Goal: Task Accomplishment & Management: Manage account settings

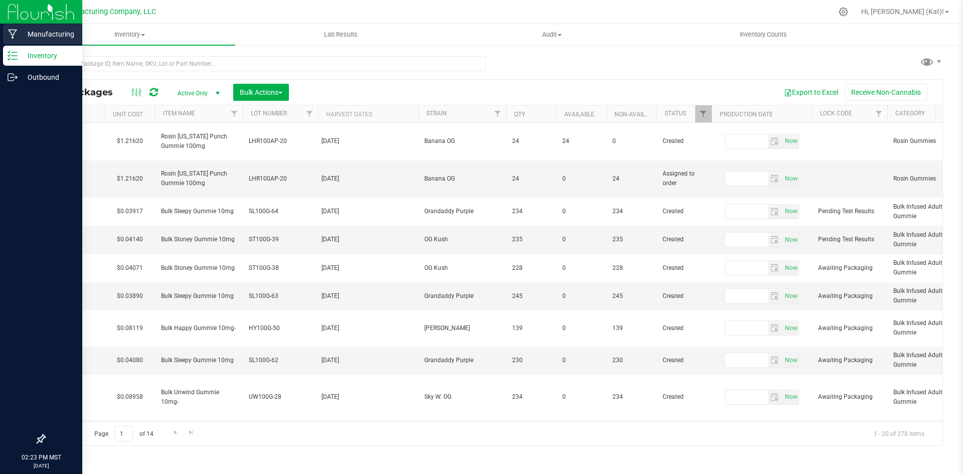
type input "[DATE]"
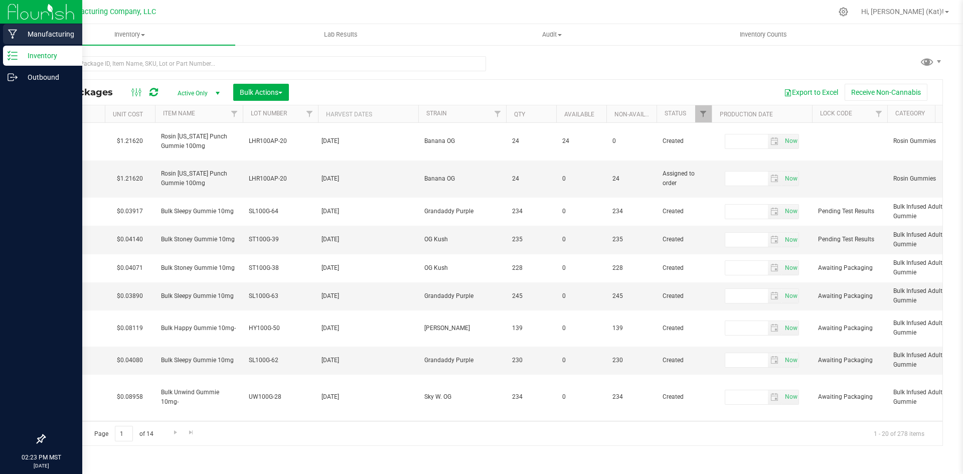
type input "[DATE]"
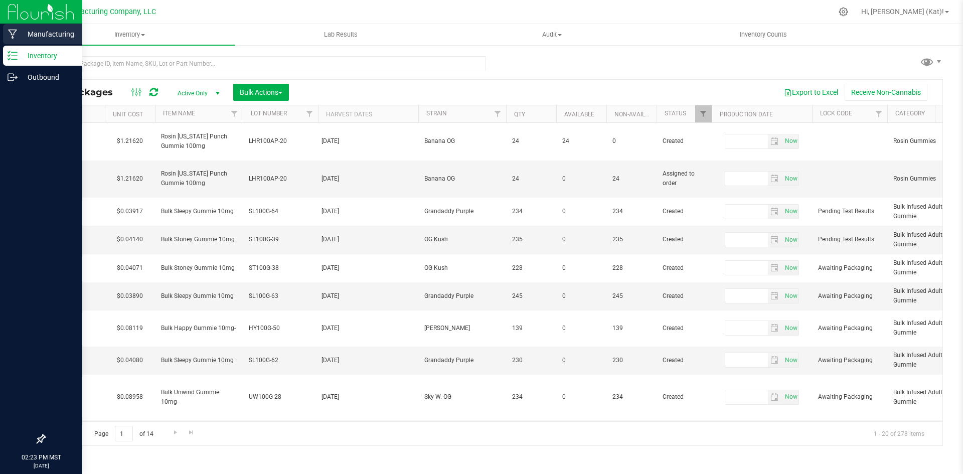
type input "[DATE]"
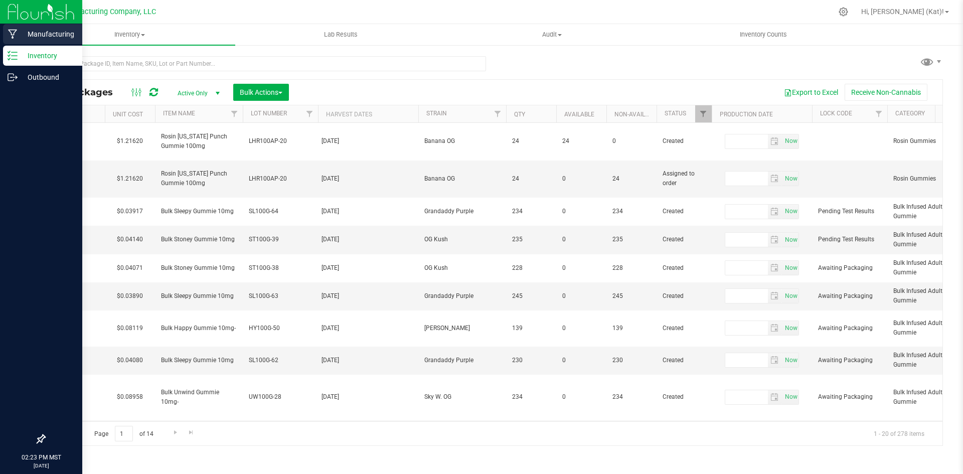
type input "[DATE]"
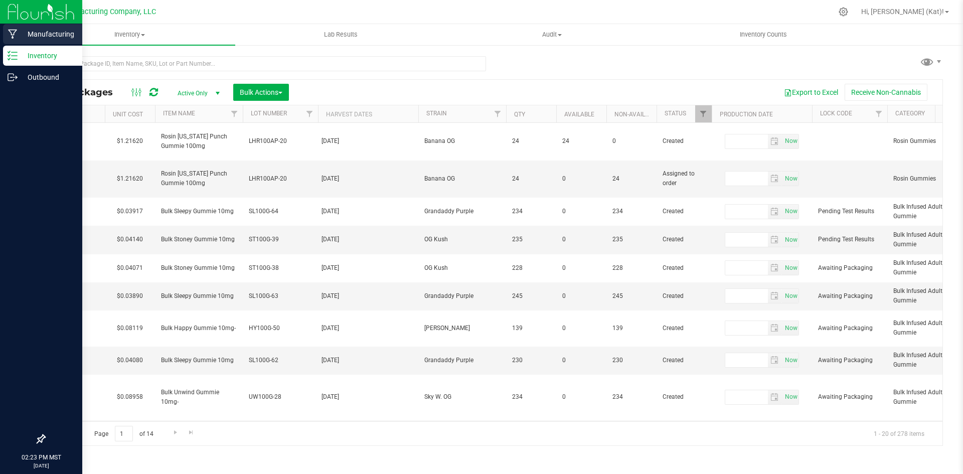
type input "[DATE]"
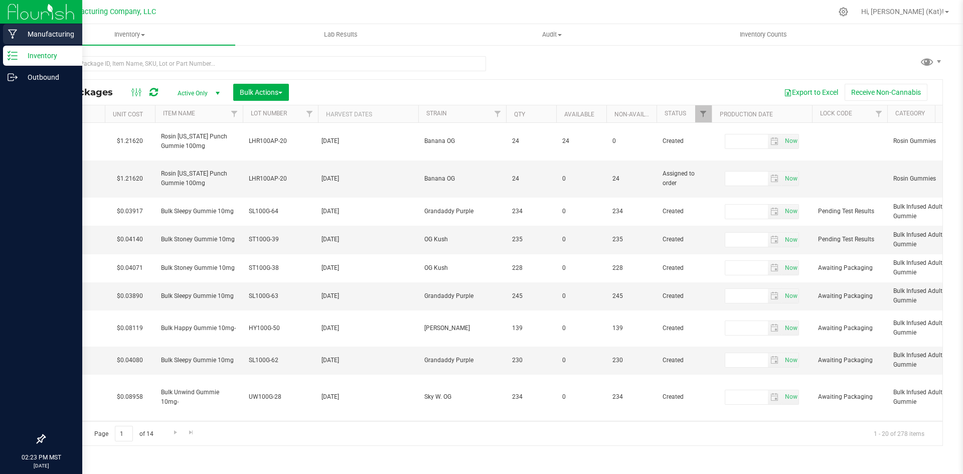
type input "[DATE]"
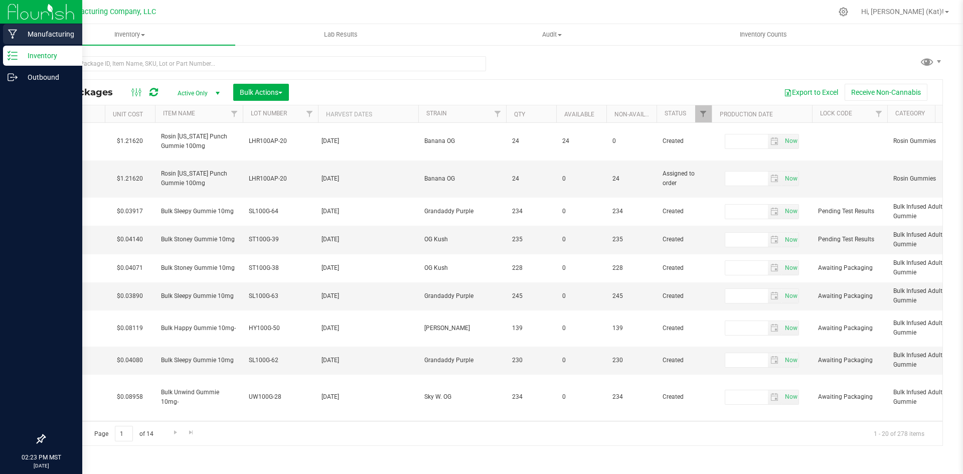
type input "[DATE]"
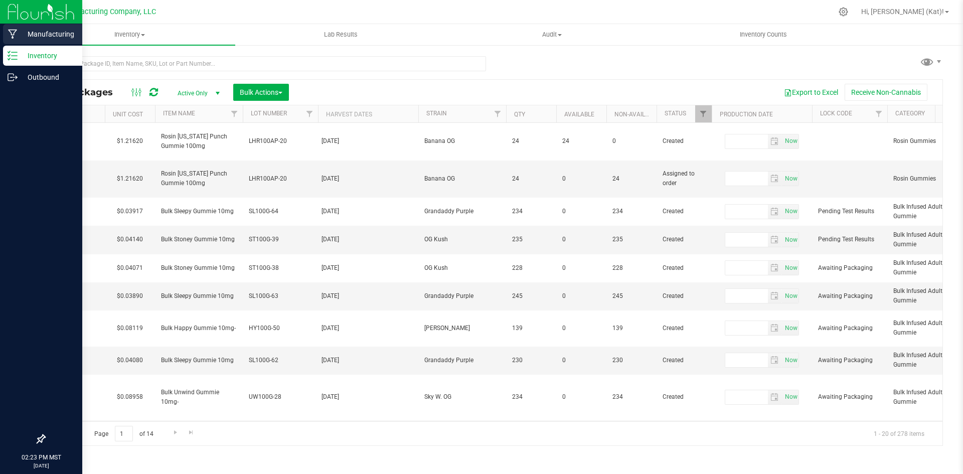
type input "[DATE]"
click at [9, 36] on icon at bounding box center [13, 34] width 10 height 10
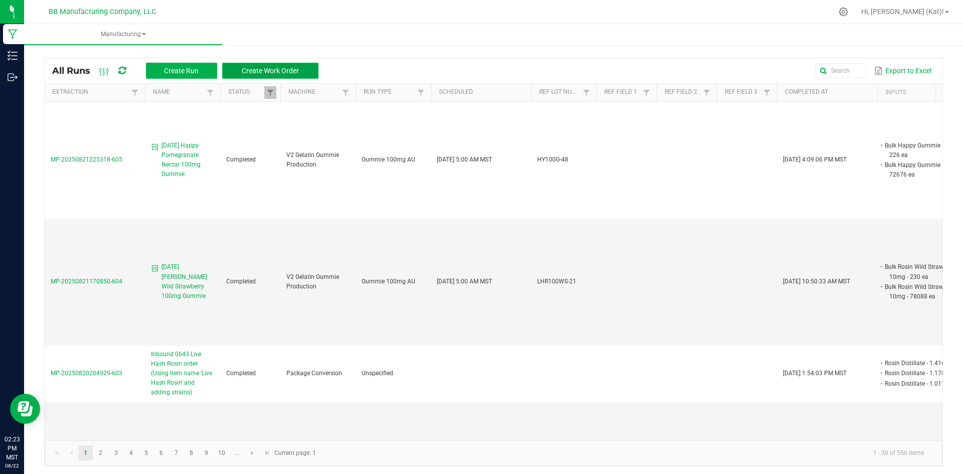
click at [292, 67] on span "Create Work Order" at bounding box center [270, 71] width 57 height 8
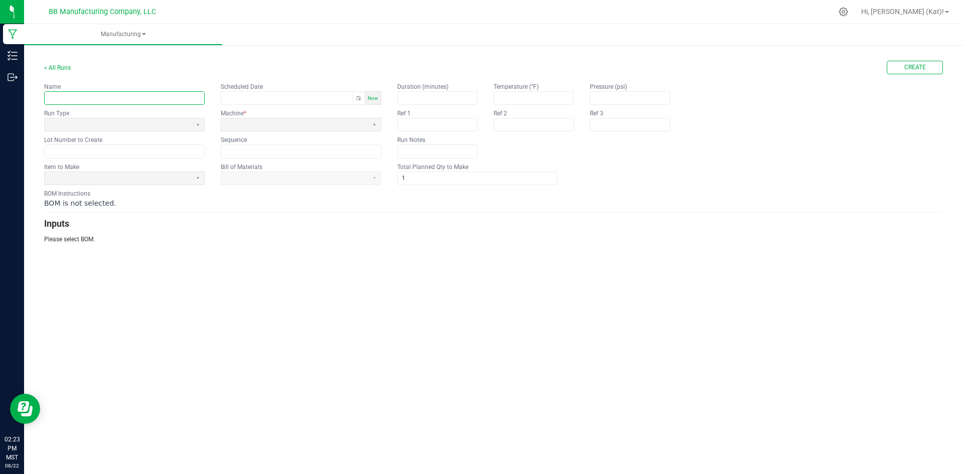
click at [123, 99] on input "text" at bounding box center [125, 98] width 160 height 13
click at [98, 103] on input "8.4.25" at bounding box center [125, 98] width 160 height 13
click at [97, 97] on input "8.4.25" at bounding box center [125, 98] width 160 height 13
paste input "Sleepy Blackberry Acai 100mg Gummie"
type input "[DATE] Sleepy Blackberry Acai 100mg Gummie"
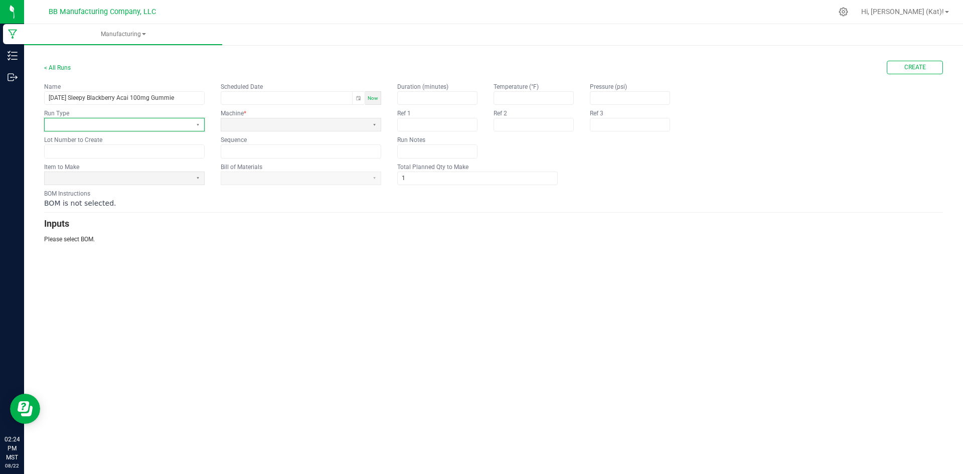
click at [178, 125] on span at bounding box center [118, 124] width 139 height 9
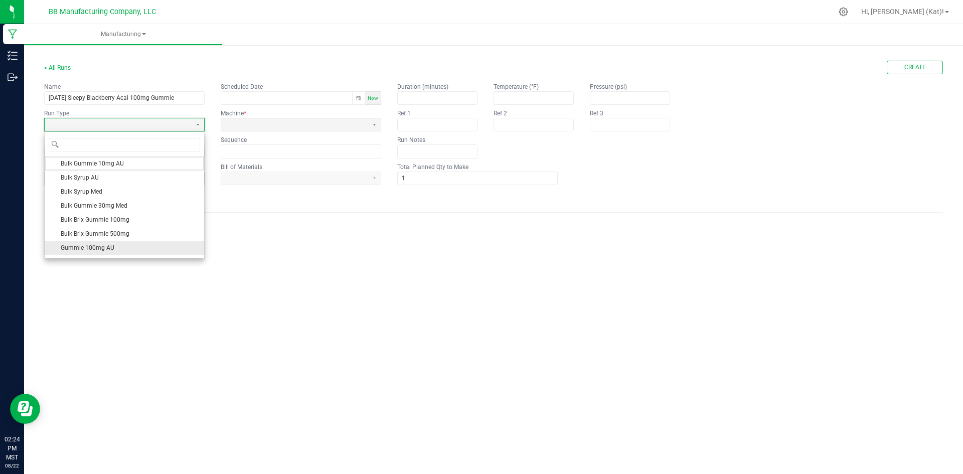
click at [126, 242] on li "Gummie 100mg AU" at bounding box center [125, 248] width 160 height 14
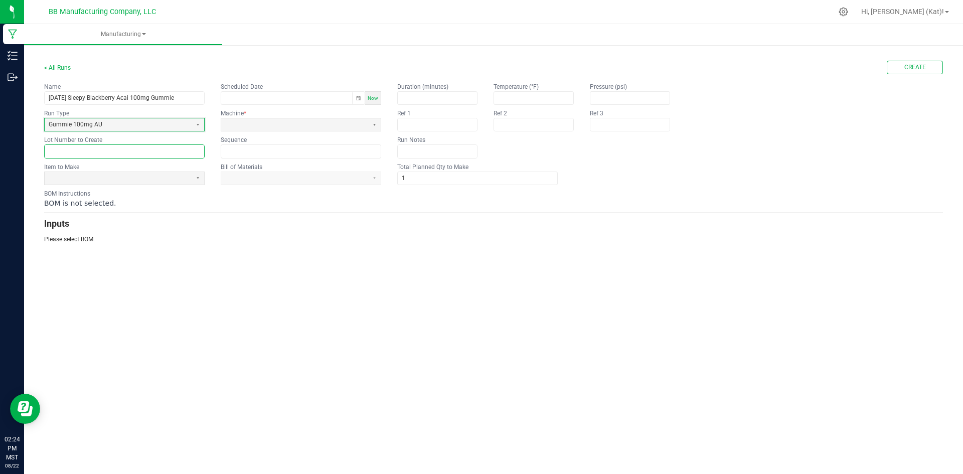
click at [150, 151] on input "text" at bounding box center [125, 151] width 160 height 13
paste input "SL100G-61"
type input "SL100G-61"
click at [184, 197] on div "BOM Instructions BOM is not selected." at bounding box center [493, 198] width 899 height 19
click at [187, 180] on span at bounding box center [118, 178] width 139 height 9
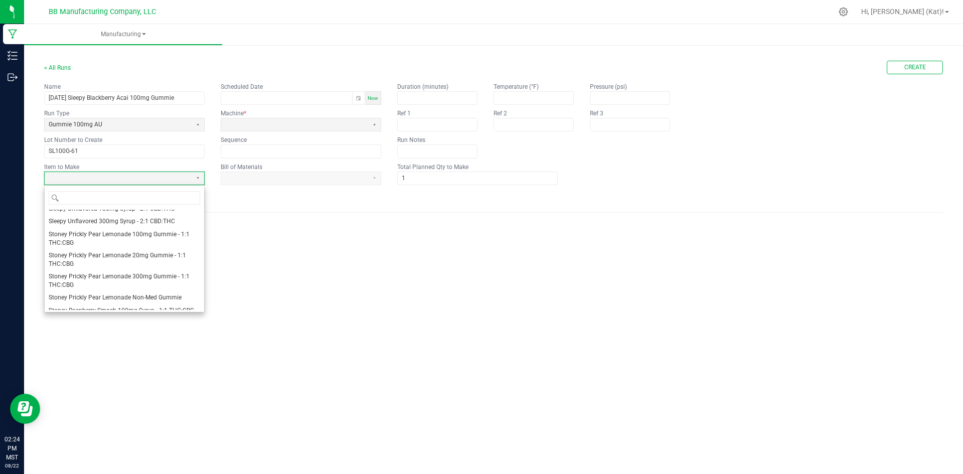
scroll to position [740, 0]
click at [152, 213] on span "Sleepy Blackberry Acai 100mg Gummie - 2:1 CBD:THC" at bounding box center [122, 209] width 146 height 9
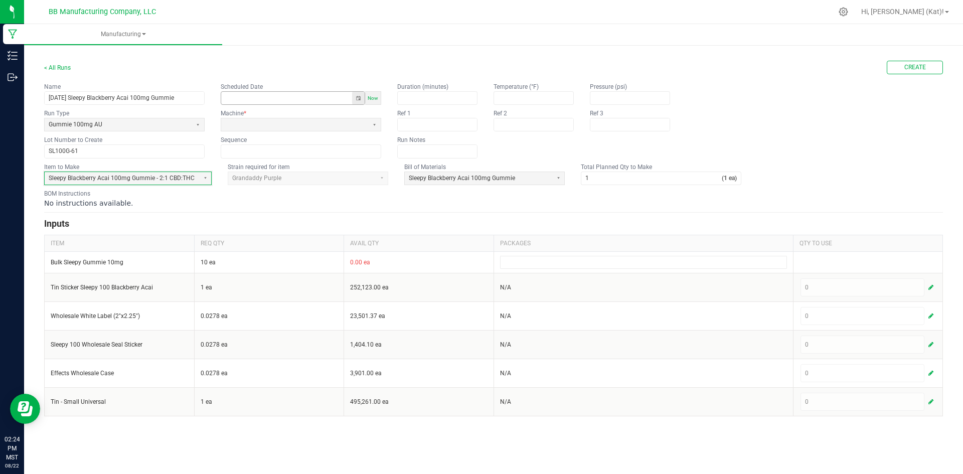
click at [357, 97] on button "Toggle popup" at bounding box center [358, 98] width 13 height 13
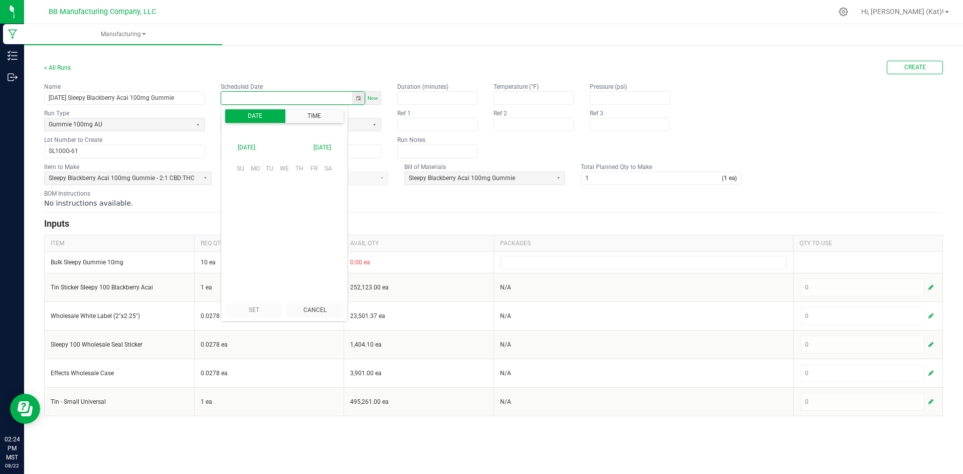
scroll to position [158063, 0]
click at [314, 234] on span "22" at bounding box center [314, 232] width 15 height 16
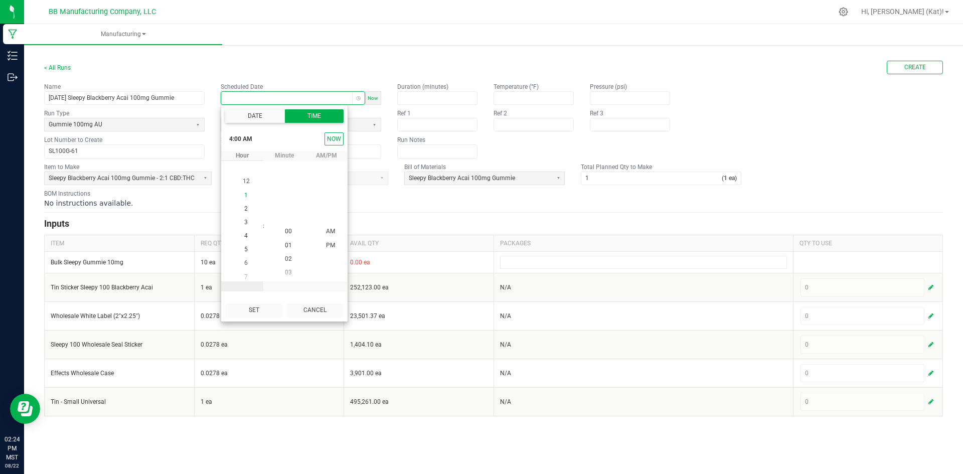
scroll to position [54, 0]
click at [244, 243] on span "5" at bounding box center [246, 245] width 4 height 7
click at [270, 309] on button "Set" at bounding box center [253, 311] width 57 height 14
type input "[DATE] 5:00 AM"
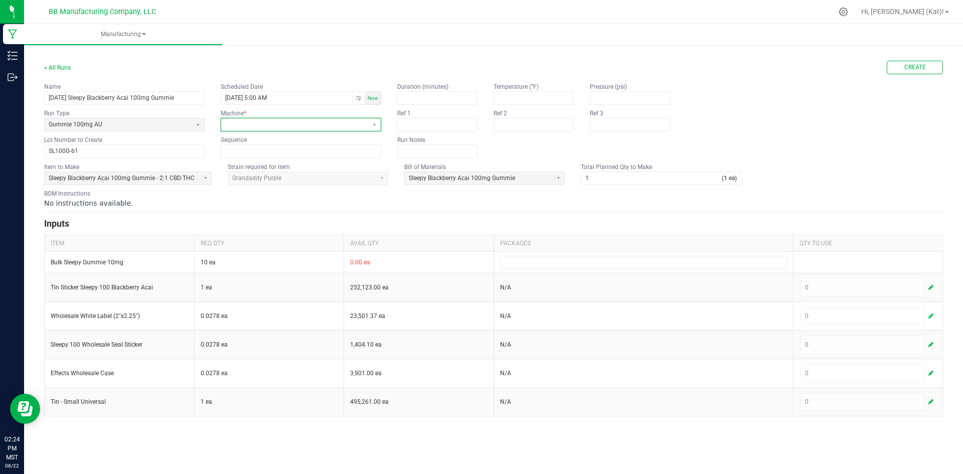
click at [344, 127] on span at bounding box center [294, 124] width 139 height 9
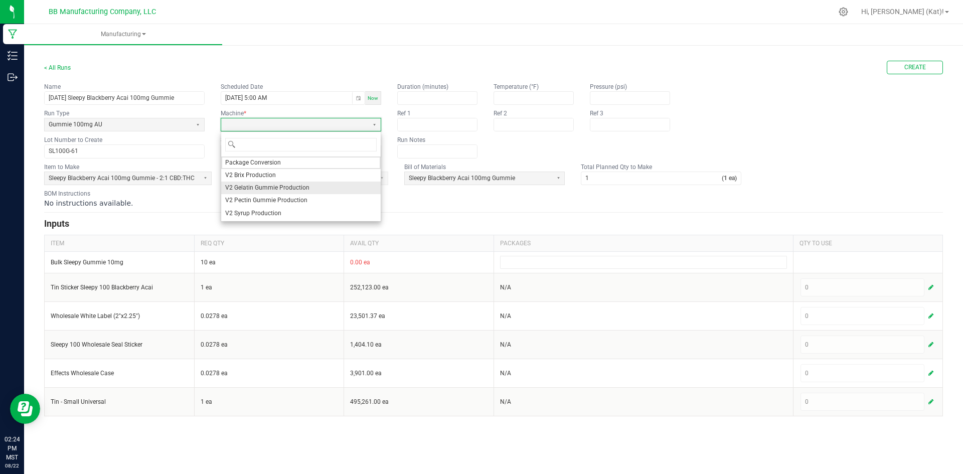
click at [275, 189] on span "V2 Gelatin Gummie Production" at bounding box center [267, 188] width 84 height 9
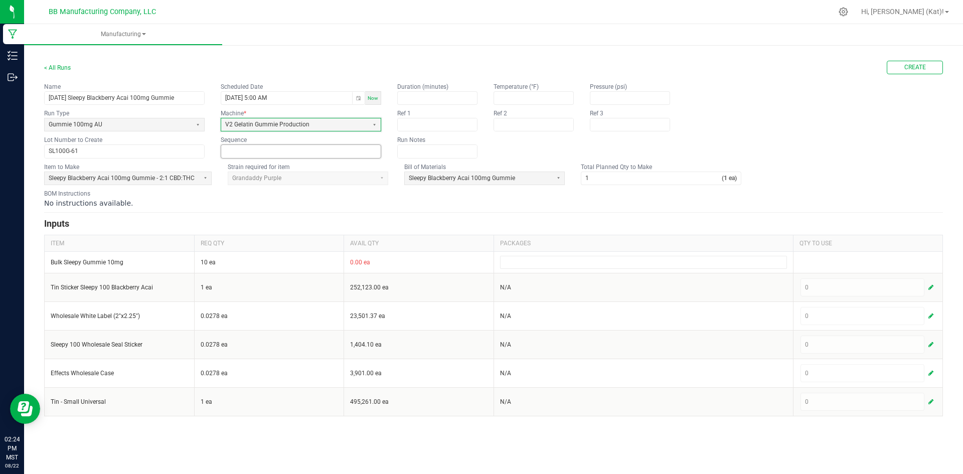
click at [261, 151] on input at bounding box center [301, 151] width 160 height 13
type input "0"
click at [594, 196] on div "BOM Instructions No instructions available." at bounding box center [493, 198] width 899 height 19
click at [599, 177] on input "1" at bounding box center [651, 178] width 140 height 13
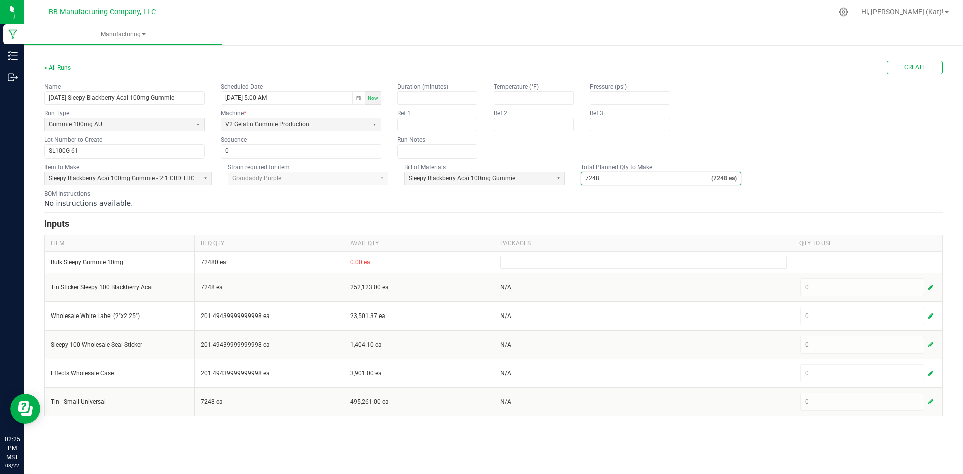
type input "7,248"
click at [649, 206] on div "No instructions available." at bounding box center [493, 203] width 899 height 10
click at [899, 67] on button "Create" at bounding box center [915, 68] width 56 height 14
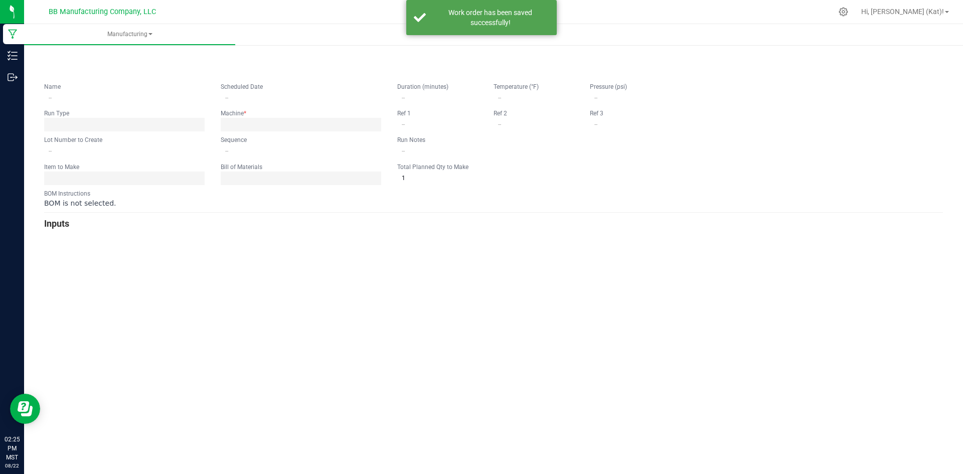
type input "[DATE] Sleepy Blackberry Acai 100mg Gummie"
type input "[DATE] 5:00 AM"
type input "SL100G-61"
type input "0"
type input "7,248"
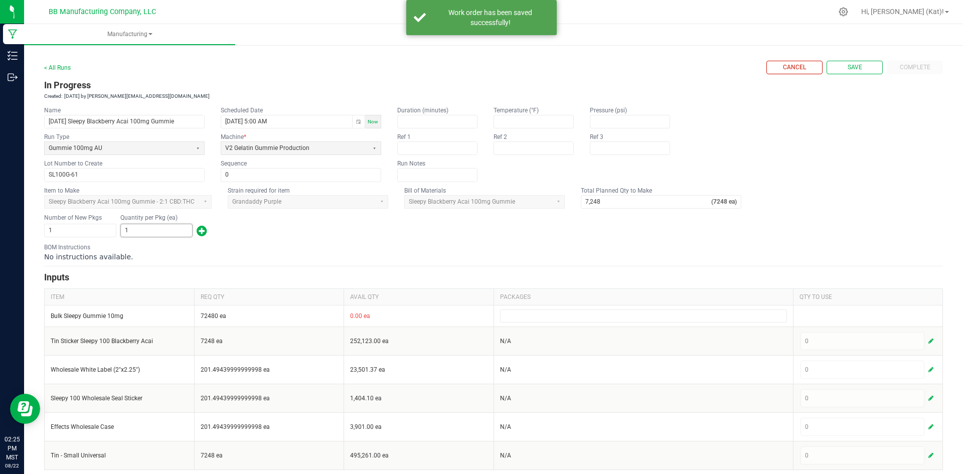
click at [161, 229] on input "1" at bounding box center [156, 230] width 71 height 13
type input "7,248"
click at [304, 249] on div "BOM Instructions No instructions available." at bounding box center [493, 252] width 899 height 19
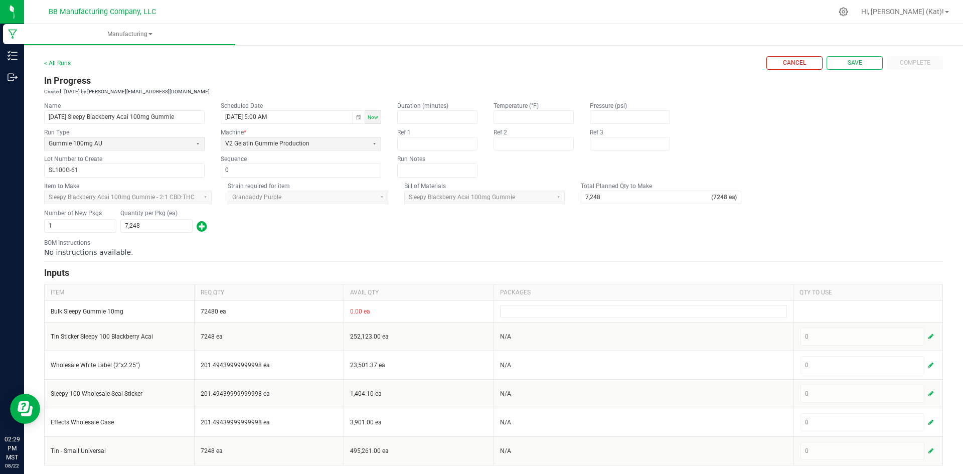
scroll to position [6, 0]
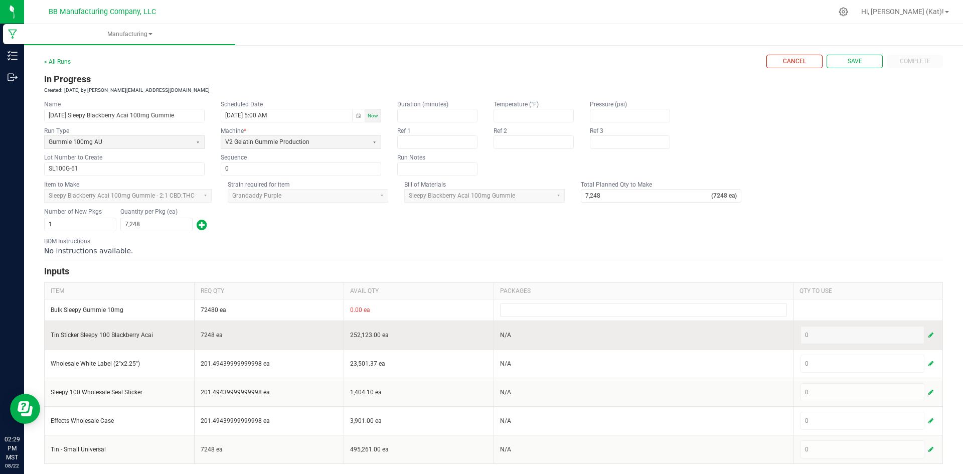
click at [929, 336] on span "button" at bounding box center [931, 335] width 5 height 8
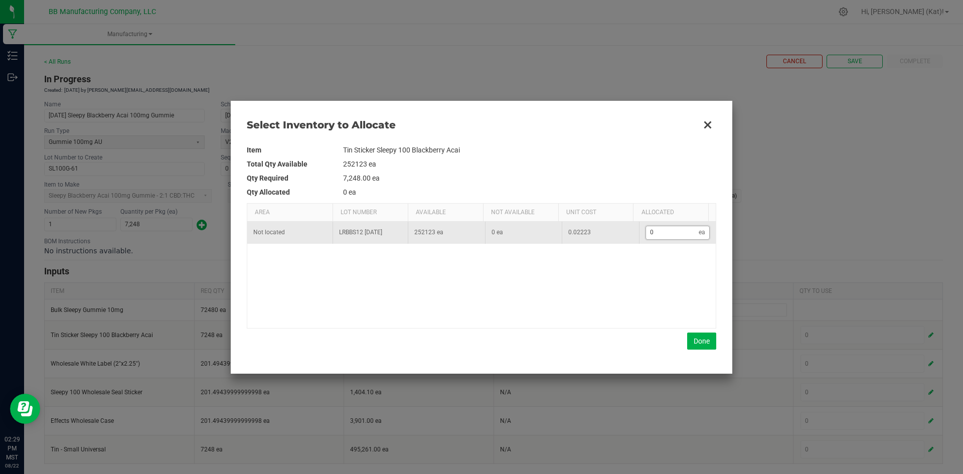
click at [688, 232] on input "0" at bounding box center [672, 232] width 53 height 13
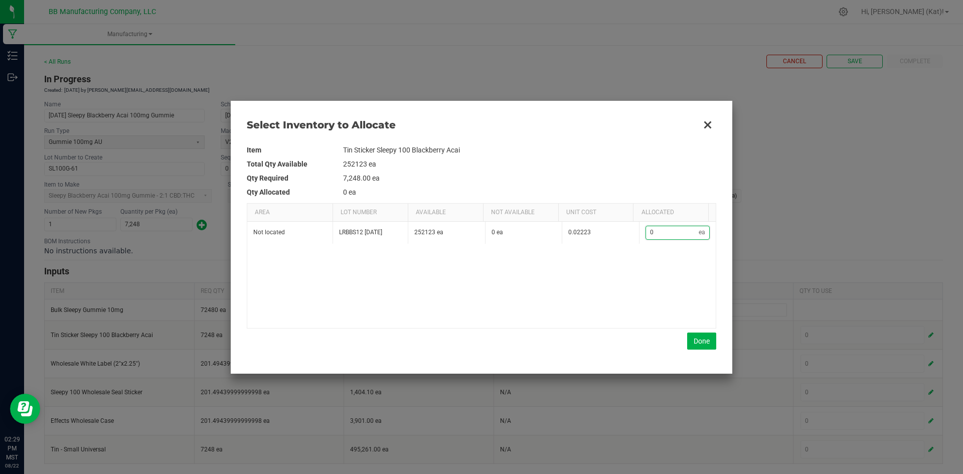
type input "7"
type input "76"
type input "768"
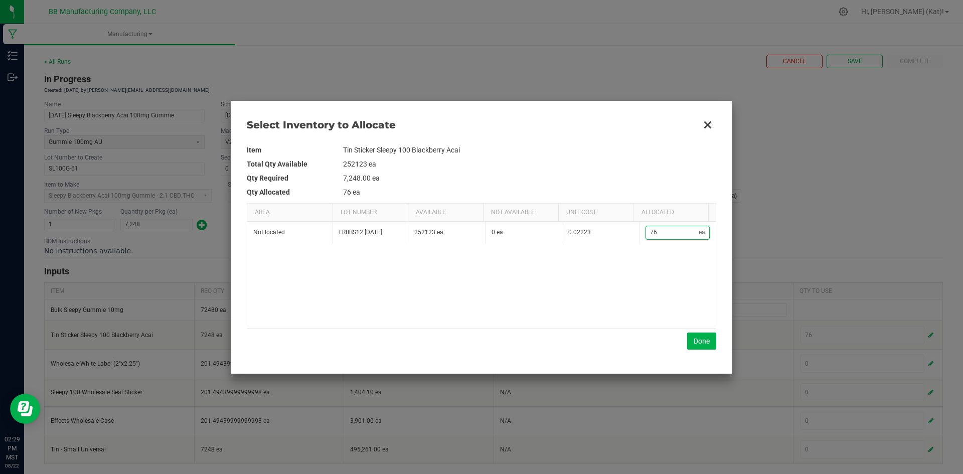
type input "768"
type input "7,687"
click at [706, 335] on button "Done" at bounding box center [701, 341] width 29 height 17
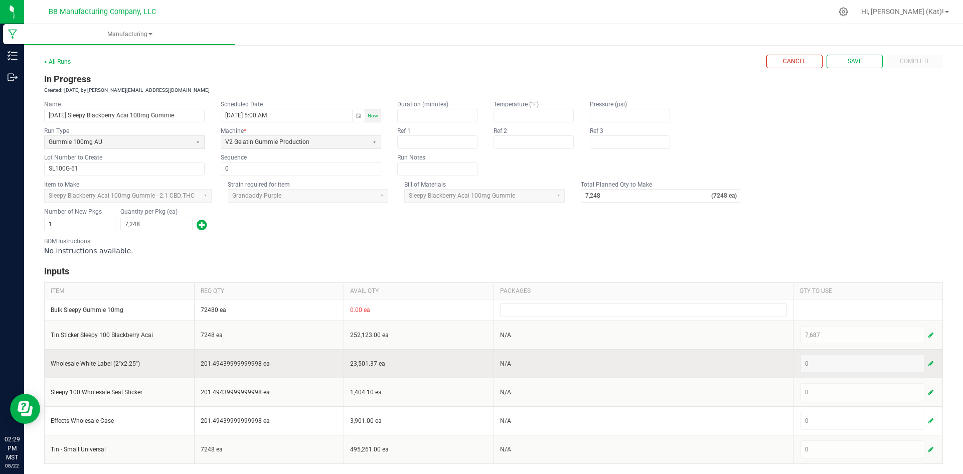
click at [929, 366] on span "button" at bounding box center [931, 364] width 5 height 8
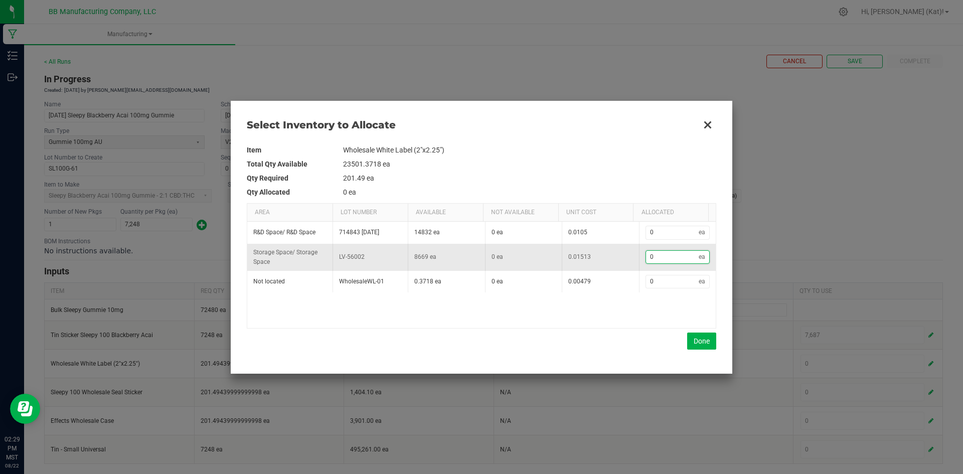
click at [669, 261] on input "0" at bounding box center [672, 257] width 53 height 13
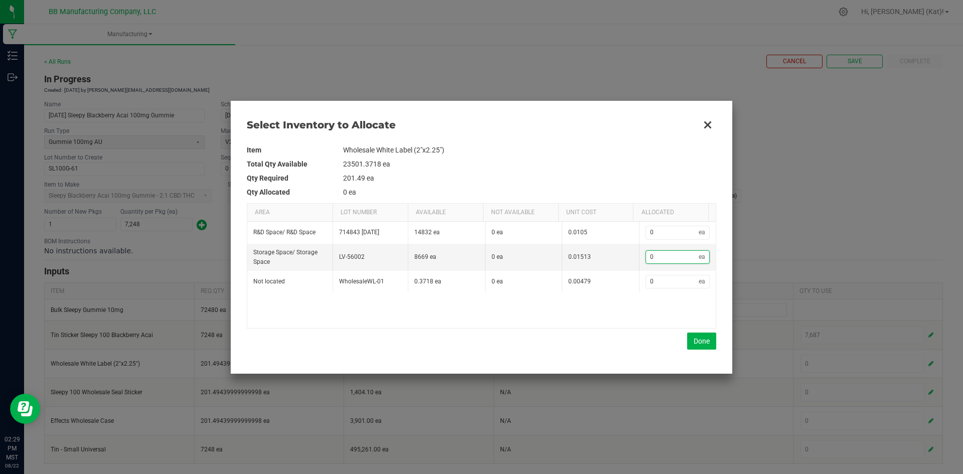
type input "7"
type input "76"
type input "768"
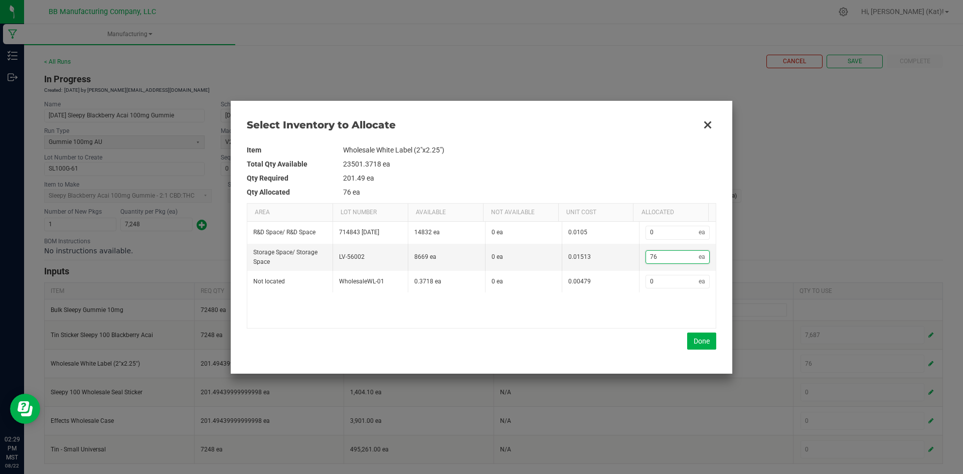
type input "768"
type input "7,687"
click at [702, 342] on button "Done" at bounding box center [701, 341] width 29 height 17
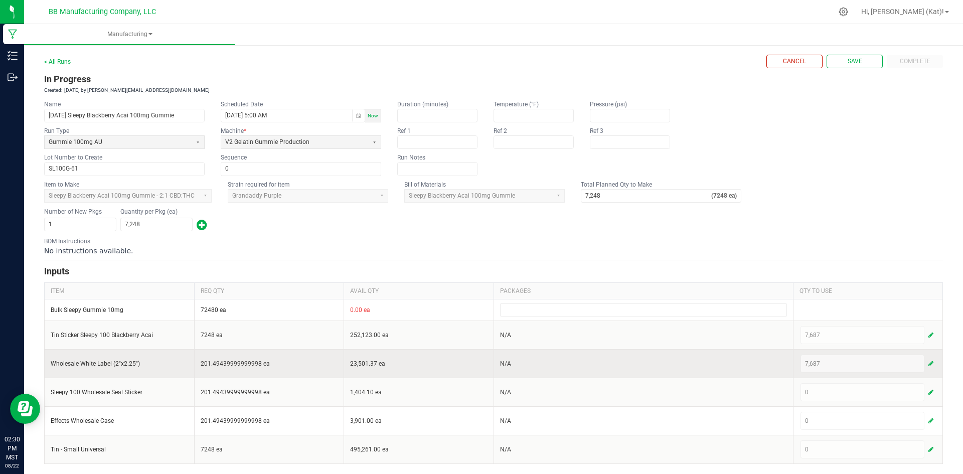
click at [931, 369] on td "7,687" at bounding box center [868, 363] width 150 height 29
click at [929, 363] on span "button" at bounding box center [931, 364] width 5 height 8
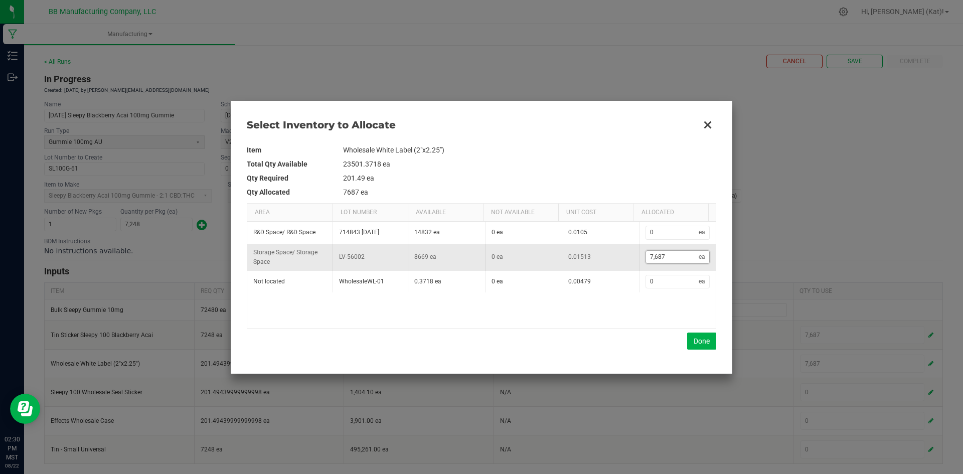
type input "7687"
click at [675, 258] on input "7687" at bounding box center [672, 257] width 53 height 13
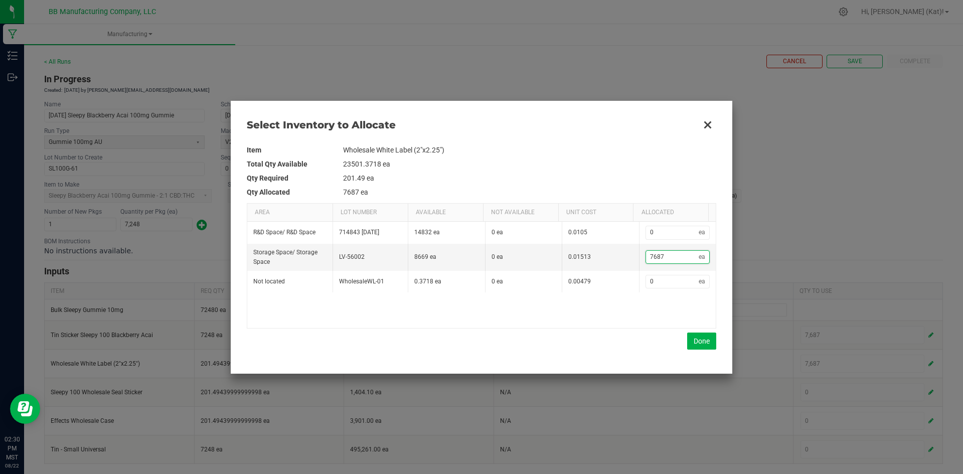
type input "0"
click at [705, 340] on button "Done" at bounding box center [701, 341] width 29 height 17
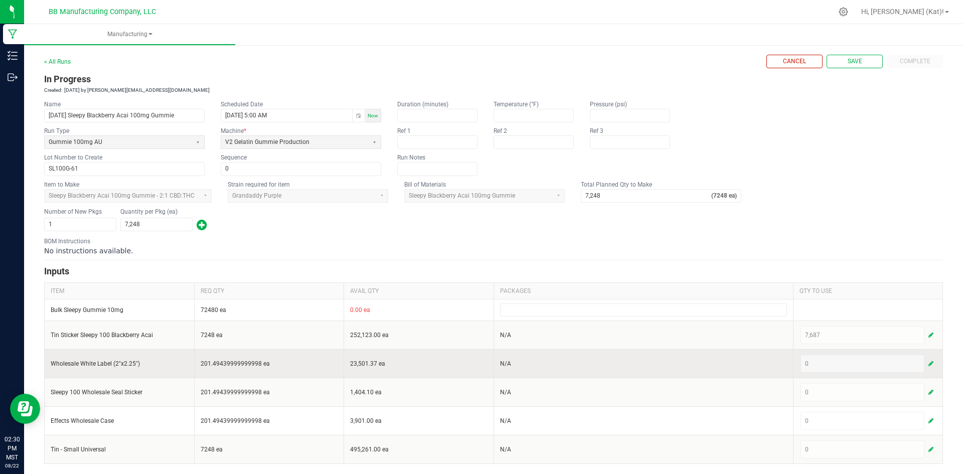
click at [927, 363] on button "button" at bounding box center [931, 364] width 9 height 12
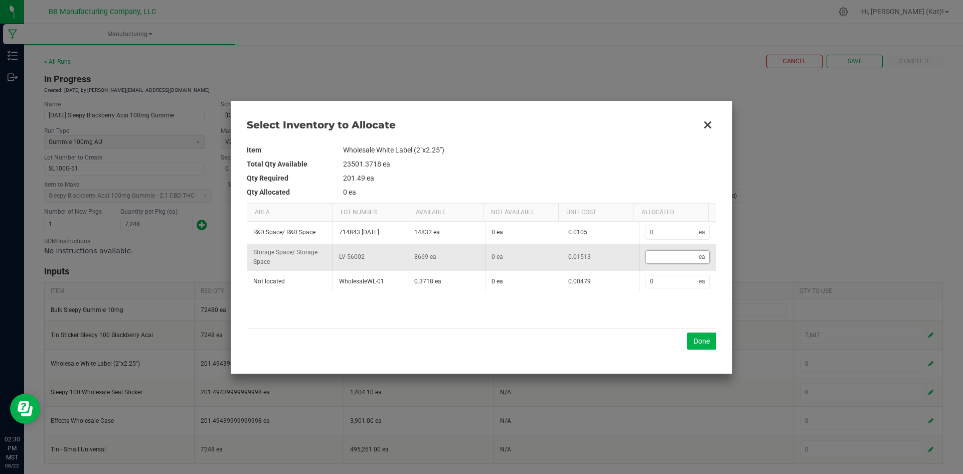
click at [650, 256] on input "Data table" at bounding box center [672, 257] width 53 height 13
type input "2"
type input "20"
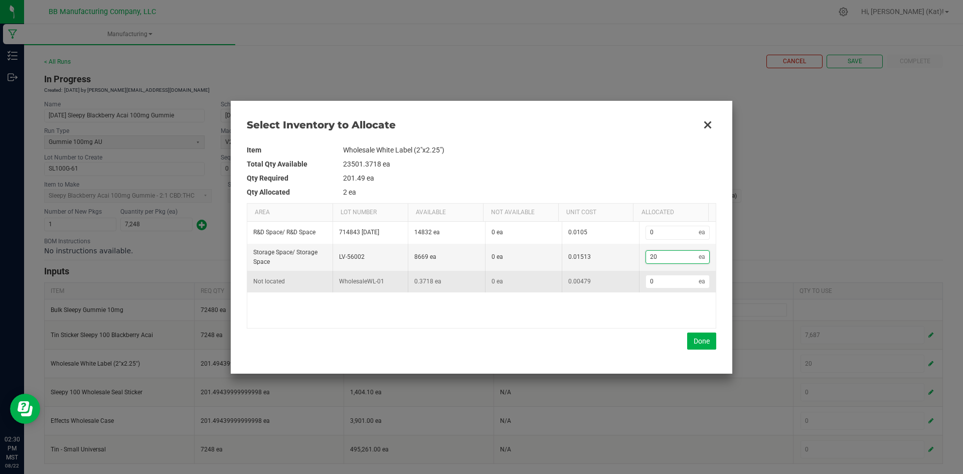
type input "202"
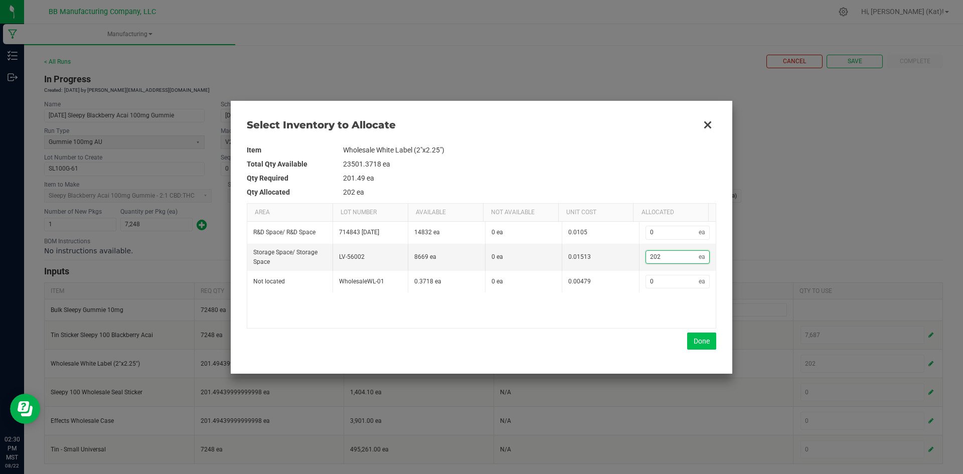
type input "202"
click at [693, 345] on button "Done" at bounding box center [701, 341] width 29 height 17
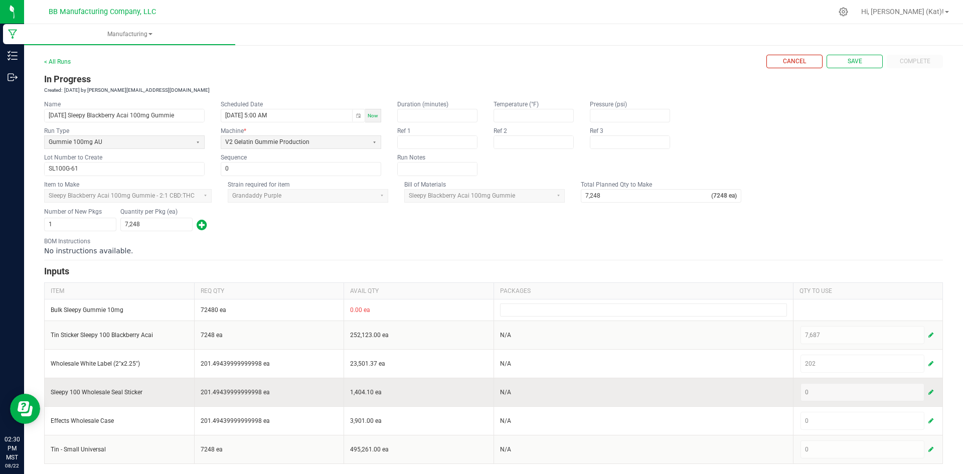
click at [929, 391] on span "button" at bounding box center [931, 392] width 5 height 8
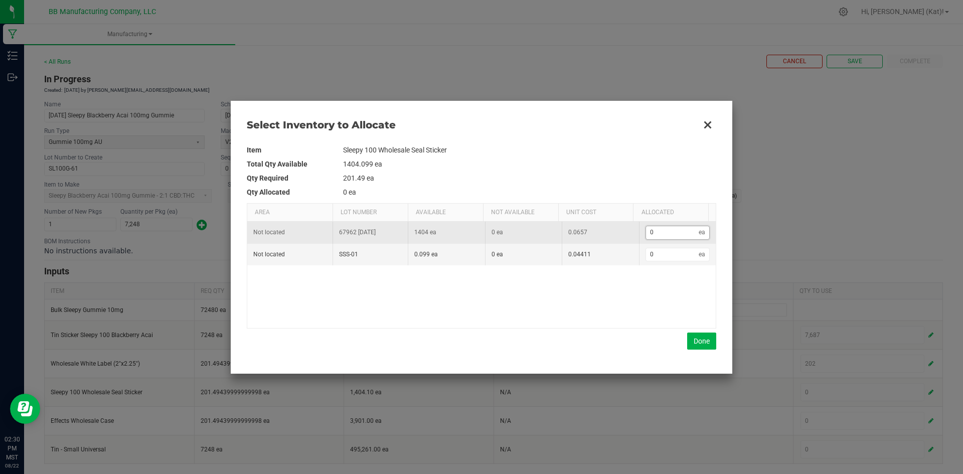
click at [666, 238] on input "0" at bounding box center [672, 232] width 53 height 13
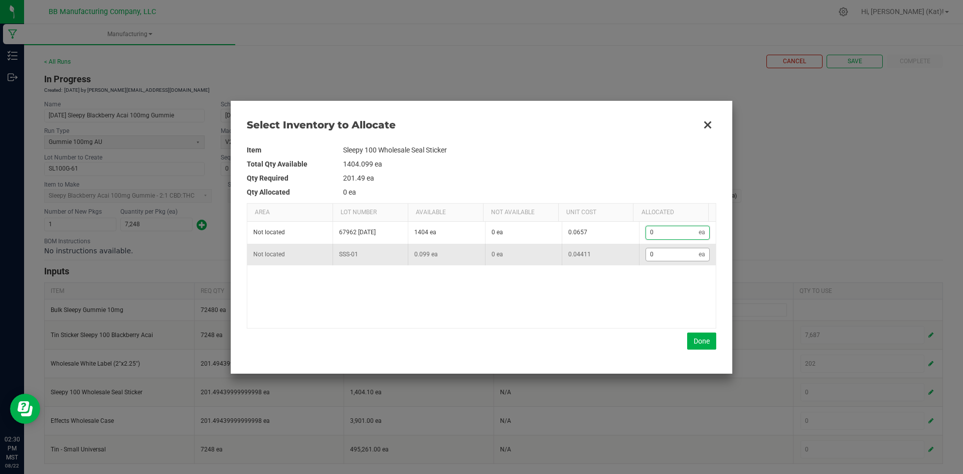
type input "2"
type input "20"
type input "202"
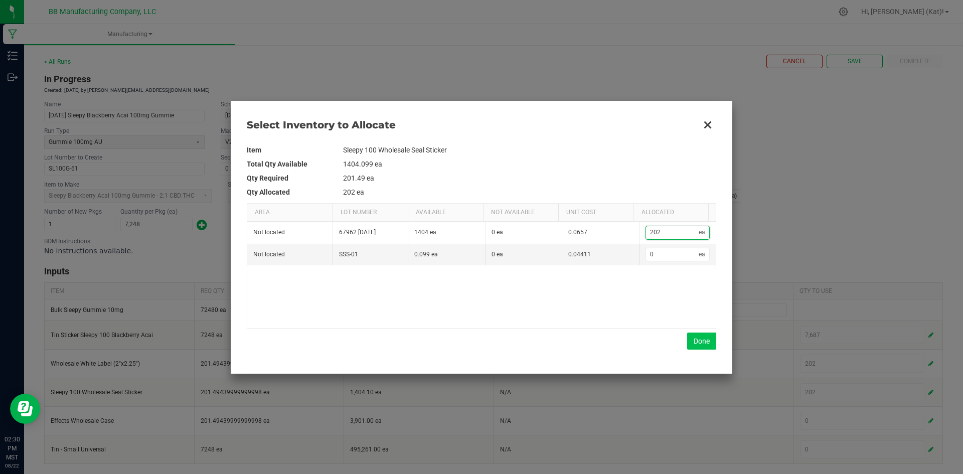
type input "202"
click at [705, 344] on button "Done" at bounding box center [701, 341] width 29 height 17
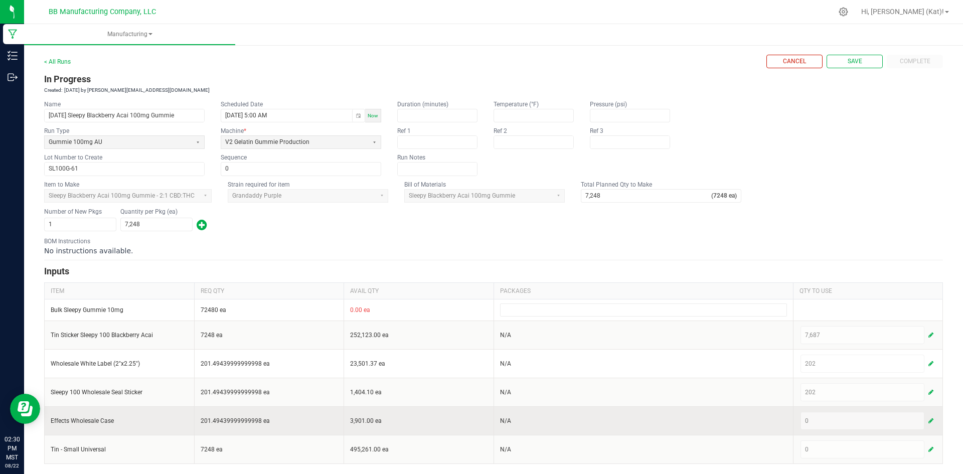
click at [929, 422] on span "button" at bounding box center [931, 421] width 5 height 8
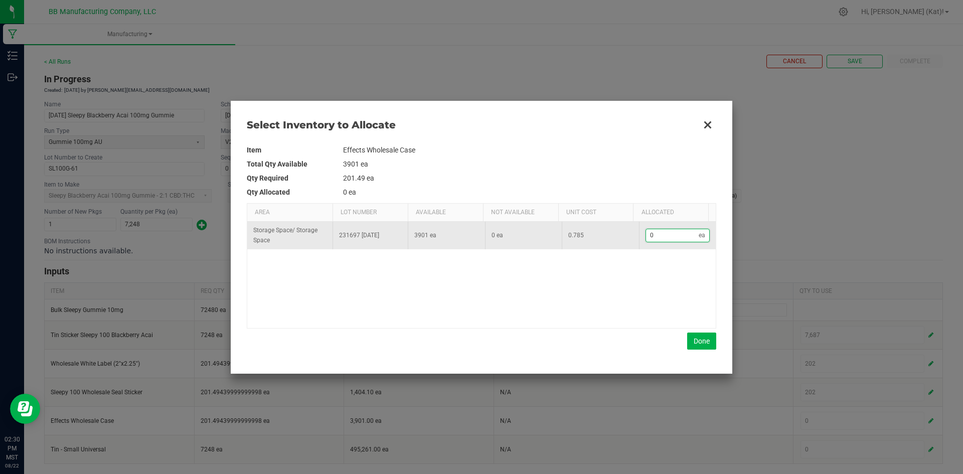
click at [655, 236] on input "0" at bounding box center [672, 235] width 53 height 13
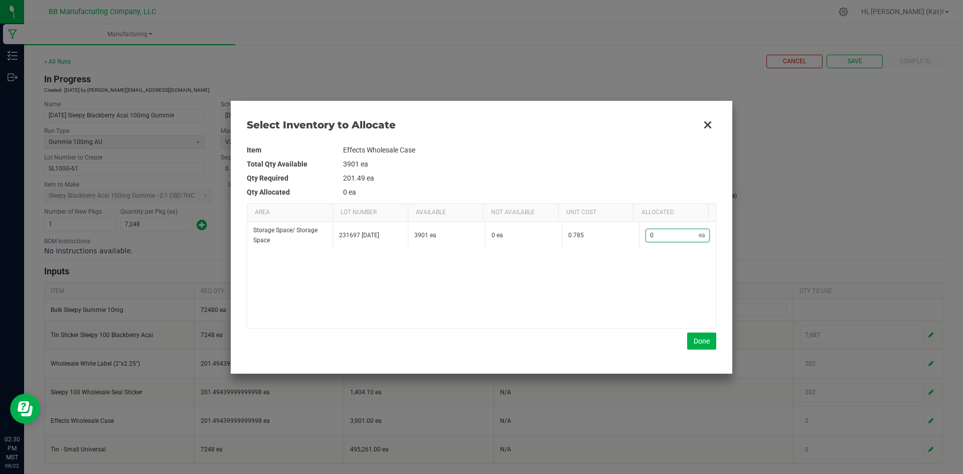
type input "2"
type input "20"
type input "202"
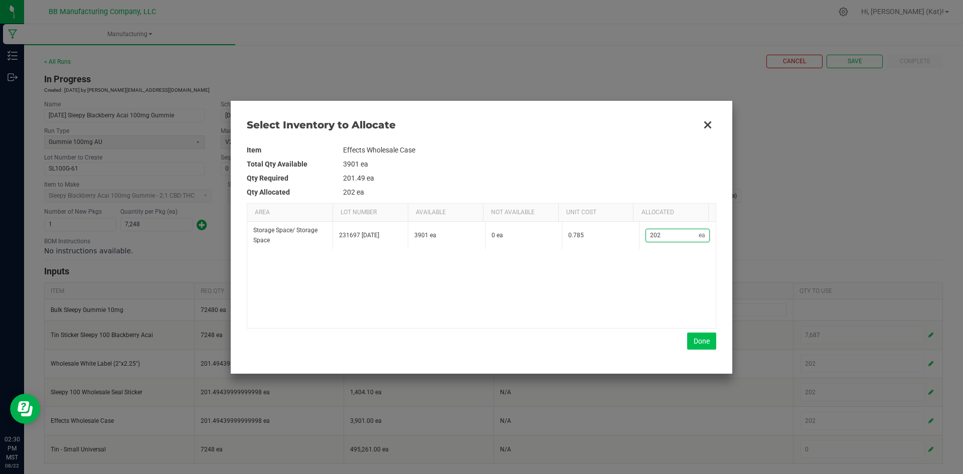
type input "202"
click at [694, 340] on button "Done" at bounding box center [701, 341] width 29 height 17
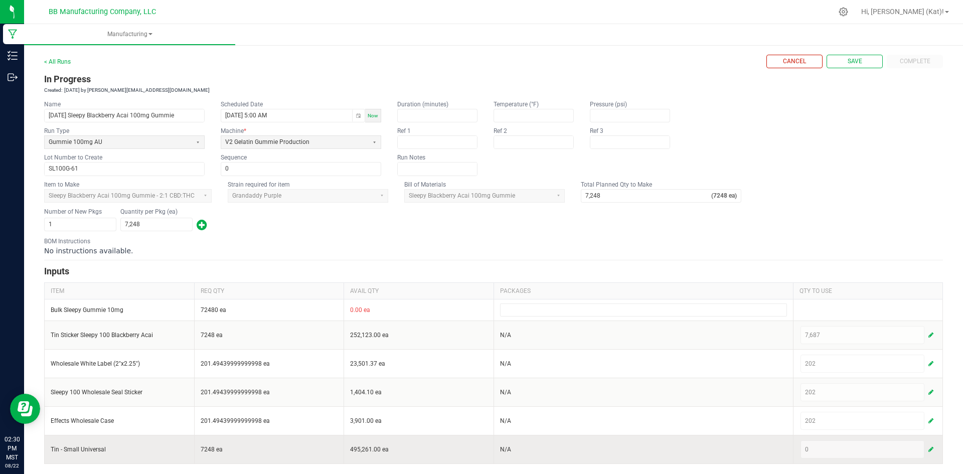
click at [927, 452] on button "button" at bounding box center [931, 450] width 9 height 12
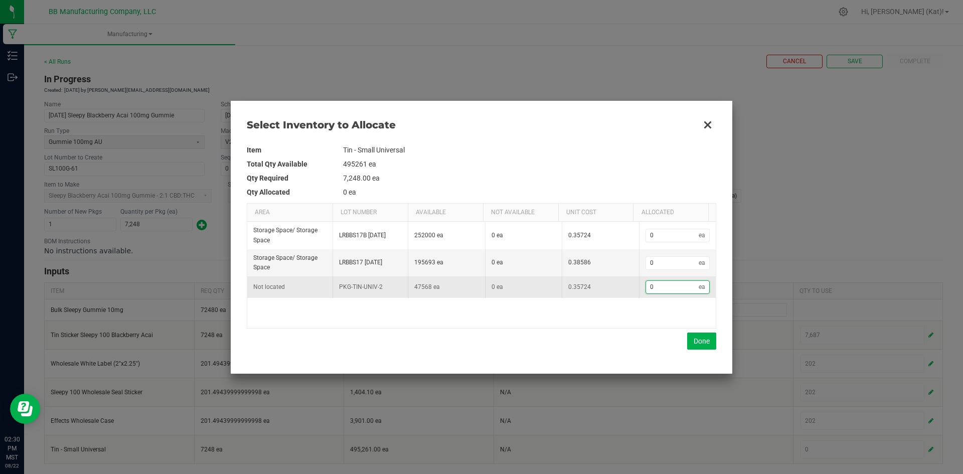
click at [674, 290] on input "0" at bounding box center [672, 287] width 53 height 13
type input "7"
type input "77"
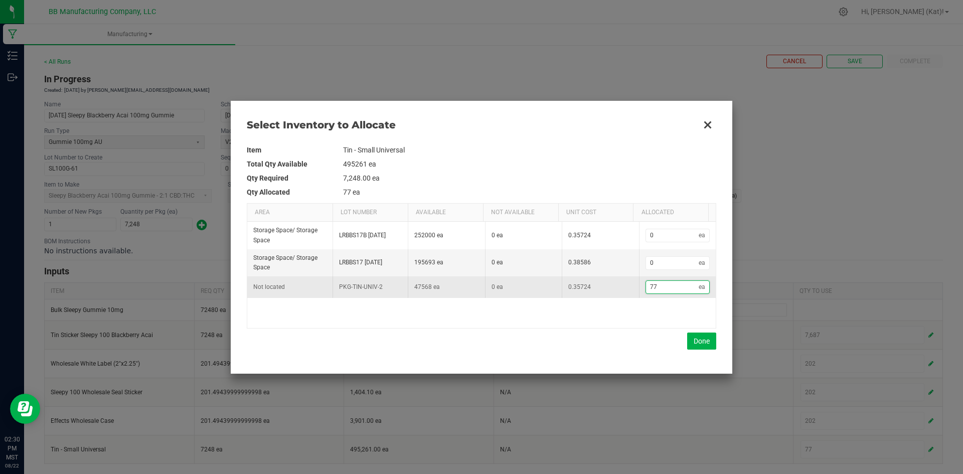
type input "770"
type input "7,702"
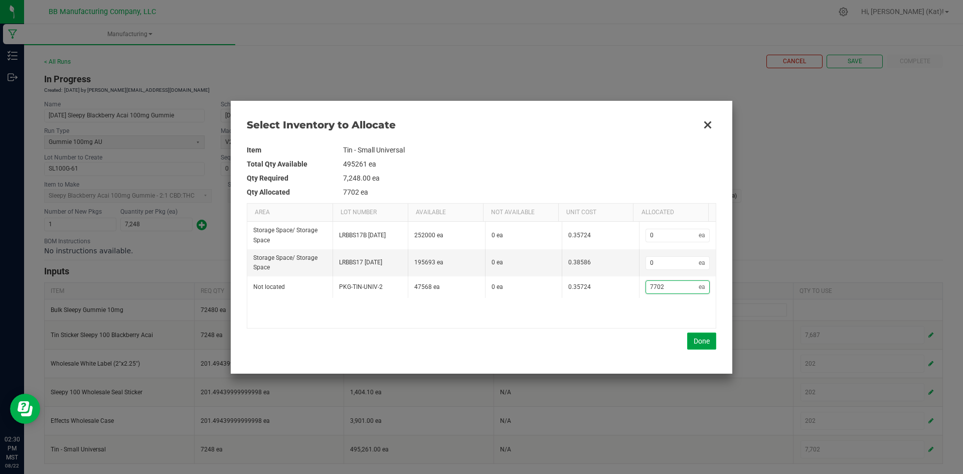
type input "7,702"
click at [704, 341] on button "Done" at bounding box center [701, 341] width 29 height 17
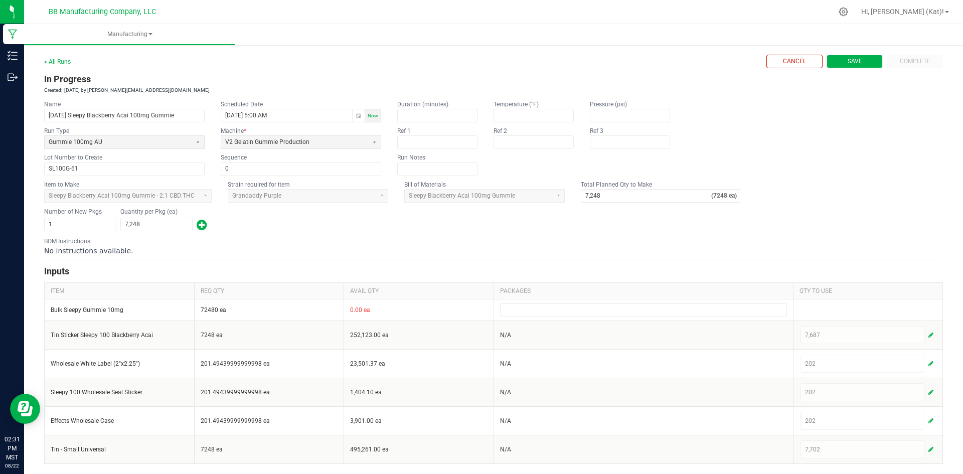
click at [856, 62] on button "Save" at bounding box center [855, 62] width 56 height 14
type input "1"
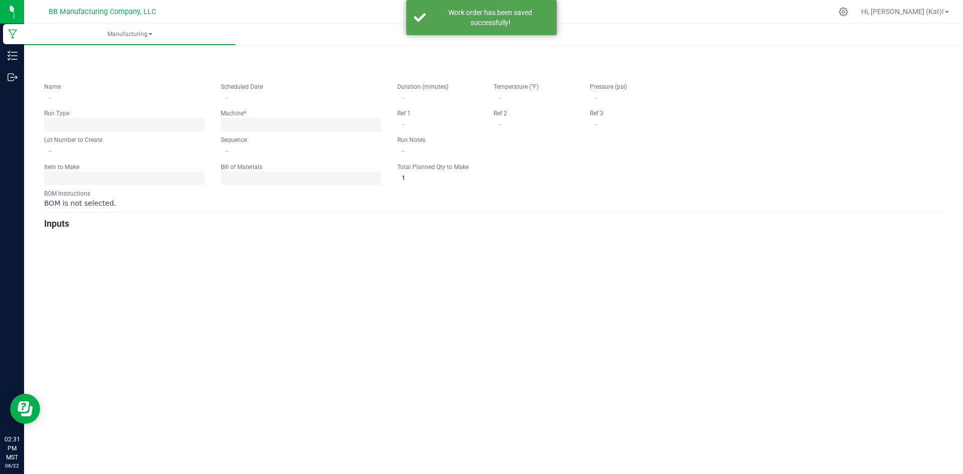
type input "[DATE] Sleepy Blackberry Acai 100mg Gummie"
type input "[DATE] 5:00 AM"
type input "SL100G-61"
type input "0"
type input "7,248"
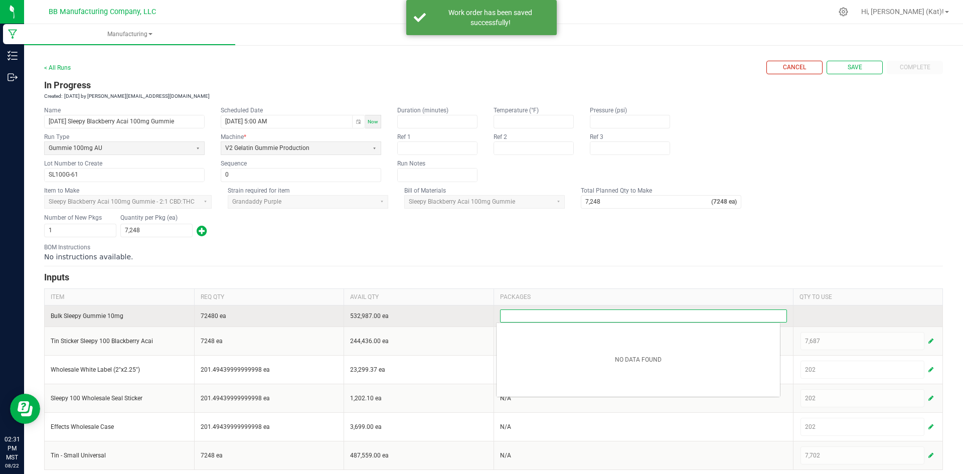
click at [669, 317] on input at bounding box center [644, 316] width 286 height 12
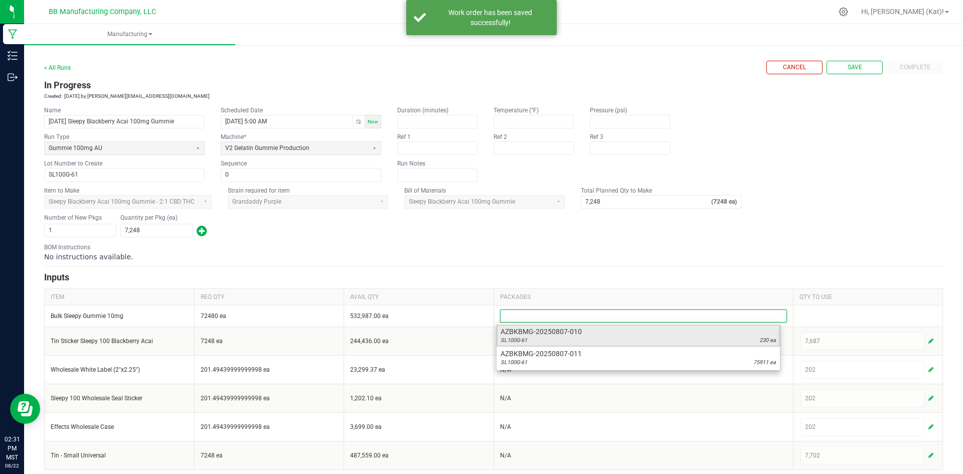
click at [583, 330] on span "AZBKBMG-20250807-010" at bounding box center [638, 332] width 275 height 10
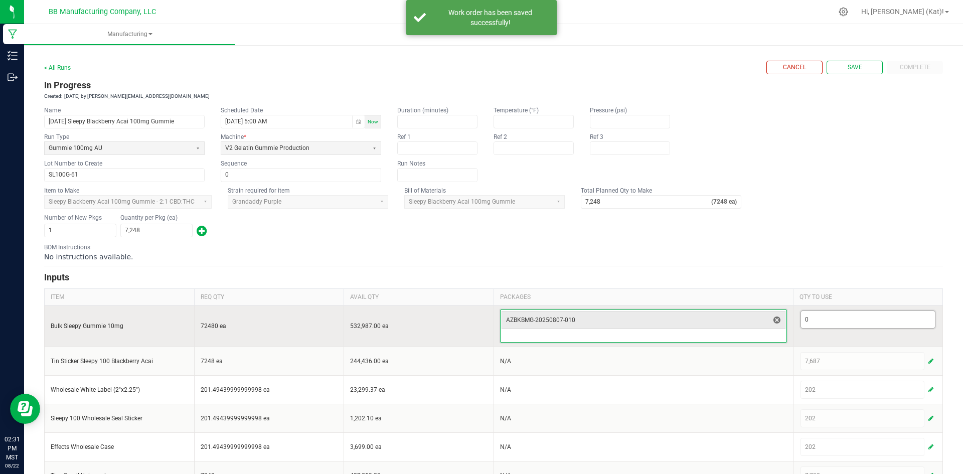
click at [862, 317] on input "0" at bounding box center [868, 319] width 134 height 17
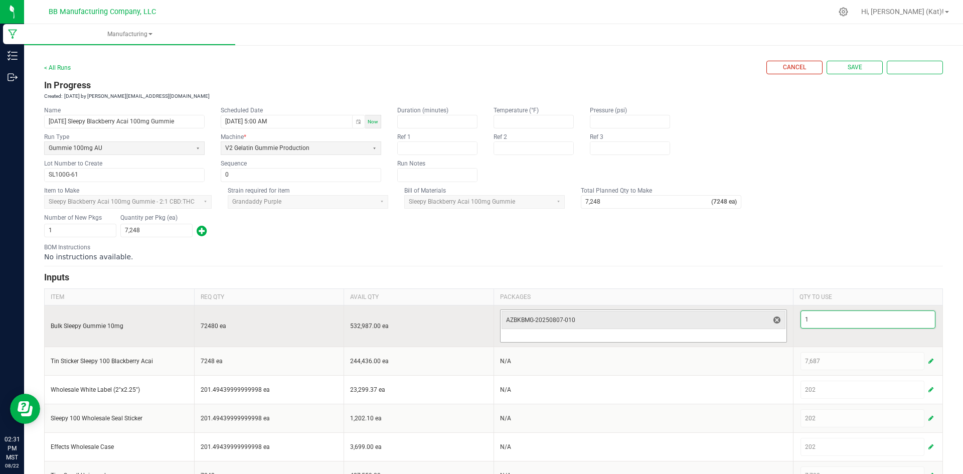
type input "1"
click at [740, 338] on input at bounding box center [644, 336] width 286 height 12
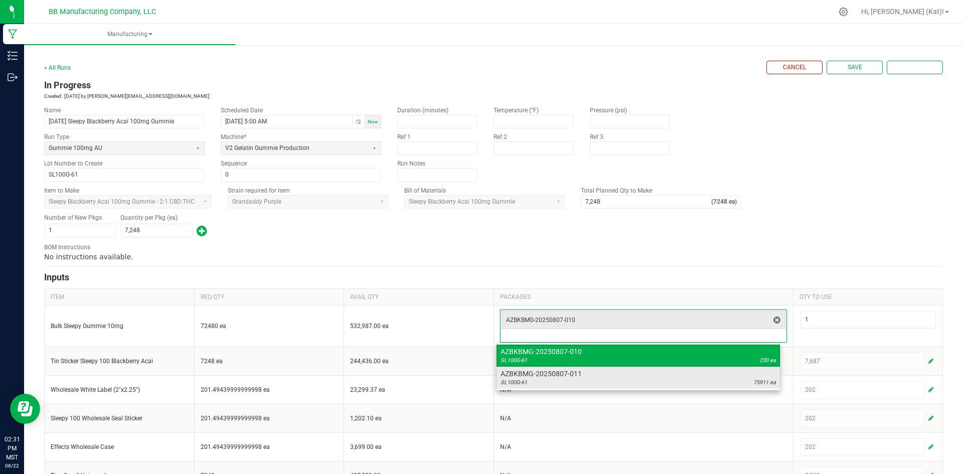
click at [731, 370] on span "AZBKBMG-20250807-011" at bounding box center [638, 374] width 275 height 10
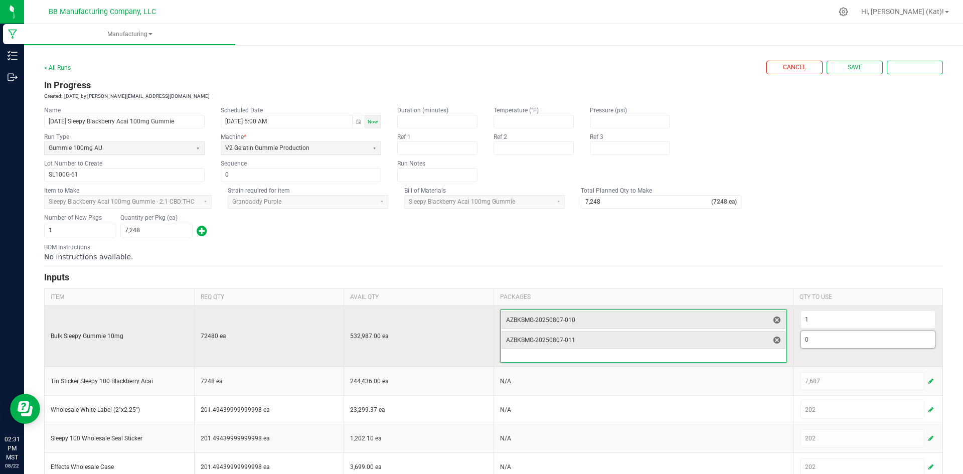
click at [816, 334] on input "0" at bounding box center [868, 339] width 134 height 17
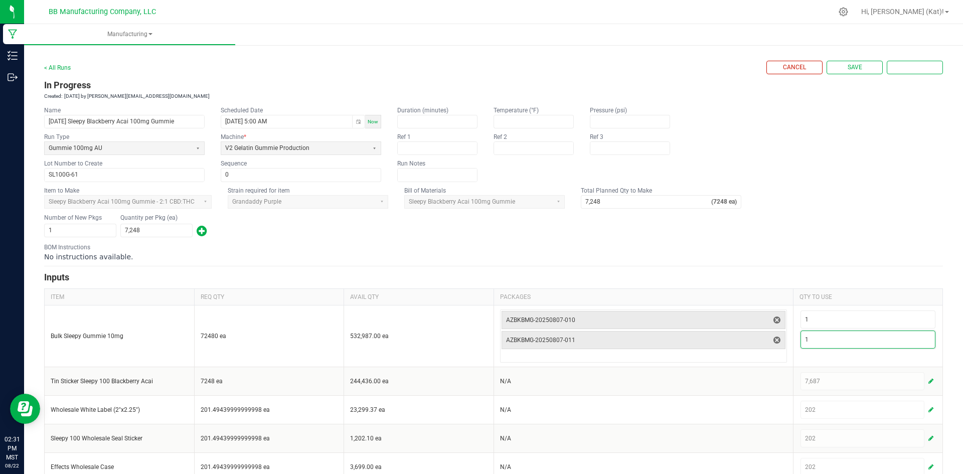
type input "1"
click at [774, 244] on div "BOM Instructions No instructions available." at bounding box center [493, 252] width 899 height 19
click at [848, 69] on span "Save" at bounding box center [855, 67] width 15 height 9
type input "1"
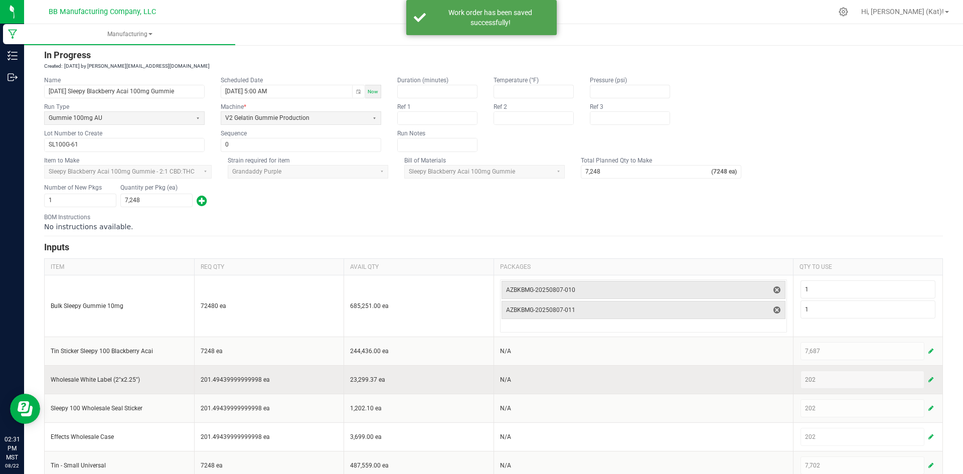
scroll to position [46, 0]
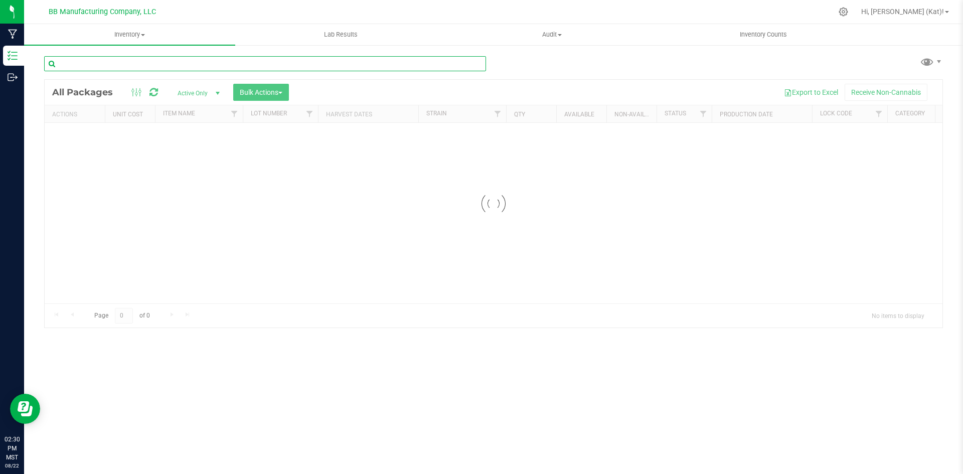
click at [290, 64] on input "text" at bounding box center [265, 63] width 442 height 15
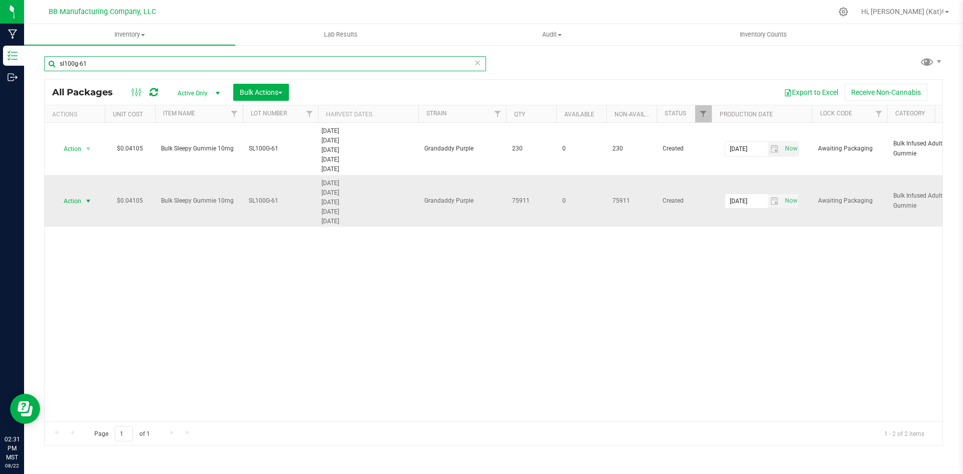
type input "sl100g-61"
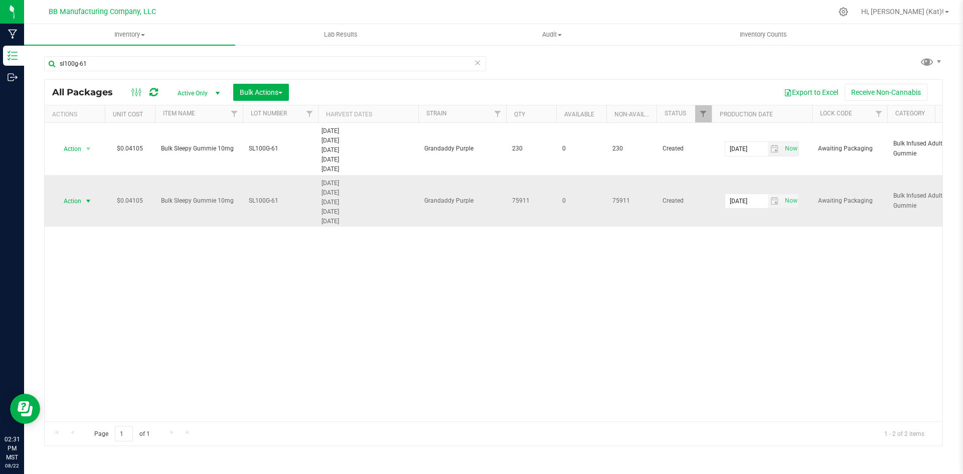
click at [69, 198] on span "Action" at bounding box center [68, 201] width 27 height 14
click at [82, 342] on li "Unlock package" at bounding box center [86, 349] width 63 height 15
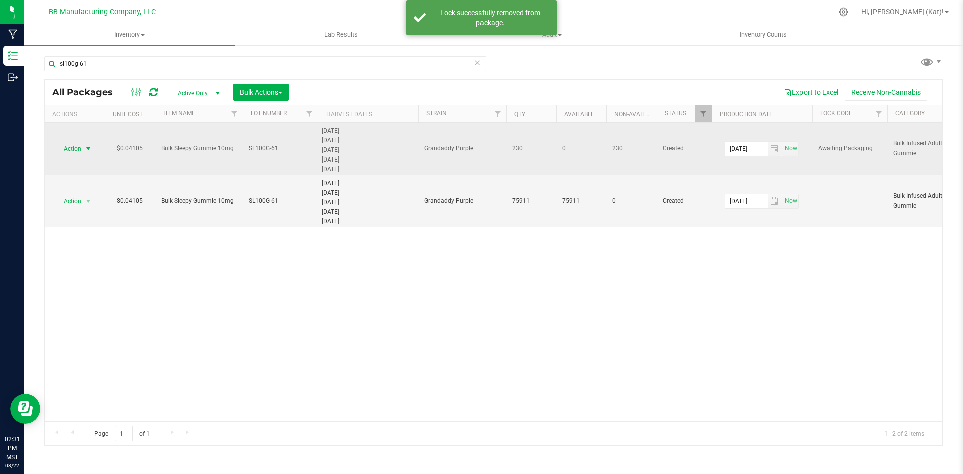
click at [75, 149] on span "Action" at bounding box center [68, 149] width 27 height 14
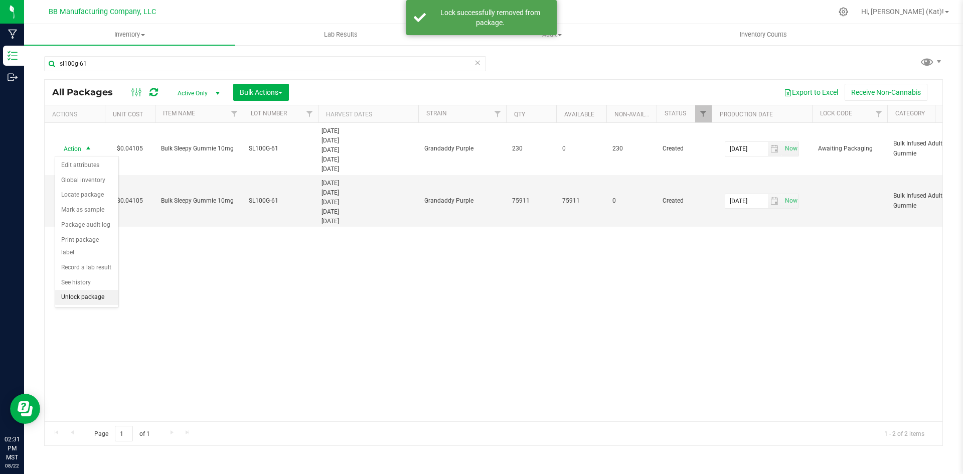
click at [79, 290] on li "Unlock package" at bounding box center [86, 297] width 63 height 15
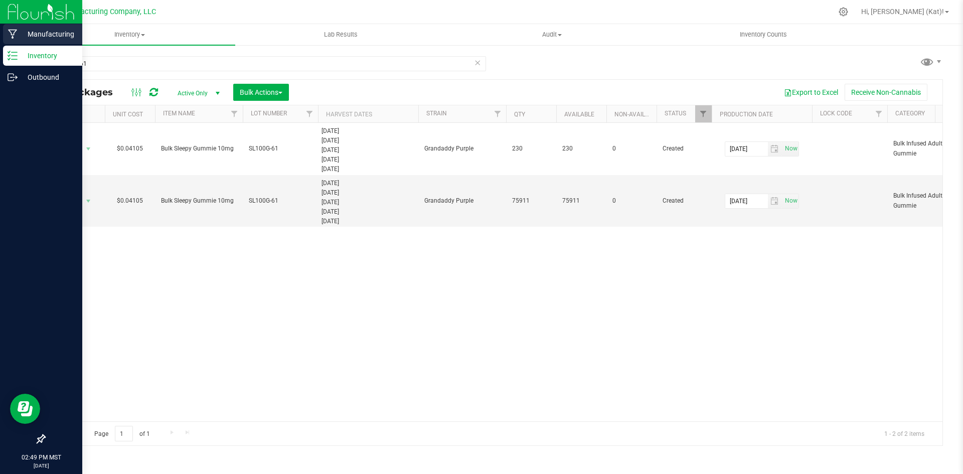
click at [71, 32] on p "Manufacturing" at bounding box center [48, 34] width 60 height 12
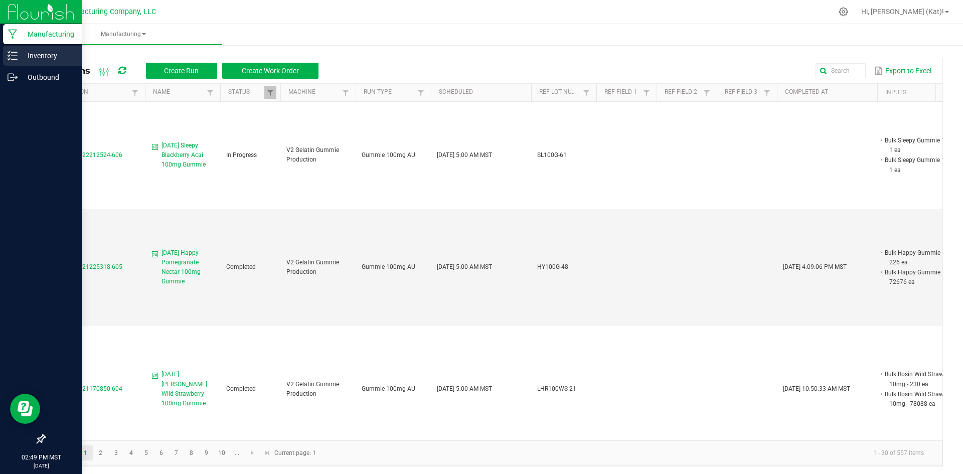
click at [25, 55] on p "Inventory" at bounding box center [48, 56] width 60 height 12
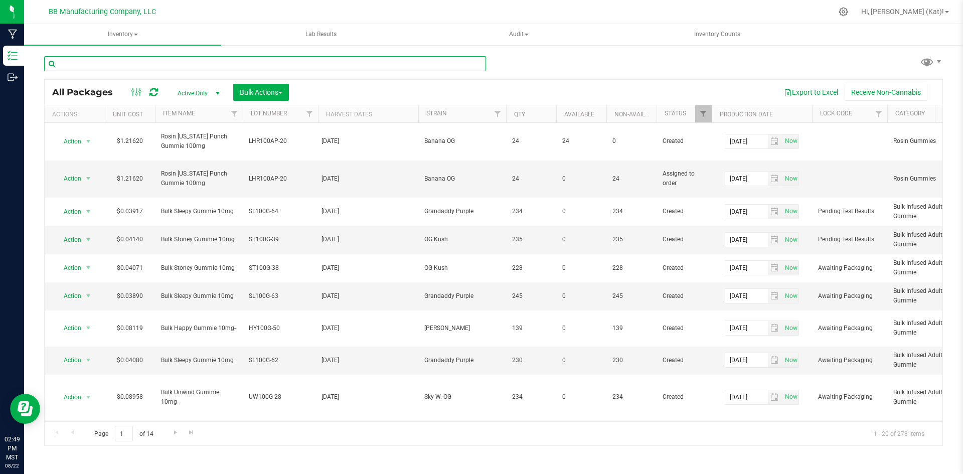
click at [222, 59] on input "text" at bounding box center [265, 63] width 442 height 15
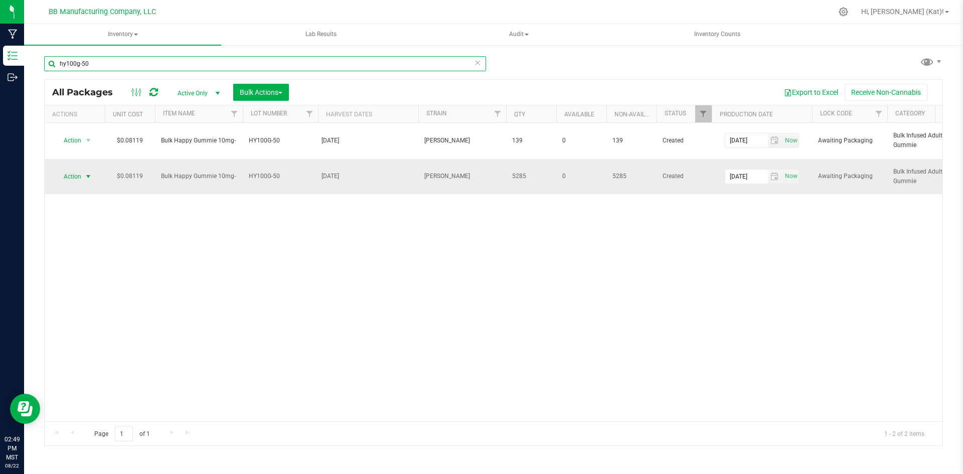
type input "hy100g-50"
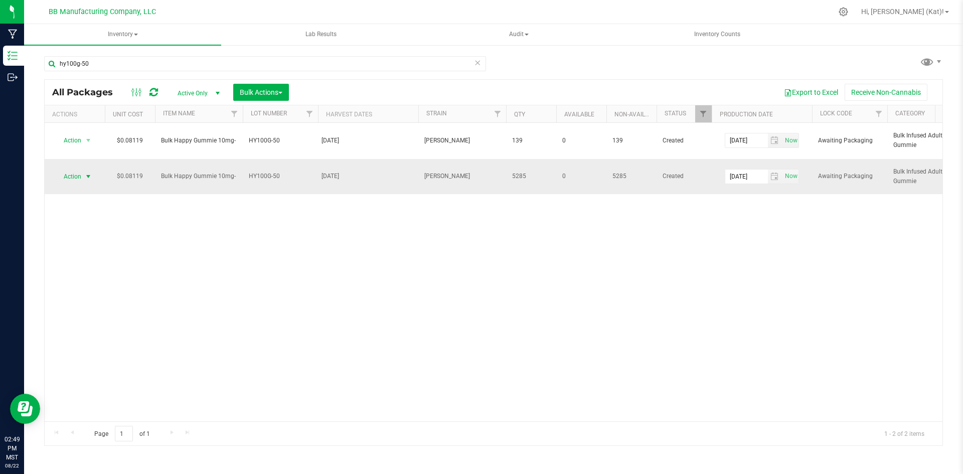
click at [79, 174] on span "Action" at bounding box center [68, 177] width 27 height 14
click at [103, 318] on li "Unlock package" at bounding box center [86, 325] width 63 height 15
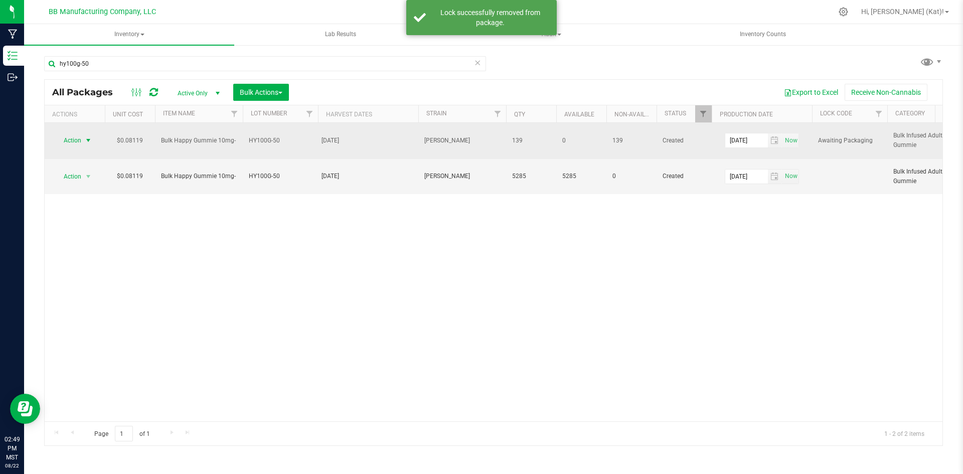
click at [82, 141] on span "select" at bounding box center [88, 140] width 13 height 14
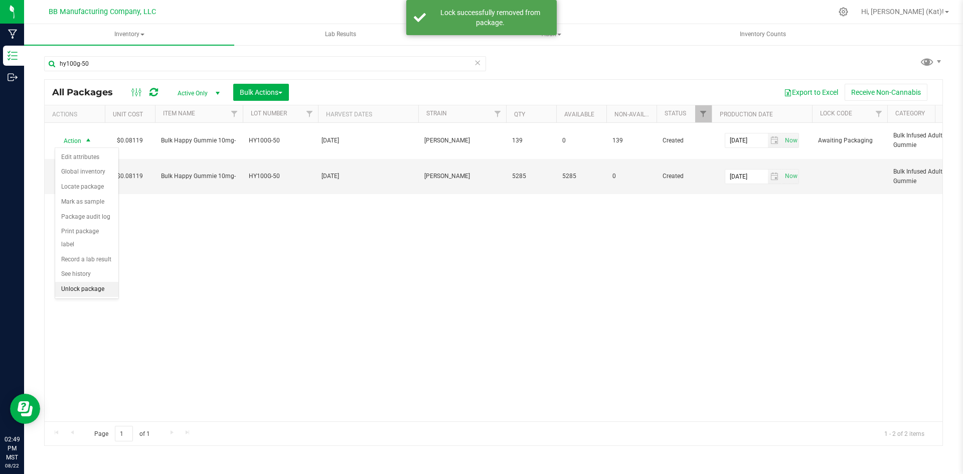
click at [94, 282] on li "Unlock package" at bounding box center [86, 289] width 63 height 15
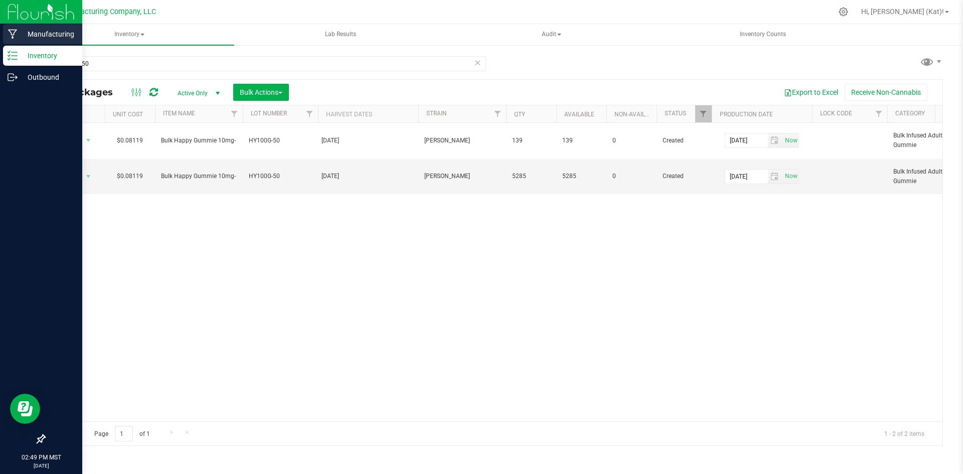
click at [48, 30] on p "Manufacturing" at bounding box center [48, 34] width 60 height 12
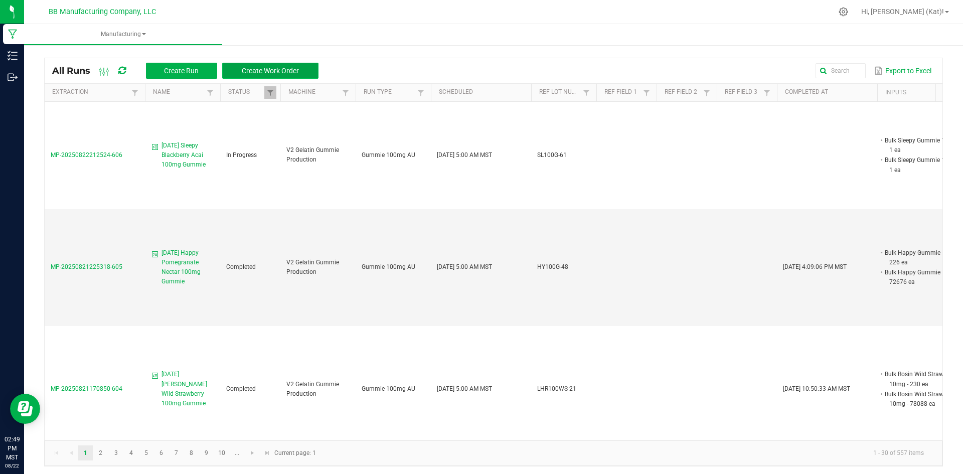
click at [274, 75] on button "Create Work Order" at bounding box center [270, 71] width 96 height 16
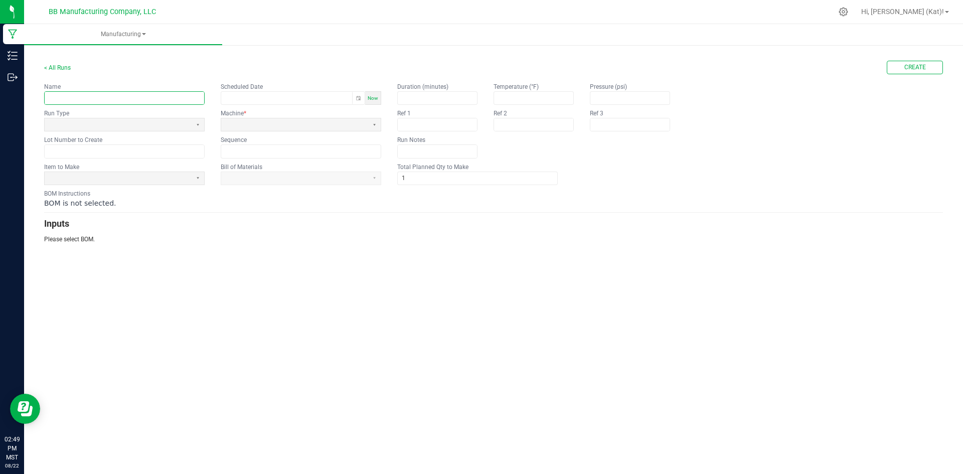
click at [142, 100] on input "text" at bounding box center [125, 98] width 160 height 13
paste input "Happy Pomegranate Nectar 100mg Gummie"
click at [197, 124] on button "Select" at bounding box center [198, 124] width 13 height 13
type input "[DATE] Happy Pomegranate Nectar 100mg Gummie"
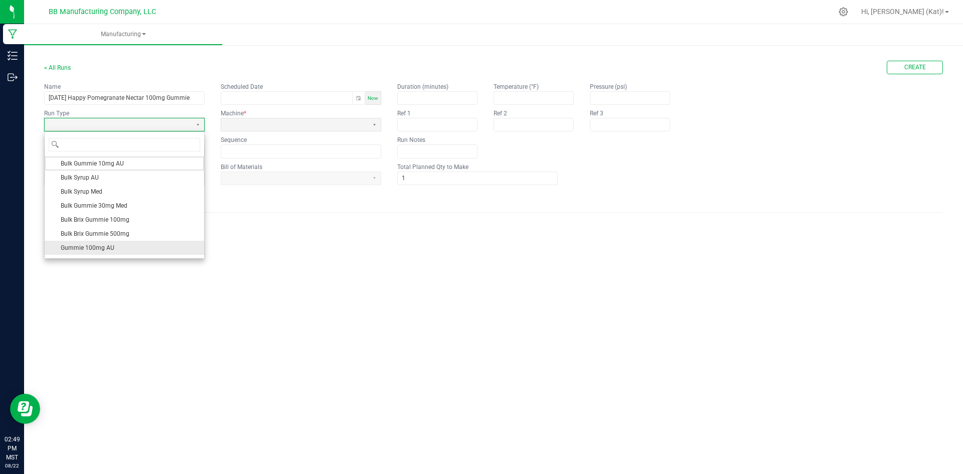
click at [140, 247] on li "Gummie 100mg AU" at bounding box center [125, 248] width 160 height 14
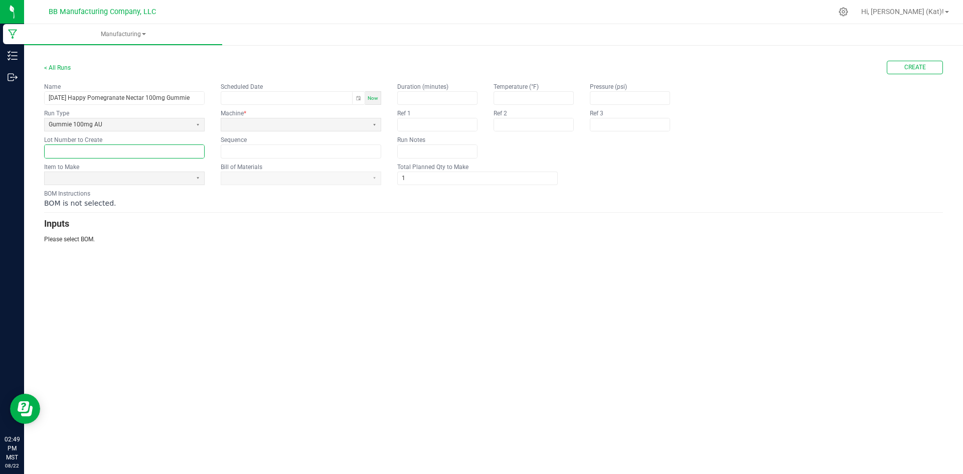
click at [123, 156] on input "text" at bounding box center [125, 151] width 160 height 13
paste input "HY100G-50"
type input "HY100G-50"
click at [198, 98] on input "[DATE] Happy Pomegranate Nectar 100mg Gummie" at bounding box center [125, 98] width 160 height 13
click at [143, 181] on span at bounding box center [118, 178] width 139 height 9
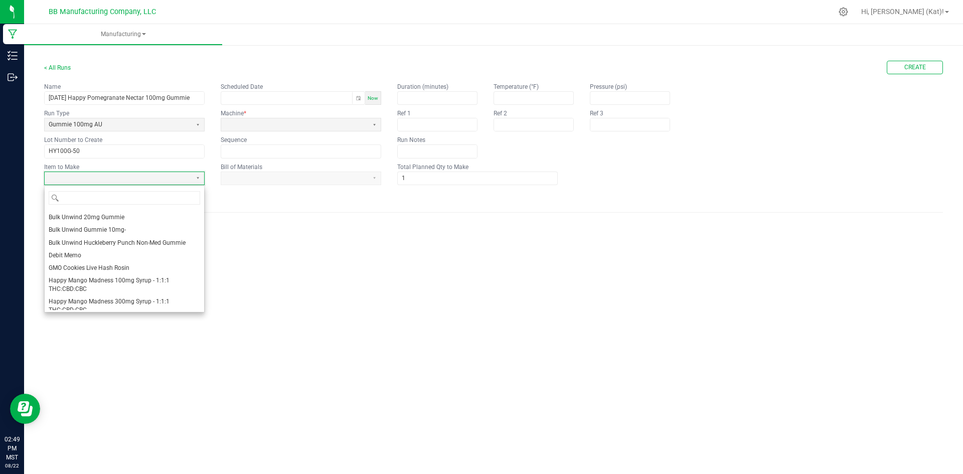
scroll to position [552, 0]
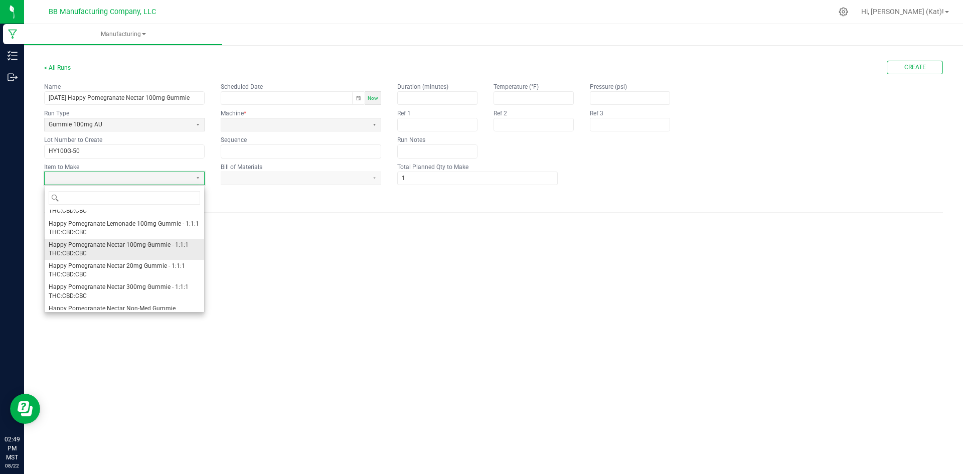
click at [151, 257] on span "Happy Pomegranate Nectar 100mg Gummie - 1:1:1 THC:CBD:CBC" at bounding box center [125, 249] width 152 height 17
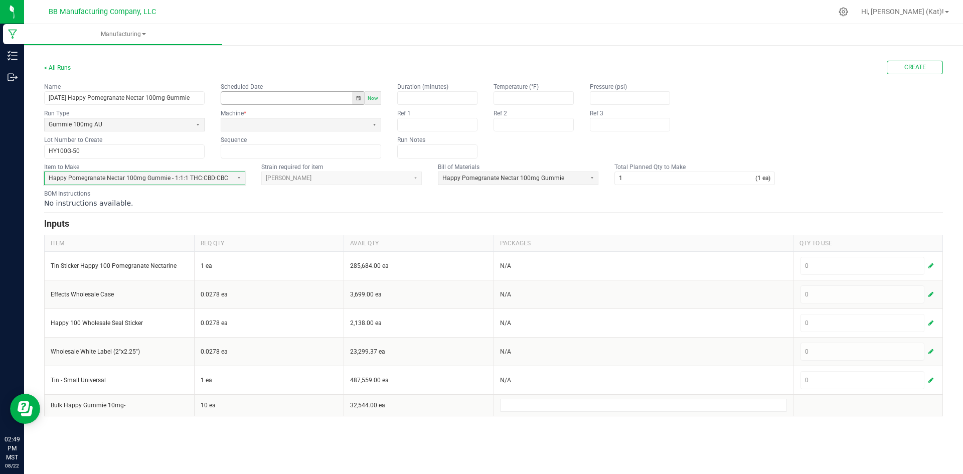
click at [359, 96] on button "Toggle popup" at bounding box center [358, 98] width 13 height 13
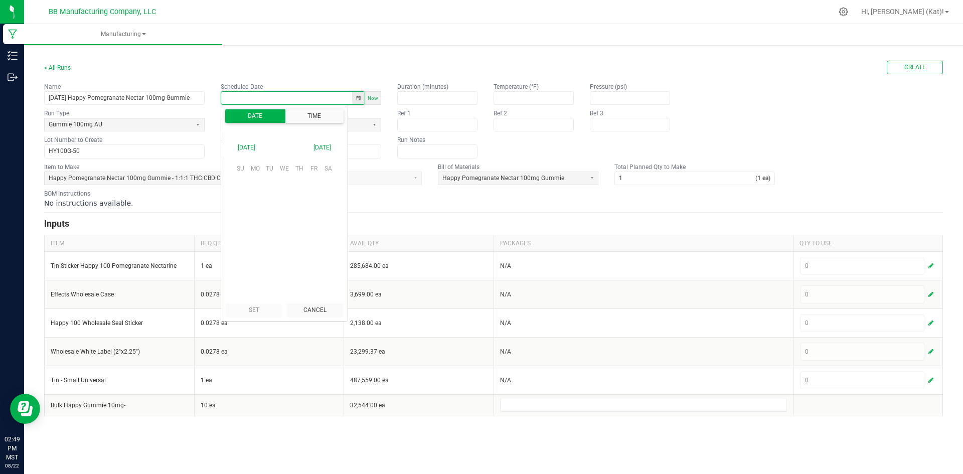
scroll to position [158063, 0]
click at [312, 237] on span "22" at bounding box center [314, 232] width 15 height 16
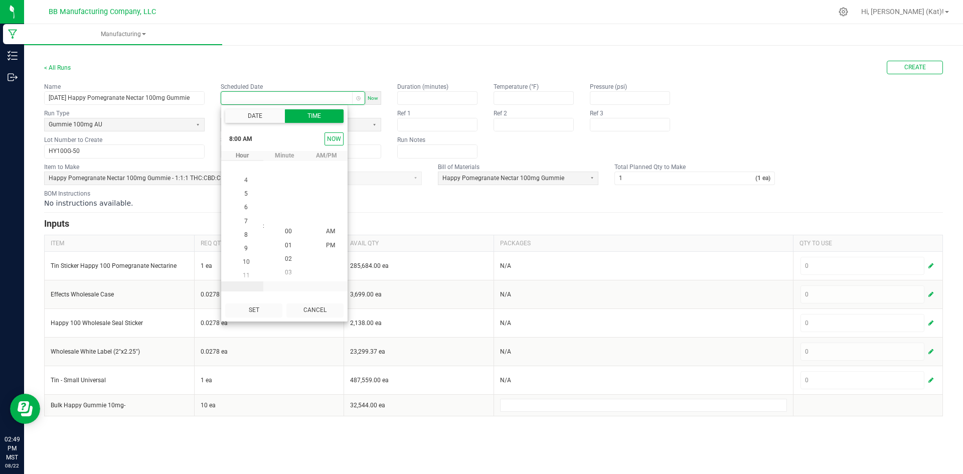
scroll to position [108, 0]
click at [245, 187] on li "5" at bounding box center [246, 192] width 24 height 14
click at [260, 312] on button "Set" at bounding box center [253, 311] width 57 height 14
type input "[DATE] 5:00 AM"
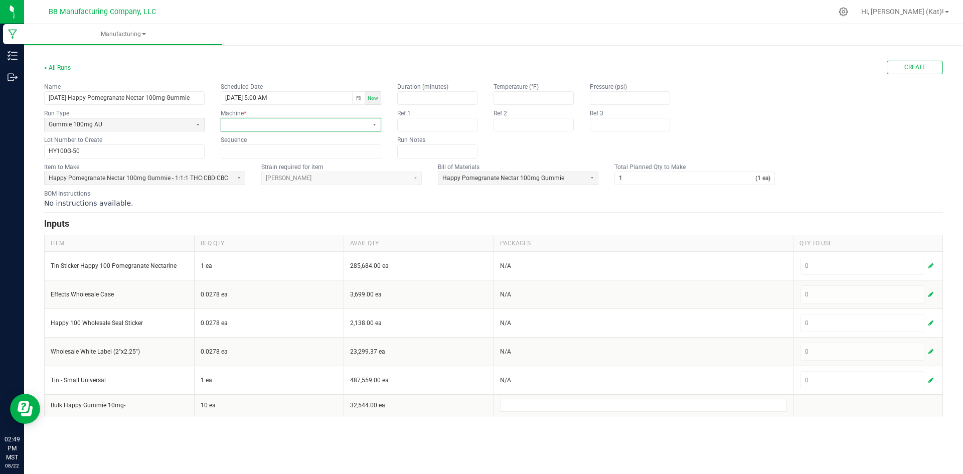
click at [298, 126] on span at bounding box center [294, 124] width 139 height 9
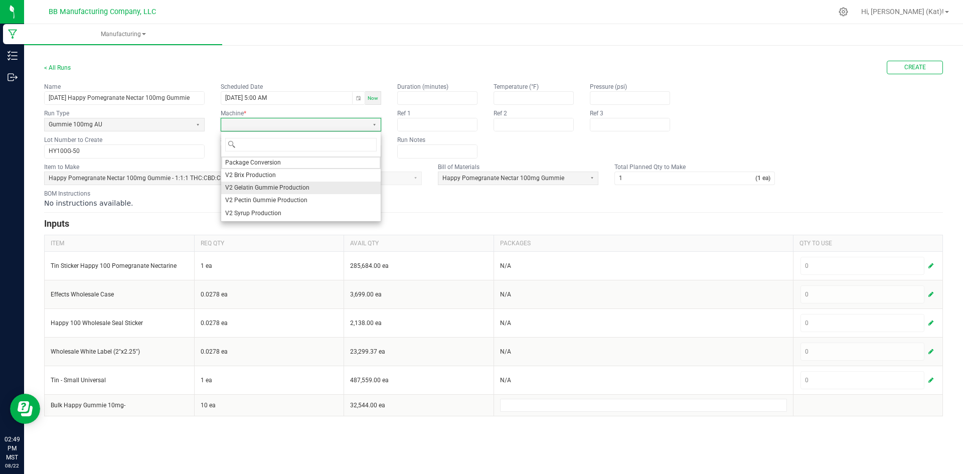
click at [269, 190] on span "V2 Gelatin Gummie Production" at bounding box center [267, 188] width 84 height 9
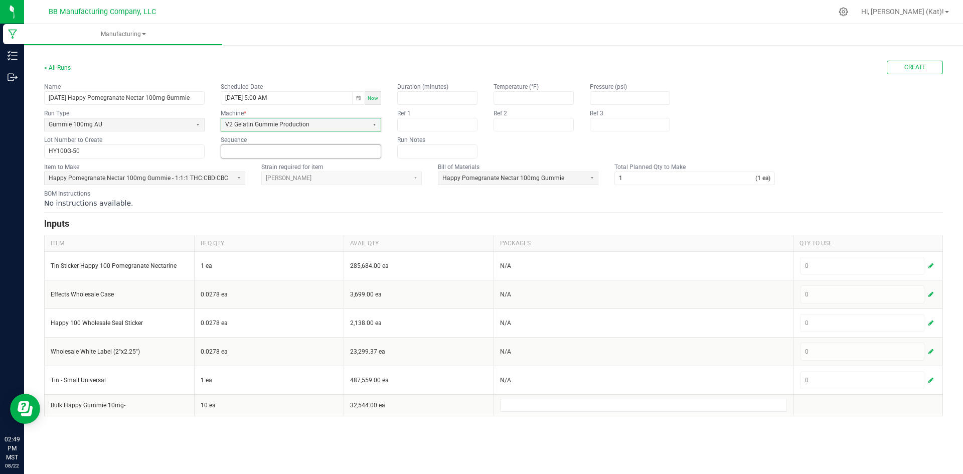
click at [266, 156] on input at bounding box center [301, 151] width 160 height 13
type input "0"
click at [412, 200] on div "No instructions available." at bounding box center [493, 203] width 899 height 10
click at [566, 178] on span "Happy Pomegranate Nectar 100mg Gummie" at bounding box center [511, 178] width 139 height 9
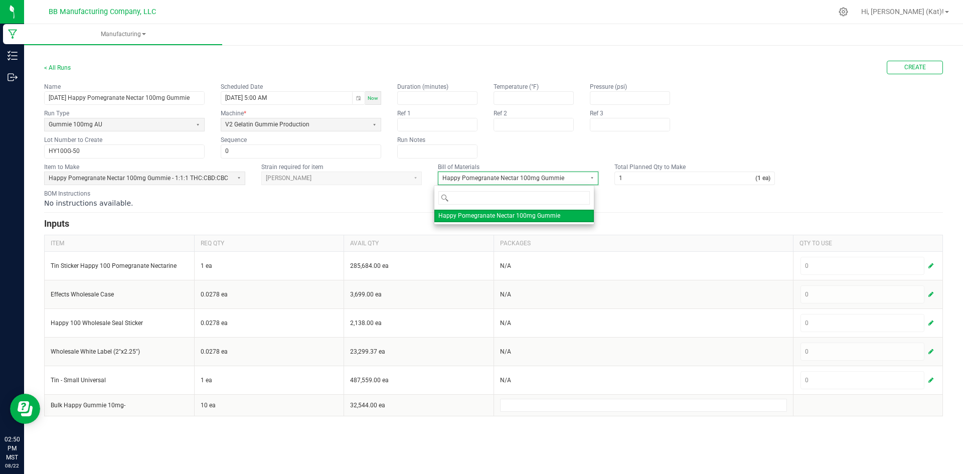
click at [566, 178] on span "Happy Pomegranate Nectar 100mg Gummie" at bounding box center [511, 178] width 139 height 9
click at [636, 178] on input "1" at bounding box center [685, 178] width 140 height 13
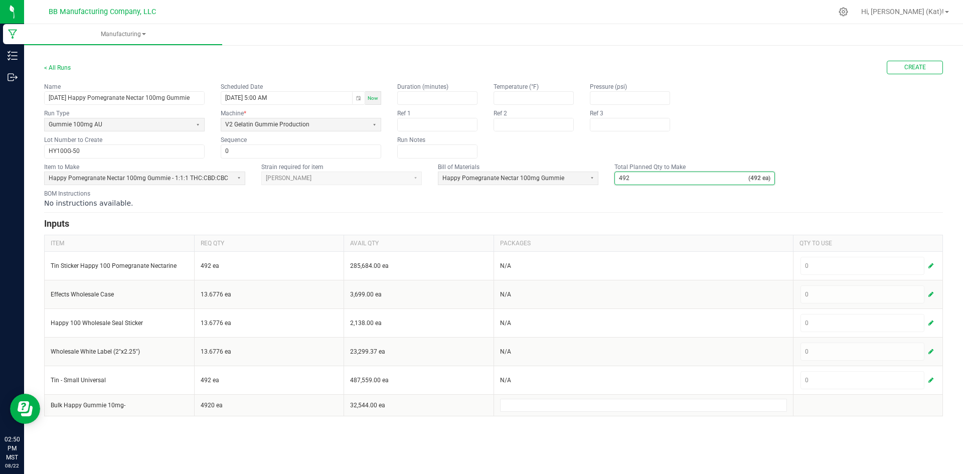
type input "492"
click at [650, 201] on div "No instructions available." at bounding box center [493, 203] width 899 height 10
click at [923, 65] on span "Create" at bounding box center [916, 67] width 22 height 9
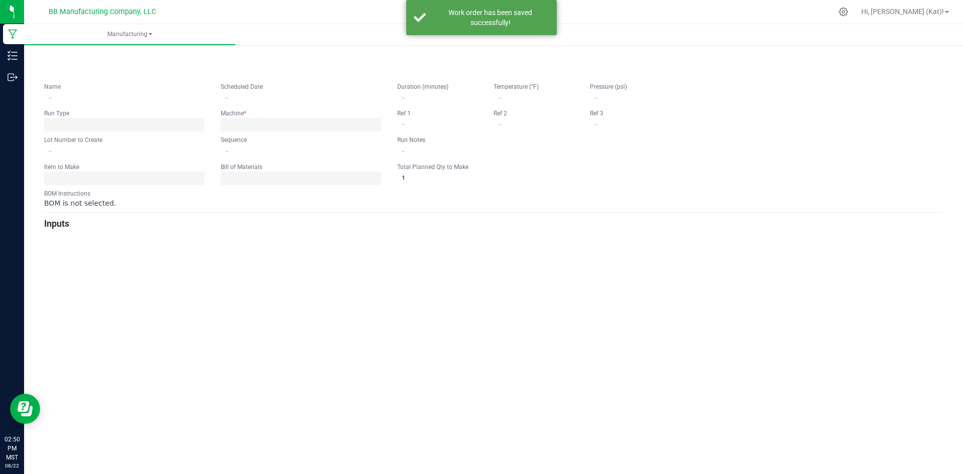
type input "[DATE] Happy Pomegranate Nectar 100mg Gummie"
type input "[DATE] 5:00 AM"
type input "HY100G-50"
type input "0"
type input "492"
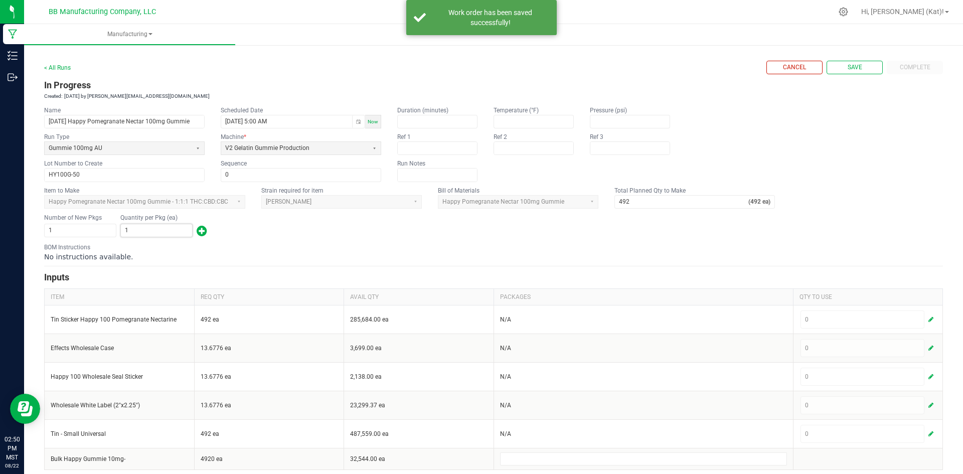
click at [155, 232] on input "1" at bounding box center [156, 230] width 71 height 13
type input "492"
click at [301, 242] on form "< All Runs Cancel Save Complete In Progress Created: [DATE] by [PERSON_NAME][EM…" at bounding box center [493, 265] width 899 height 409
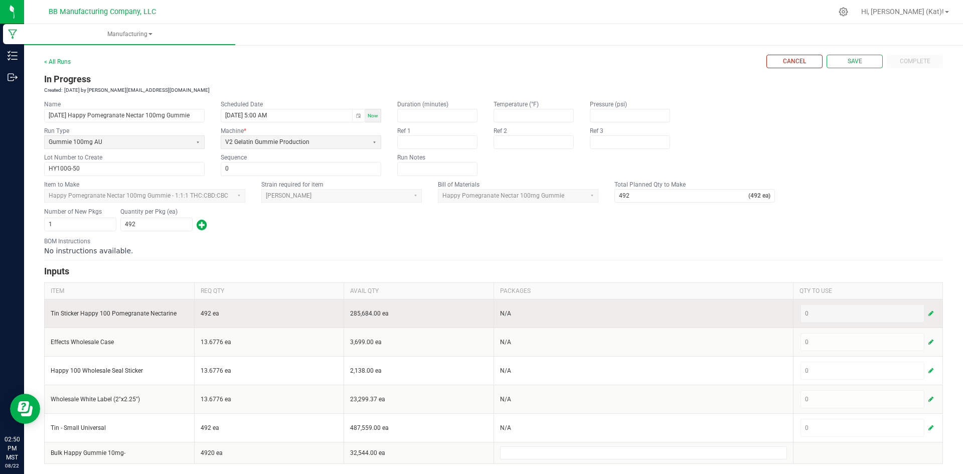
click at [929, 317] on span "button" at bounding box center [931, 314] width 5 height 8
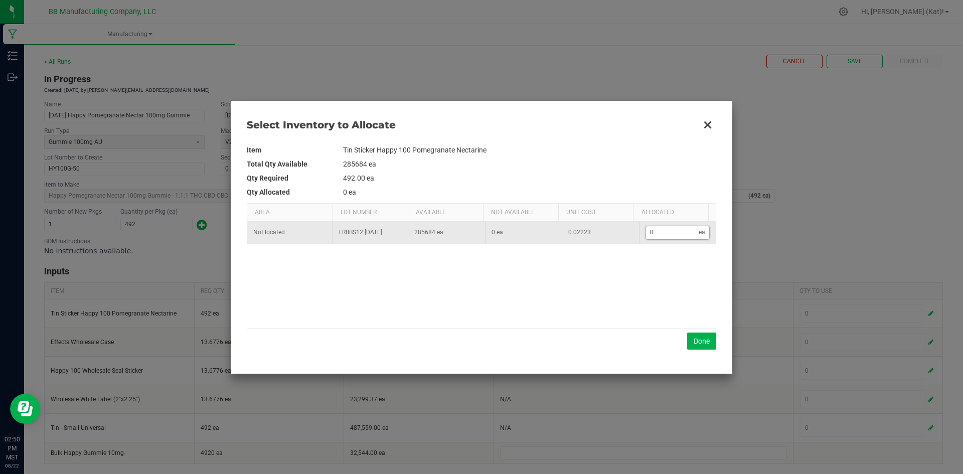
click at [662, 228] on input "0" at bounding box center [672, 232] width 53 height 13
type input "6"
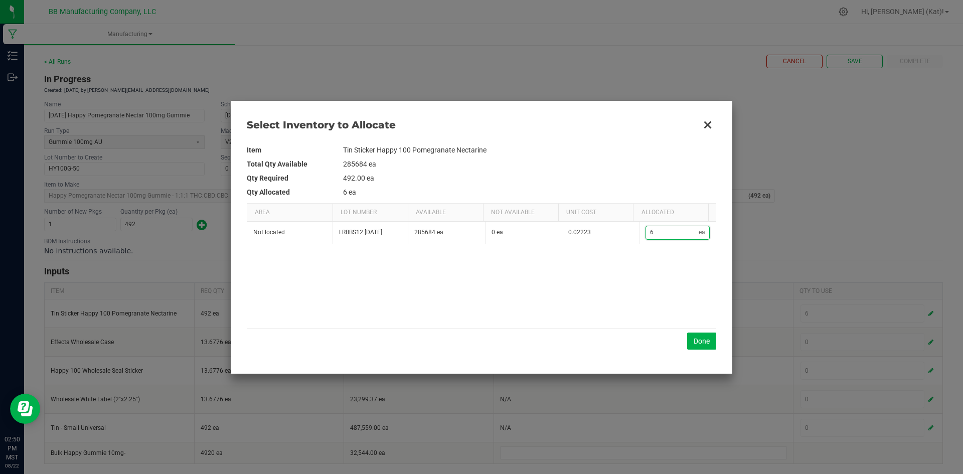
type input "68"
type input "688"
click at [693, 346] on button "Done" at bounding box center [701, 341] width 29 height 17
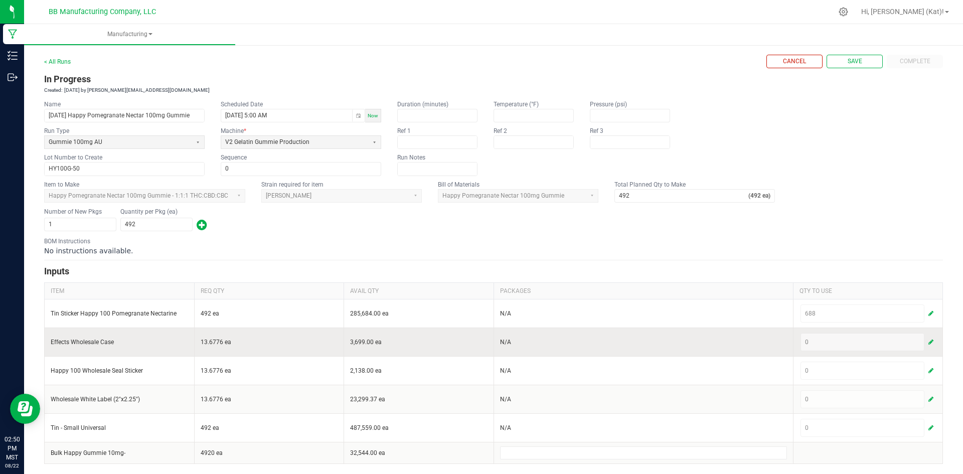
click at [929, 342] on span "button" at bounding box center [931, 342] width 5 height 8
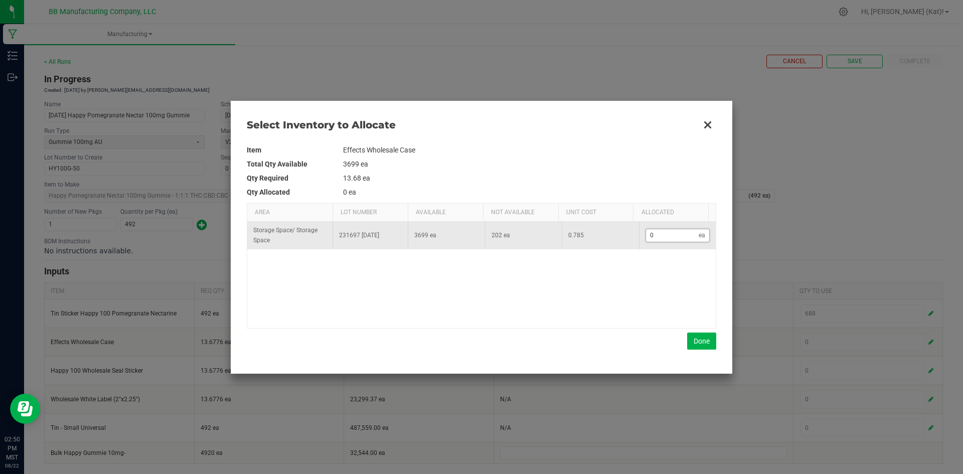
click at [676, 235] on input "0" at bounding box center [672, 235] width 53 height 13
type input "1"
type input "14"
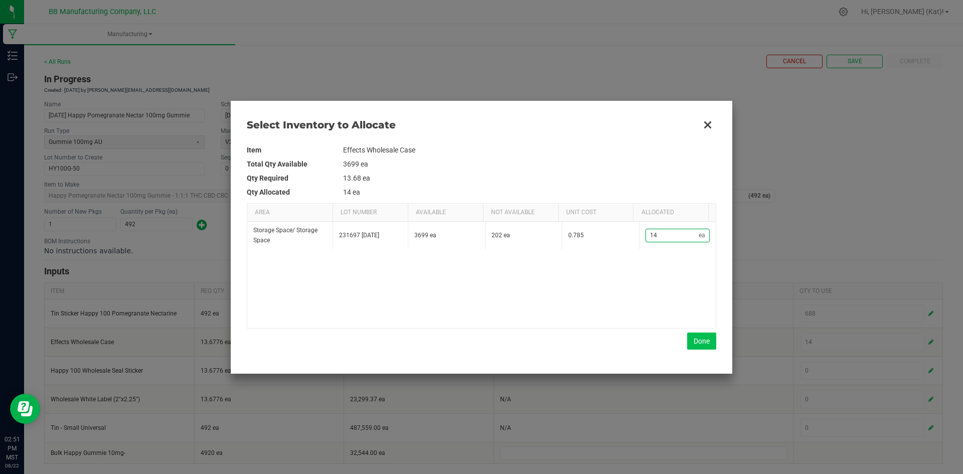
type input "14"
click at [698, 340] on button "Done" at bounding box center [701, 341] width 29 height 17
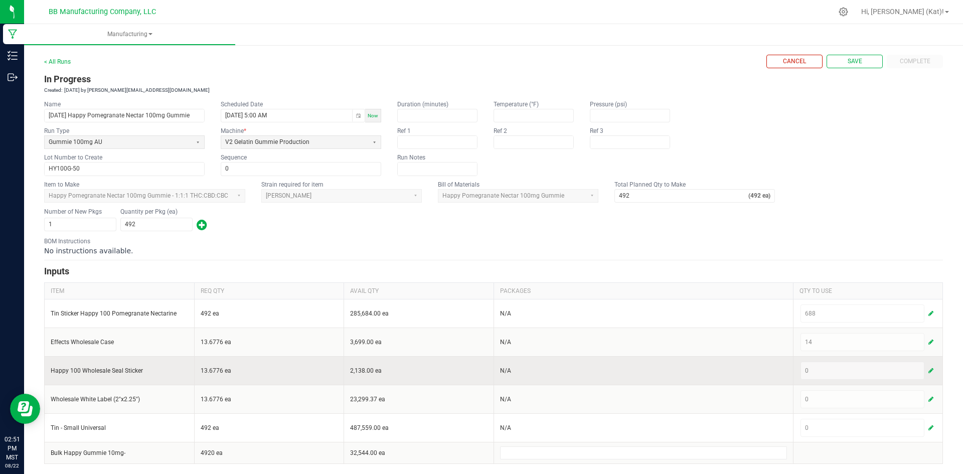
click at [929, 371] on span "button" at bounding box center [931, 371] width 5 height 8
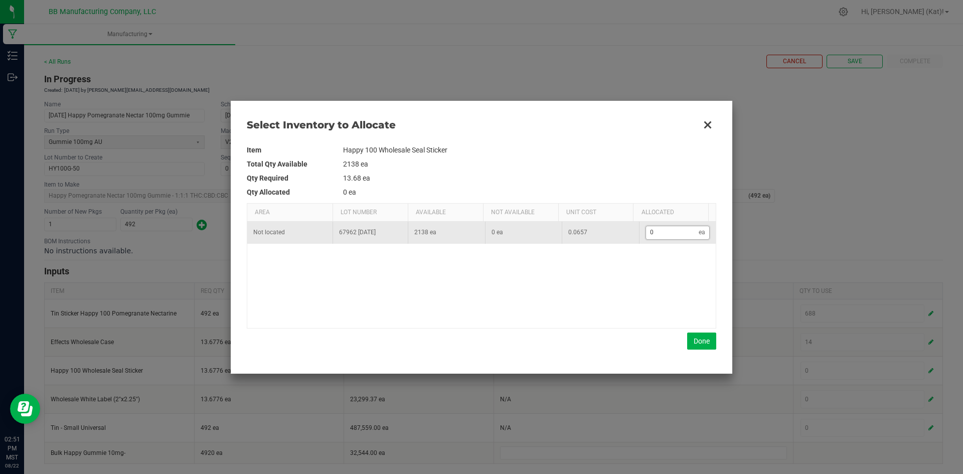
click at [660, 232] on input "0" at bounding box center [672, 232] width 53 height 13
type input "1"
type input "14"
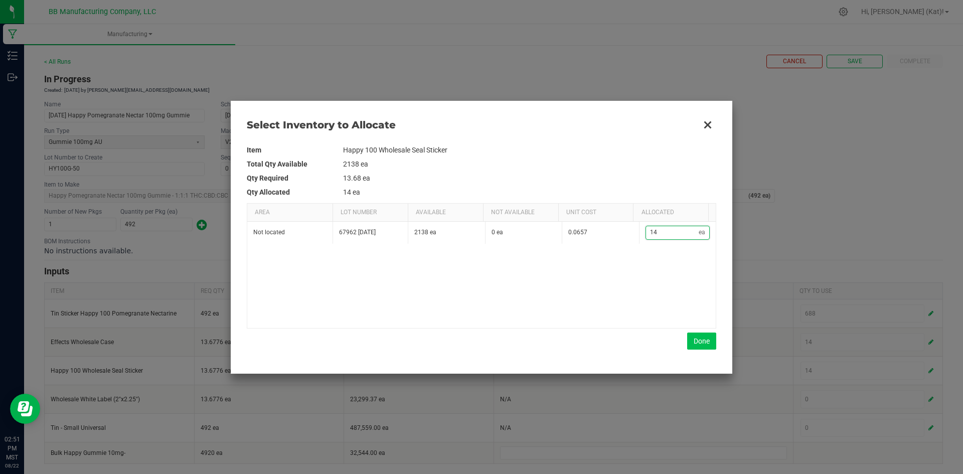
type input "14"
click at [702, 335] on button "Done" at bounding box center [701, 341] width 29 height 17
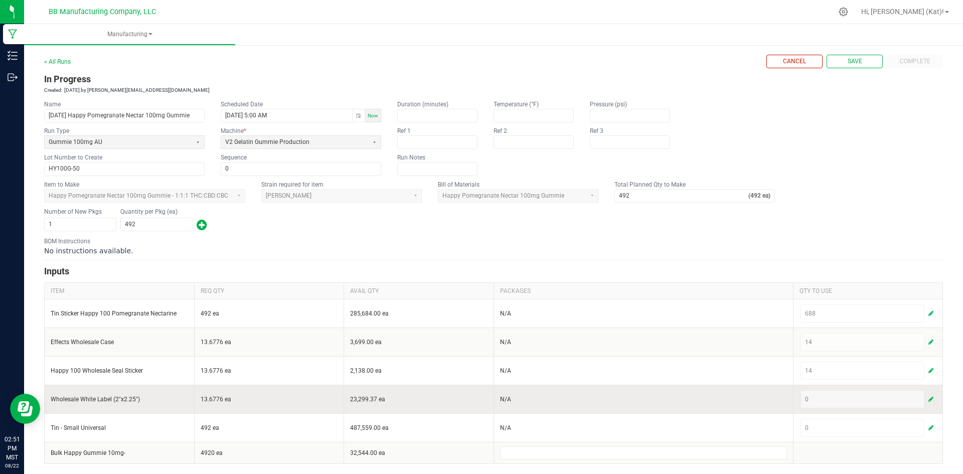
click at [929, 397] on span "button" at bounding box center [931, 399] width 5 height 8
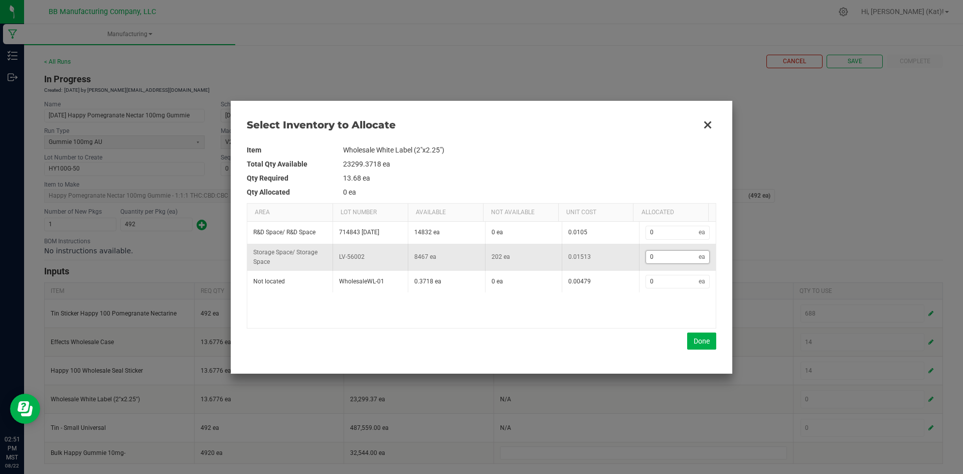
click at [652, 255] on input "0" at bounding box center [672, 257] width 53 height 13
type input "1"
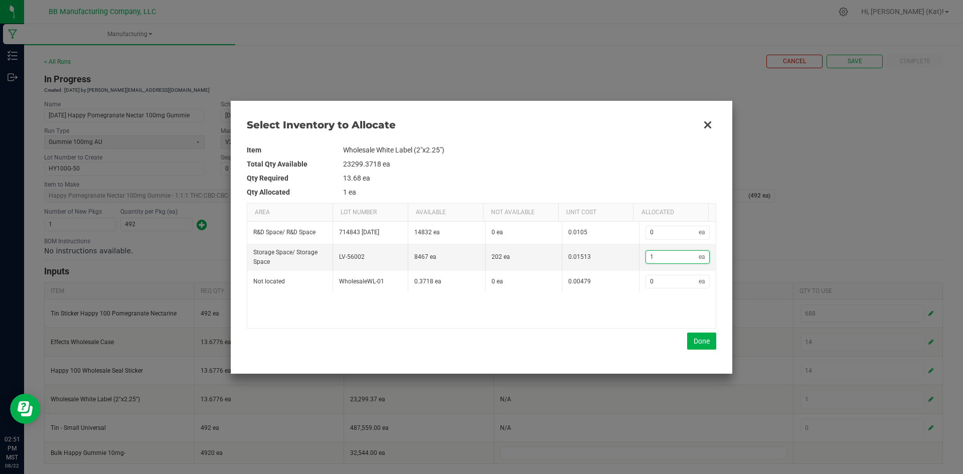
type input "14"
click at [705, 345] on button "Done" at bounding box center [701, 341] width 29 height 17
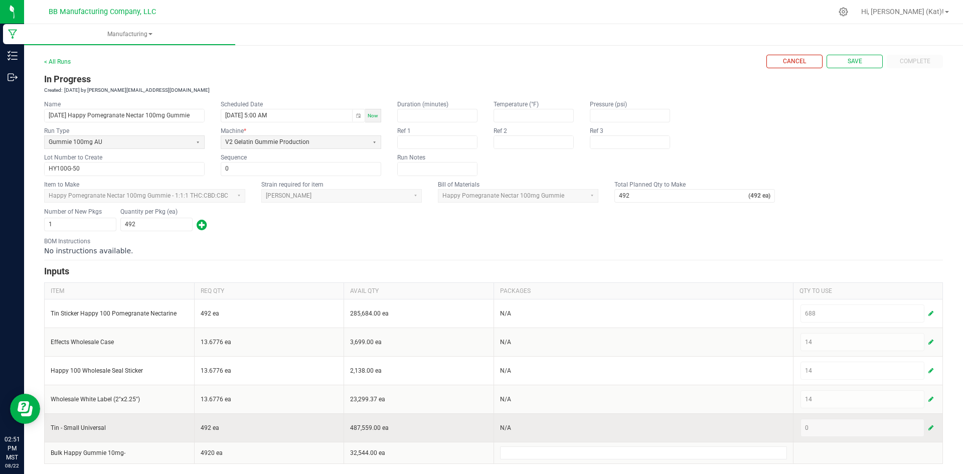
click at [929, 428] on span "button" at bounding box center [931, 428] width 5 height 8
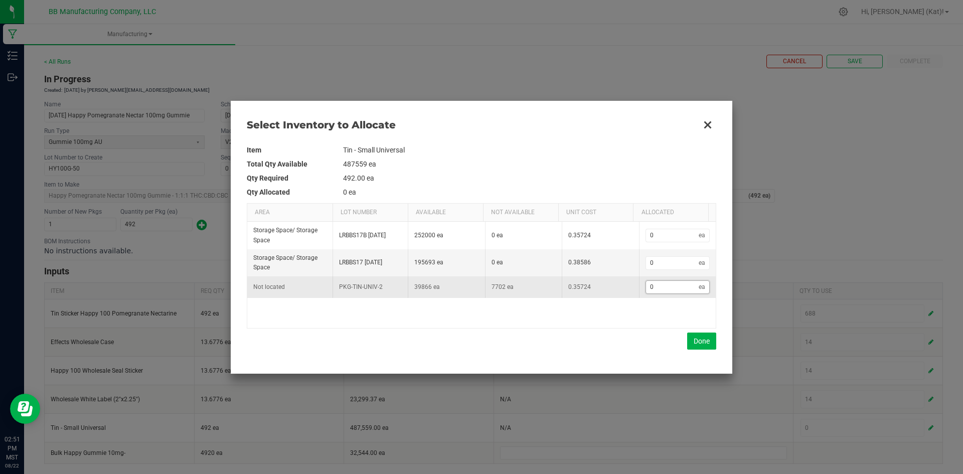
click at [668, 284] on input "0" at bounding box center [672, 287] width 53 height 13
type input "5"
type input "50"
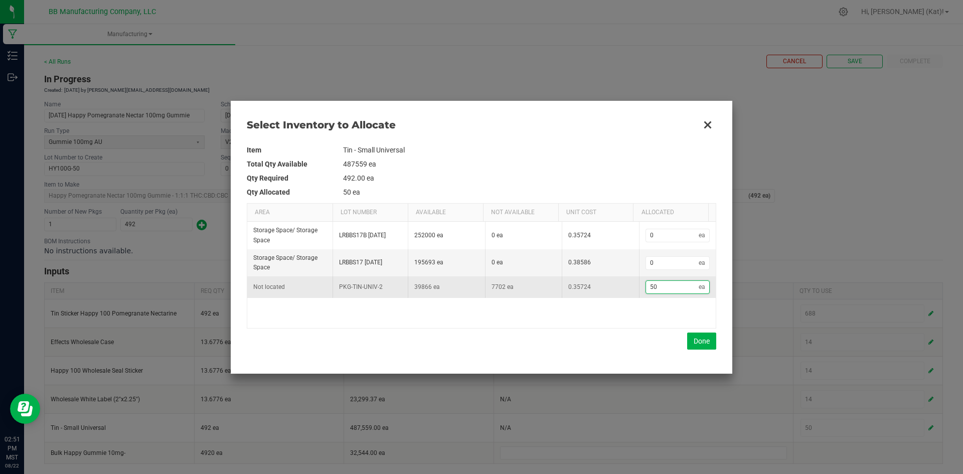
type input "500"
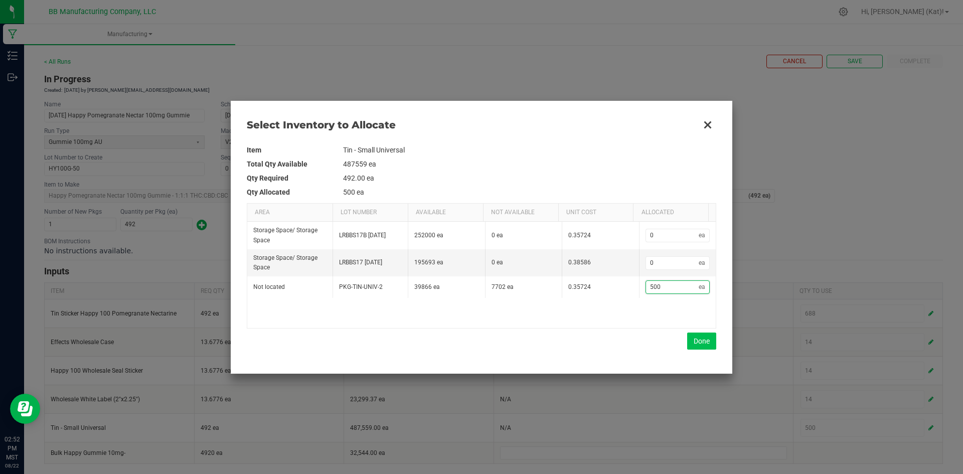
type input "500"
click at [706, 338] on button "Done" at bounding box center [701, 341] width 29 height 17
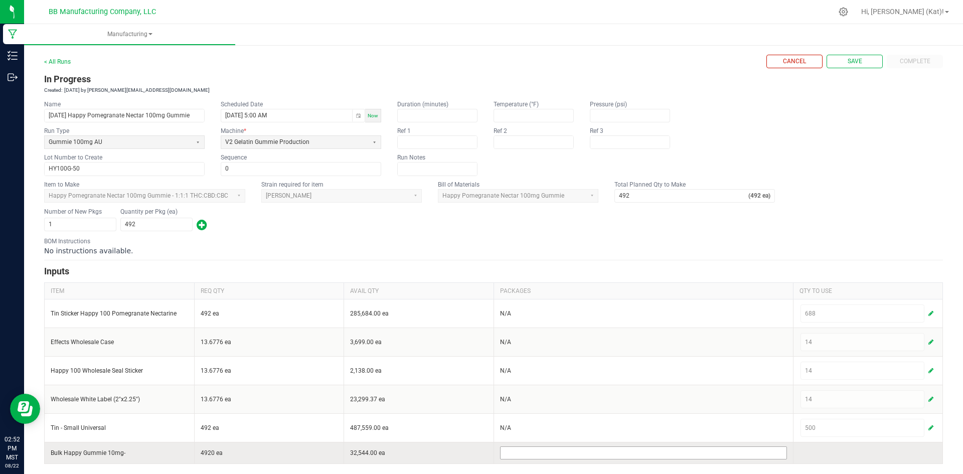
click at [534, 449] on input at bounding box center [644, 453] width 286 height 12
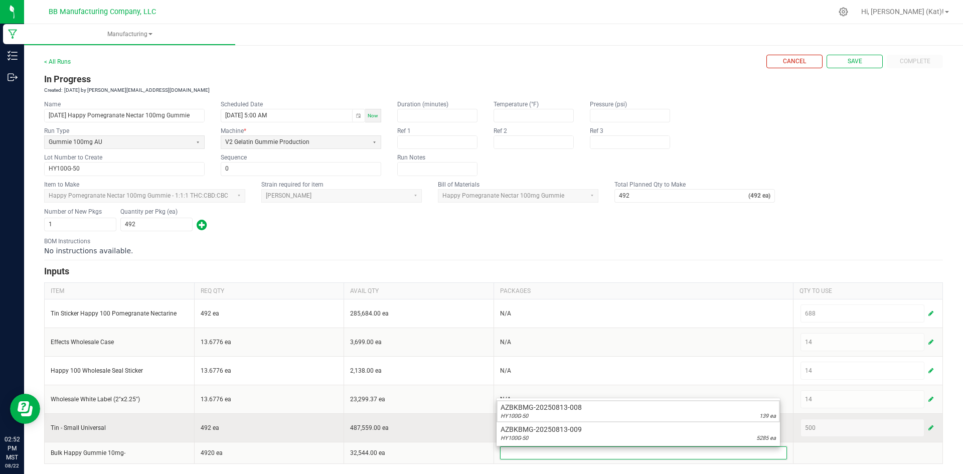
click at [749, 413] on div "HY100G-50 139 ea" at bounding box center [638, 416] width 275 height 8
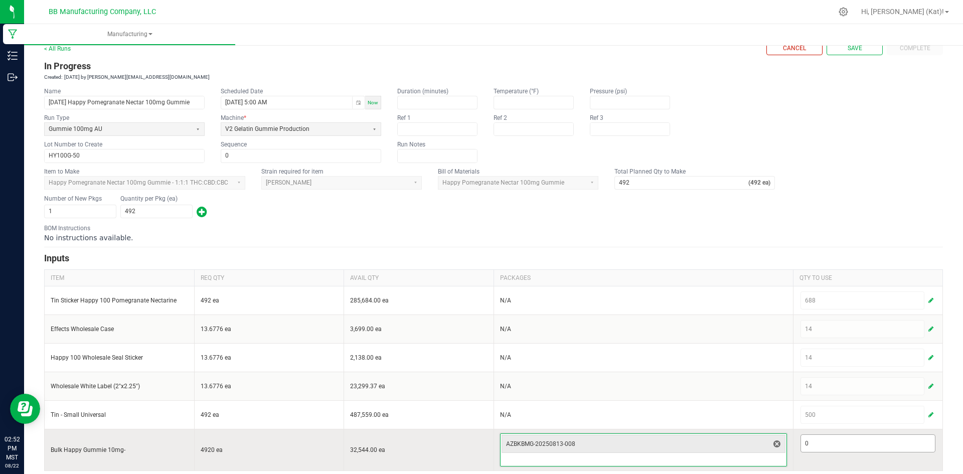
scroll to position [26, 0]
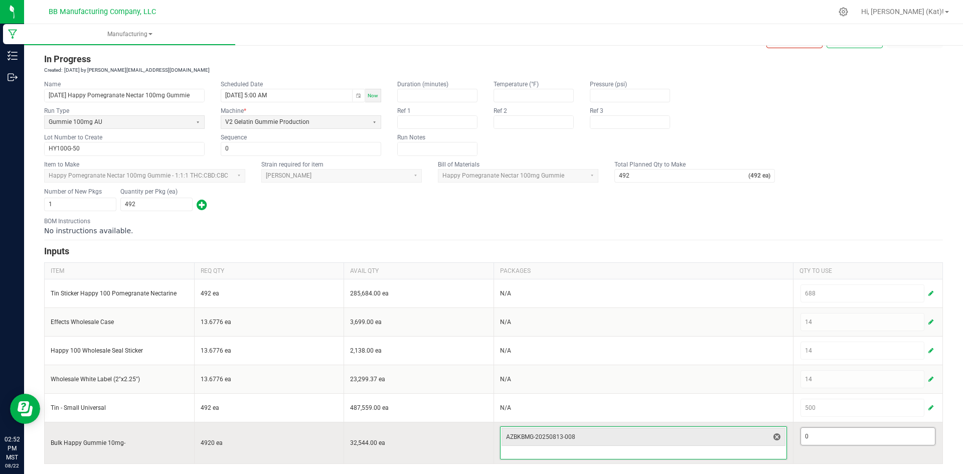
click at [827, 436] on input "0" at bounding box center [868, 436] width 134 height 17
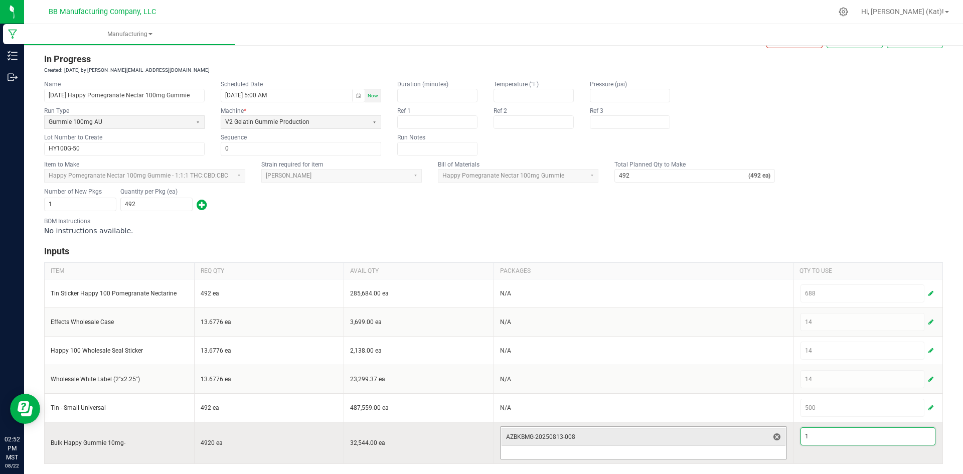
type input "1"
click at [746, 456] on input at bounding box center [644, 453] width 286 height 12
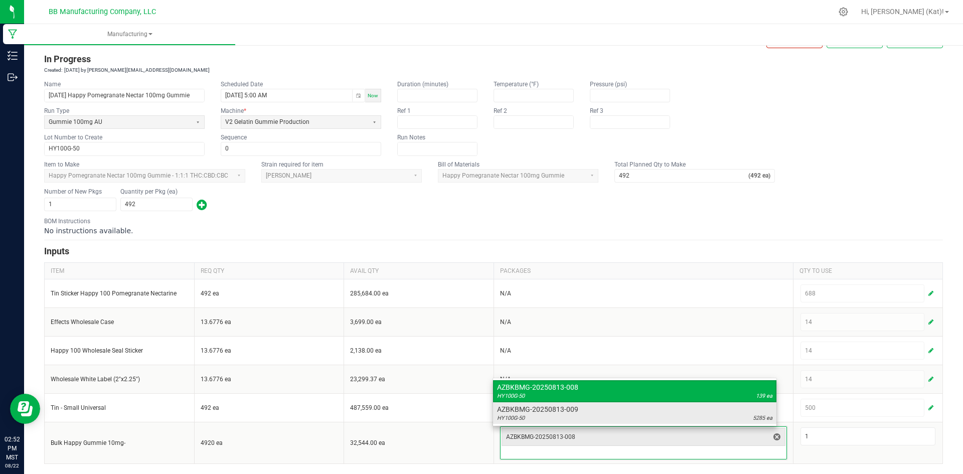
click at [736, 415] on div "HY100G-50 5285 ea" at bounding box center [634, 418] width 275 height 8
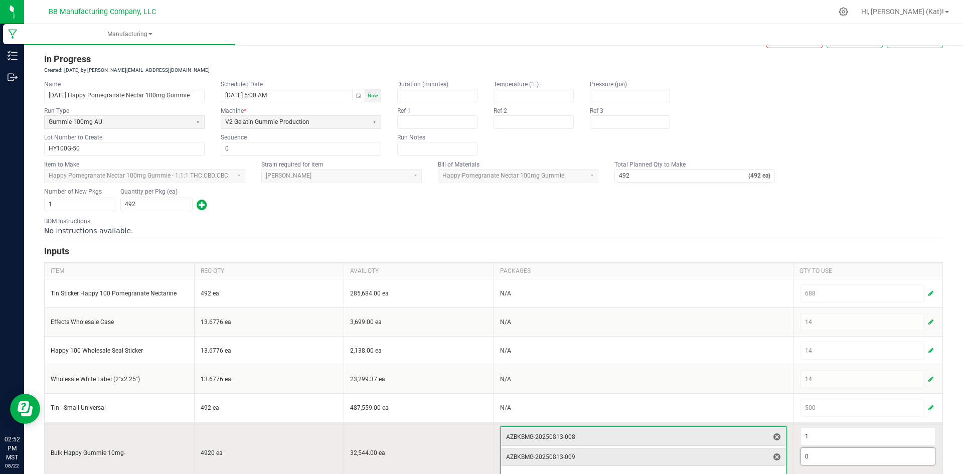
click at [820, 457] on input "0" at bounding box center [868, 456] width 134 height 17
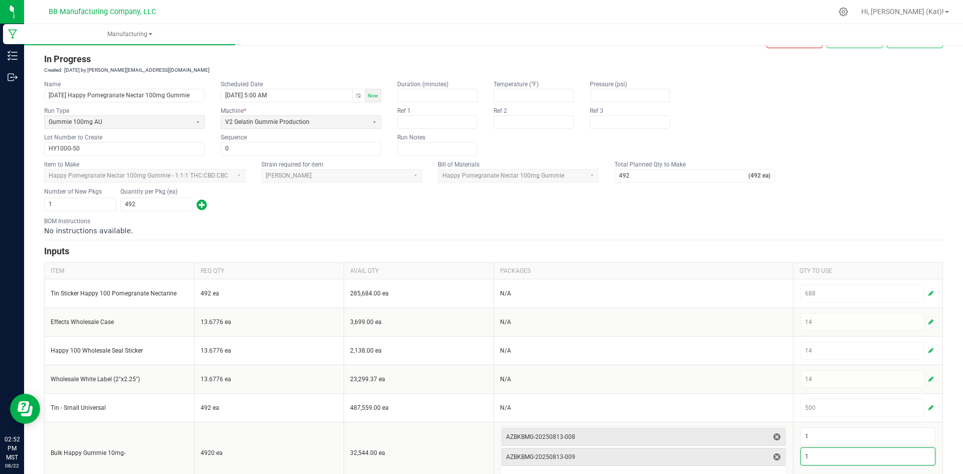
type input "1"
click at [755, 230] on div "No instructions available." at bounding box center [493, 231] width 899 height 10
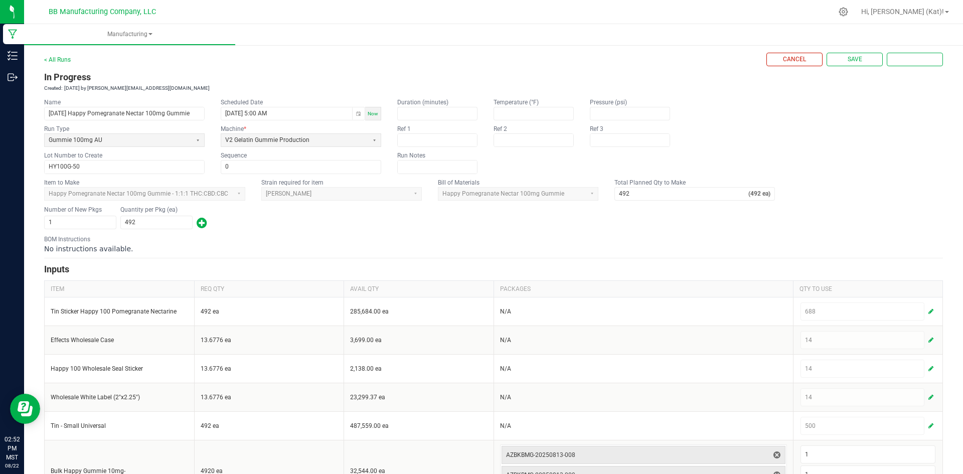
scroll to position [0, 0]
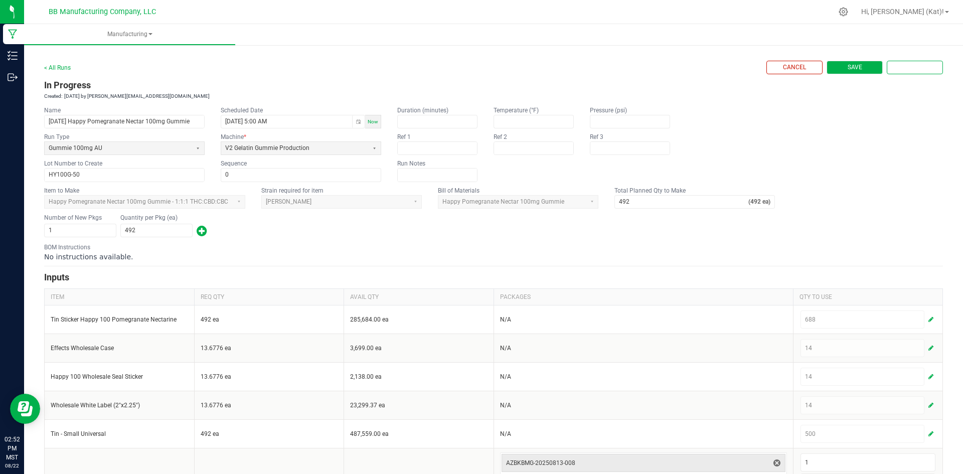
click at [859, 64] on button "Save" at bounding box center [855, 68] width 56 height 14
type input "1"
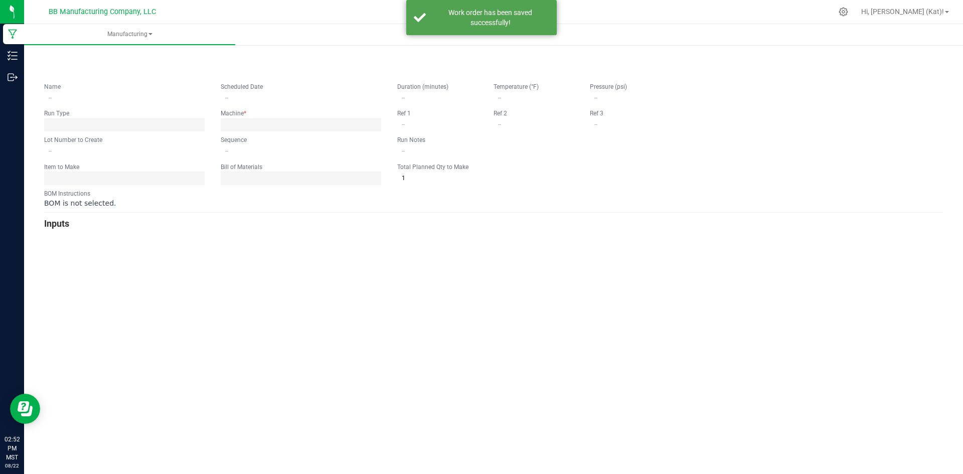
type input "[DATE] Happy Pomegranate Nectar 100mg Gummie"
type input "[DATE] 5:00 AM"
type input "HY100G-50"
type input "0"
type input "492"
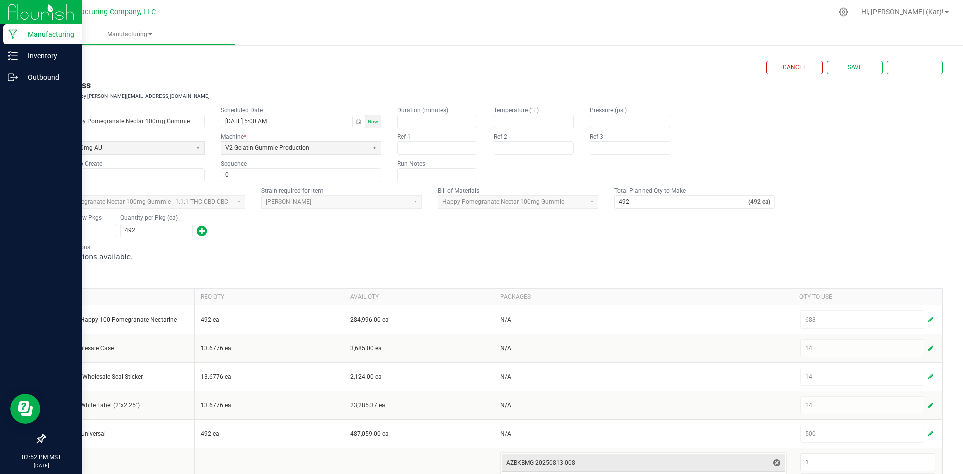
click at [8, 33] on icon at bounding box center [13, 34] width 10 height 10
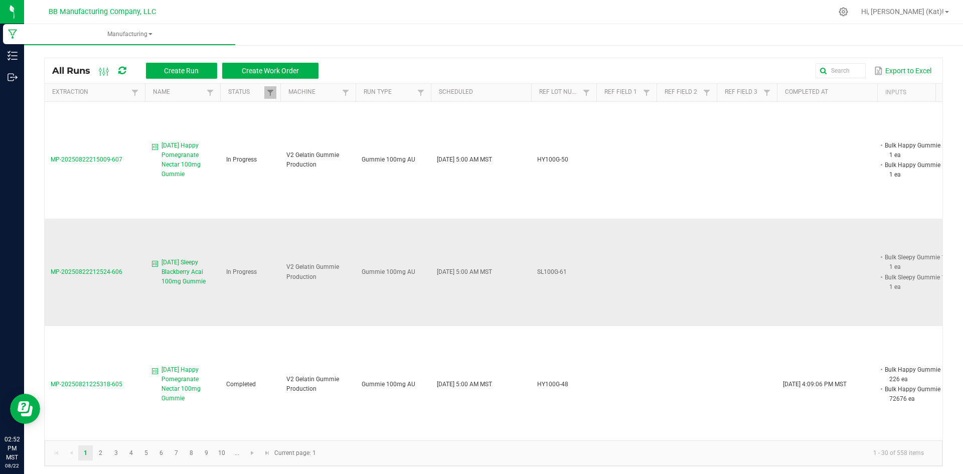
click at [183, 261] on span "[DATE] Sleepy Blackberry Acai 100mg Gummie" at bounding box center [188, 272] width 53 height 29
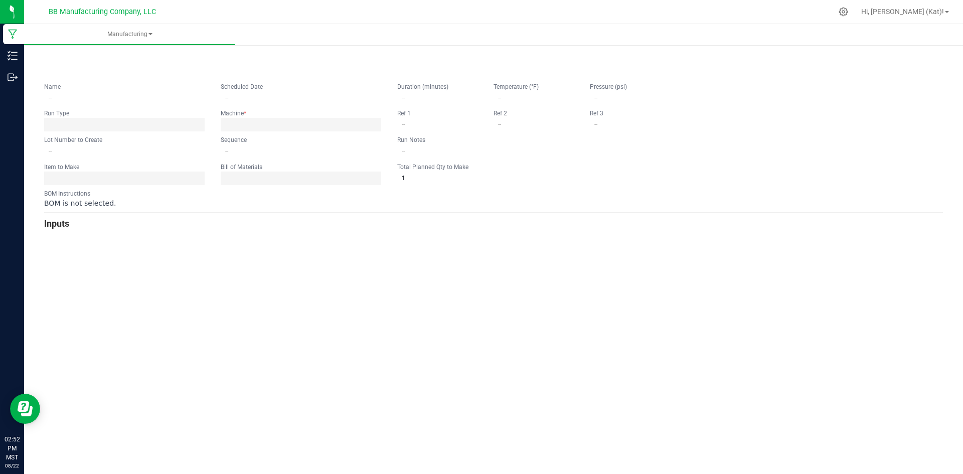
type input "[DATE] Sleepy Blackberry Acai 100mg Gummie"
type input "[DATE] 5:00 AM"
type input "SL100G-61"
type input "0"
type input "7,248"
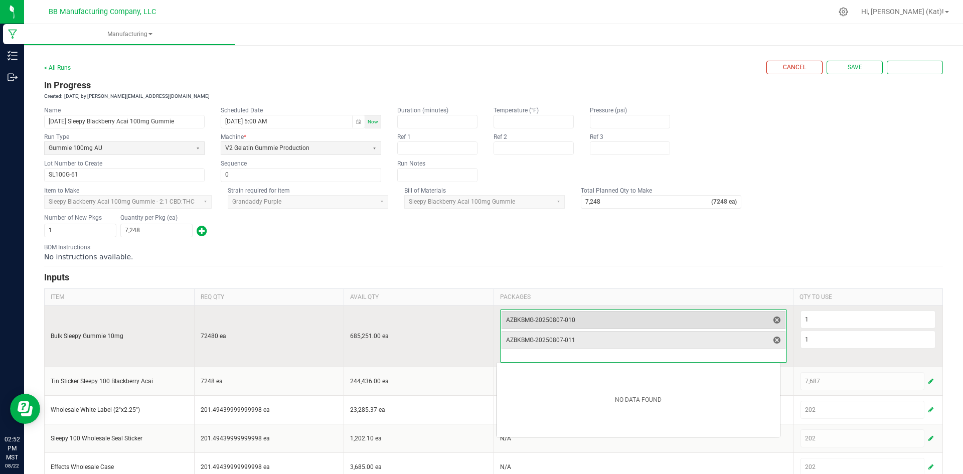
click at [731, 314] on span "AZBKBMG-20250807-010" at bounding box center [637, 320] width 263 height 14
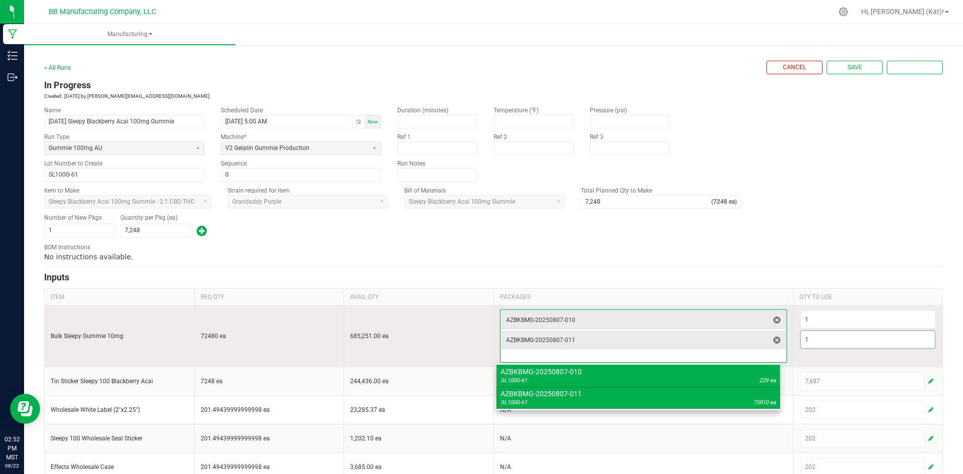
click at [803, 339] on input "1" at bounding box center [868, 339] width 134 height 17
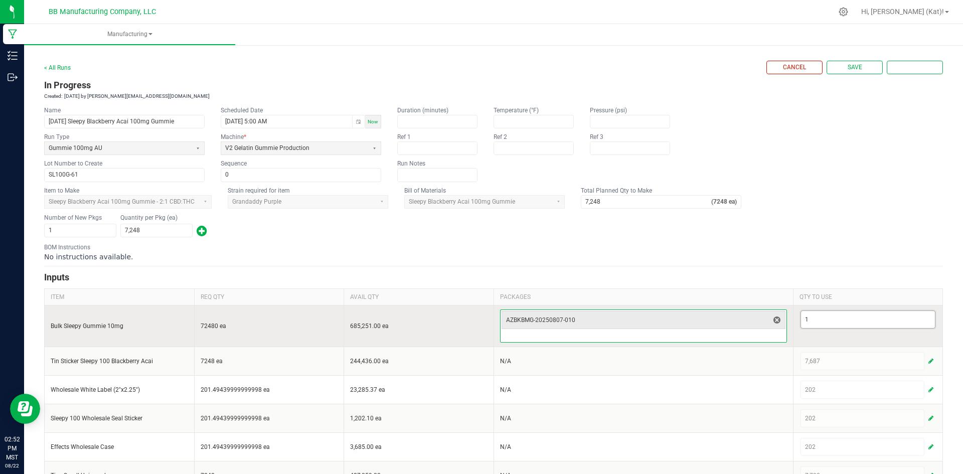
click at [813, 316] on input "1" at bounding box center [868, 319] width 134 height 17
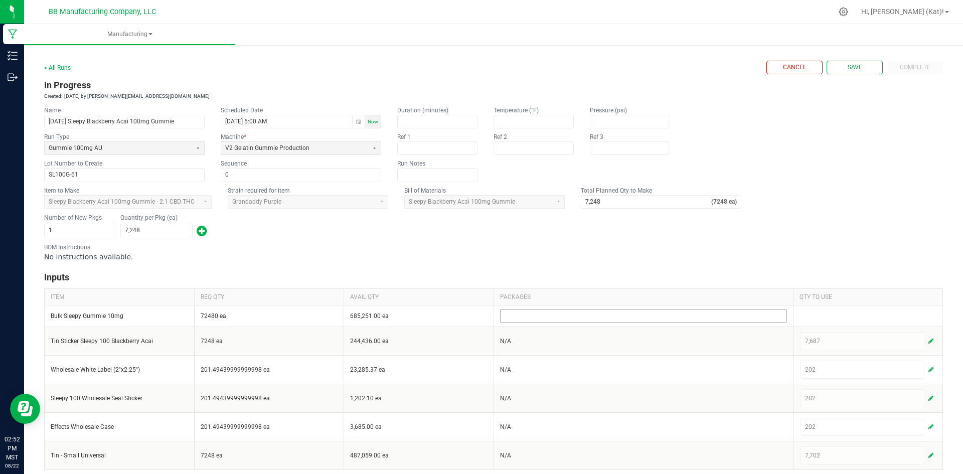
click at [779, 255] on div "No instructions available." at bounding box center [493, 257] width 899 height 10
click at [853, 66] on span "Save" at bounding box center [855, 67] width 15 height 9
type input "1"
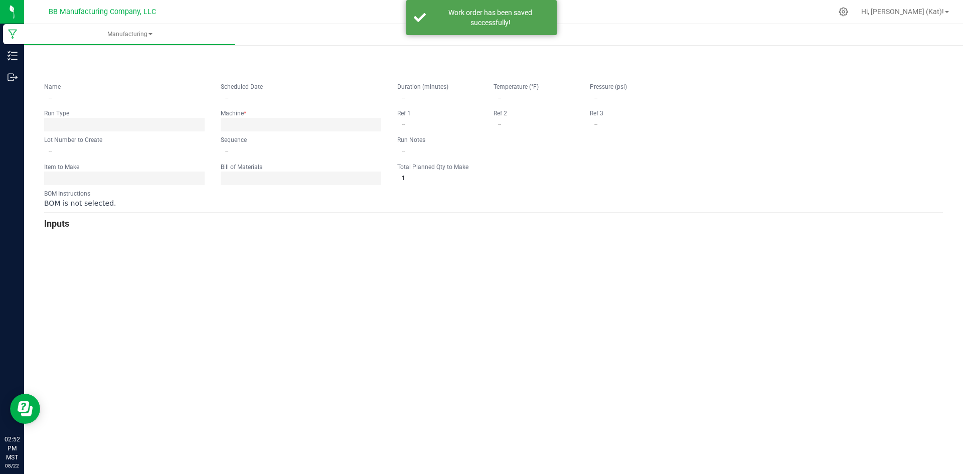
type input "[DATE] Sleepy Blackberry Acai 100mg Gummie"
type input "[DATE] 5:00 AM"
type input "SL100G-61"
type input "0"
type input "7,248"
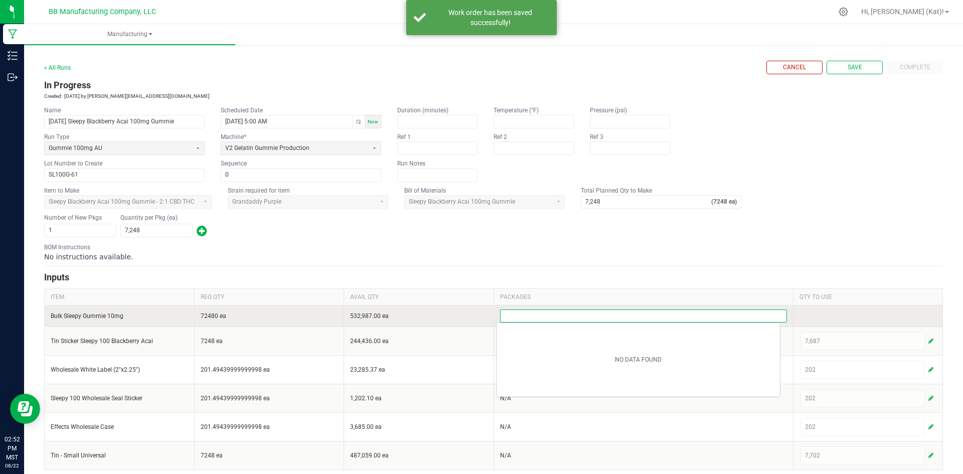
click at [735, 316] on input at bounding box center [644, 316] width 286 height 12
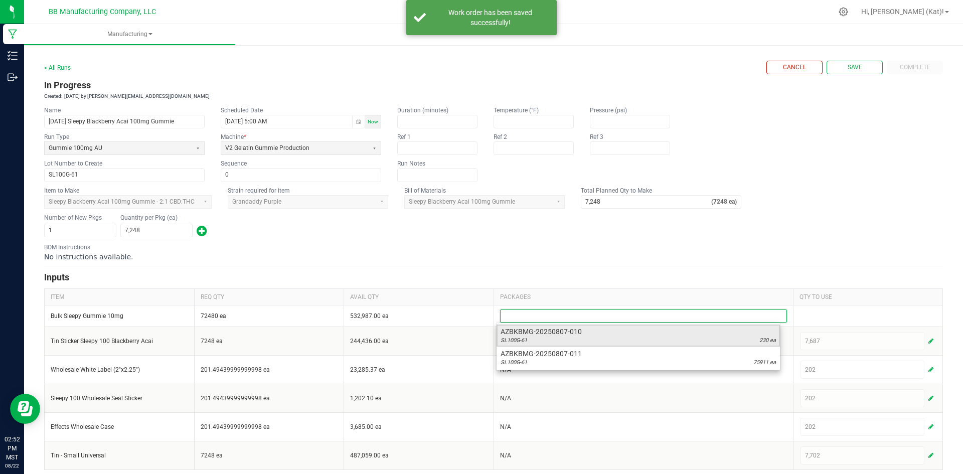
click at [759, 343] on div "SL100G-61 230 ea" at bounding box center [638, 341] width 275 height 8
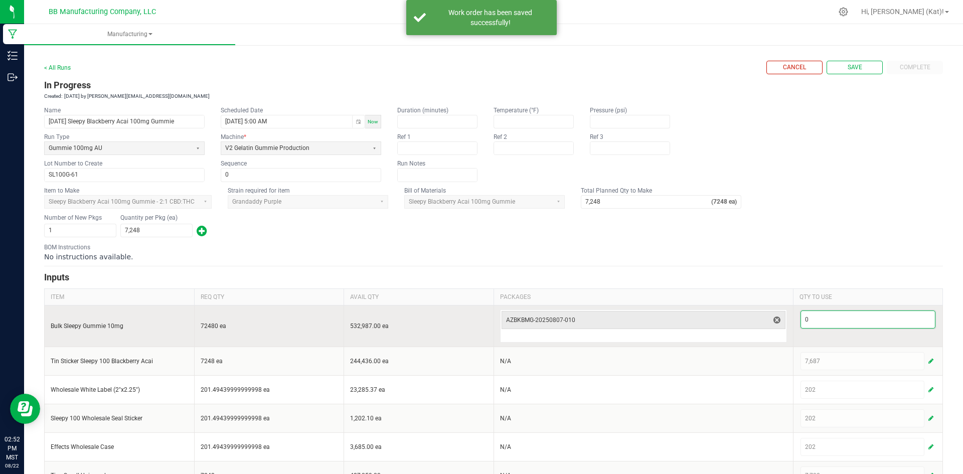
click at [810, 323] on input "0" at bounding box center [868, 319] width 134 height 17
type input "230"
click at [744, 336] on input at bounding box center [644, 336] width 286 height 12
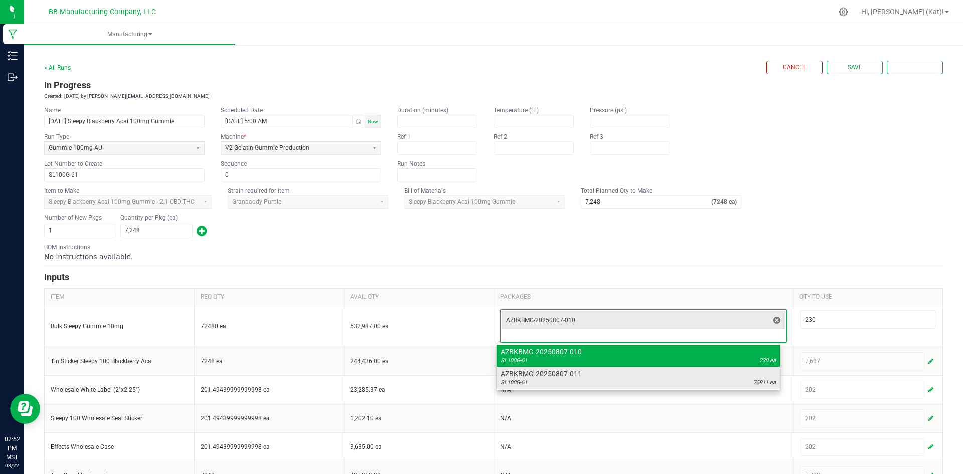
click at [754, 379] on span "75911 ea" at bounding box center [765, 383] width 23 height 8
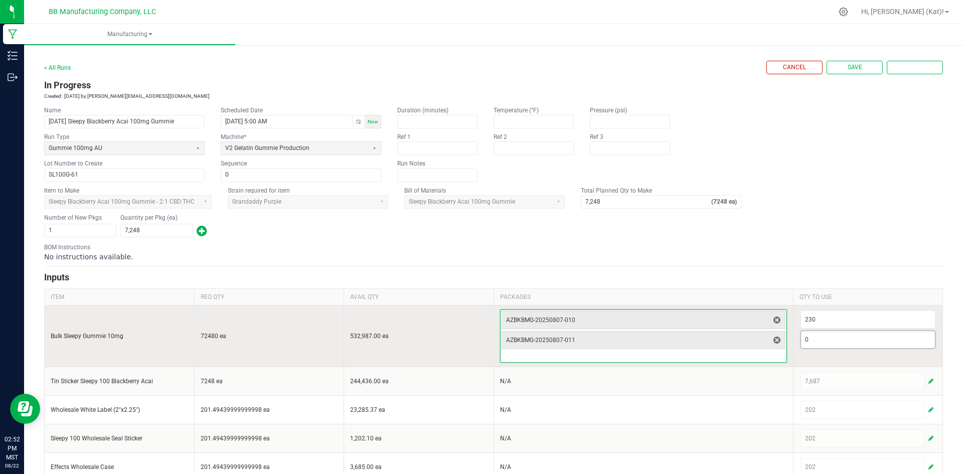
click at [808, 342] on input "0" at bounding box center [868, 339] width 134 height 17
click at [743, 337] on span "AZBKBMG-20250807-011" at bounding box center [637, 340] width 263 height 8
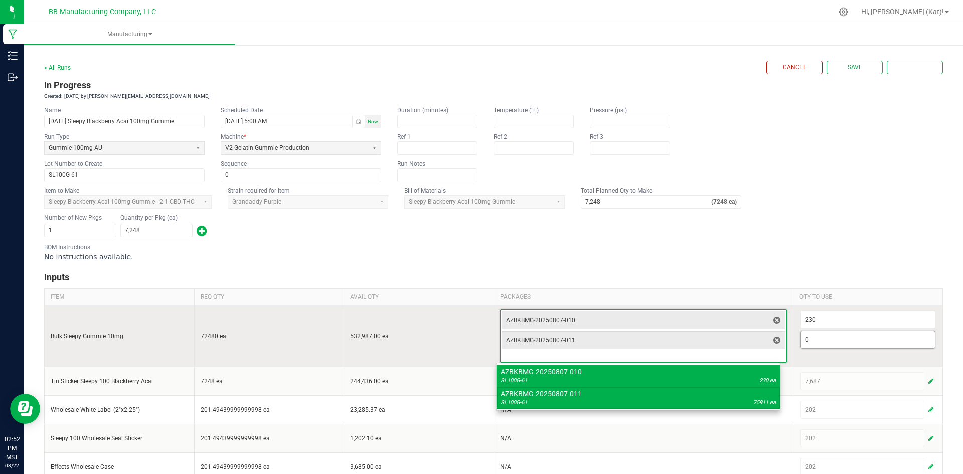
click at [837, 342] on input "0" at bounding box center [868, 339] width 134 height 17
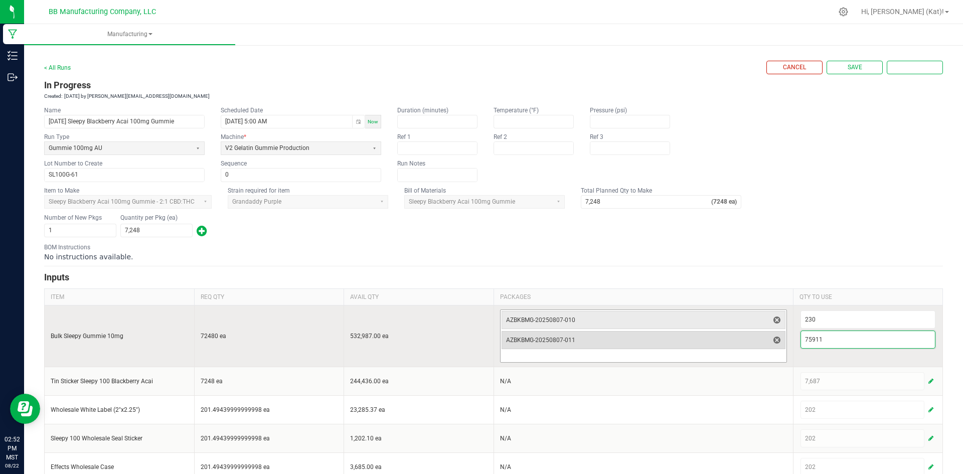
type input "75,911"
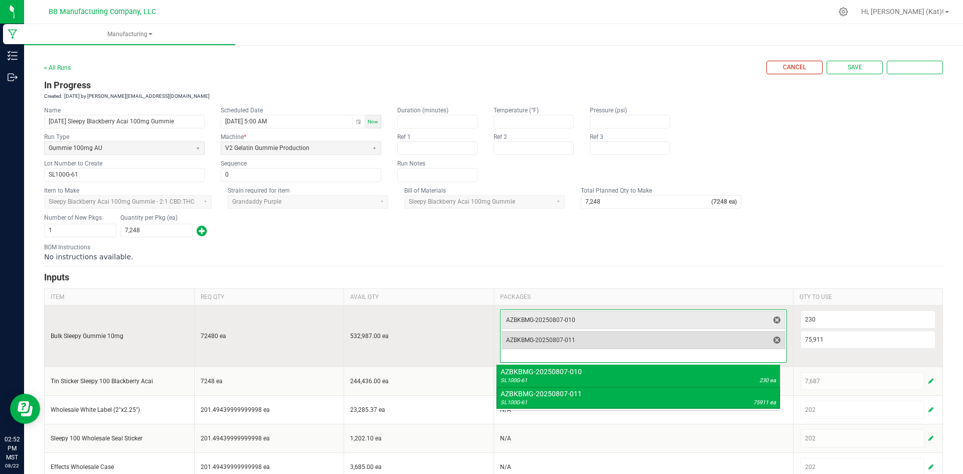
click at [698, 343] on span "AZBKBMG-20250807-011" at bounding box center [637, 340] width 263 height 8
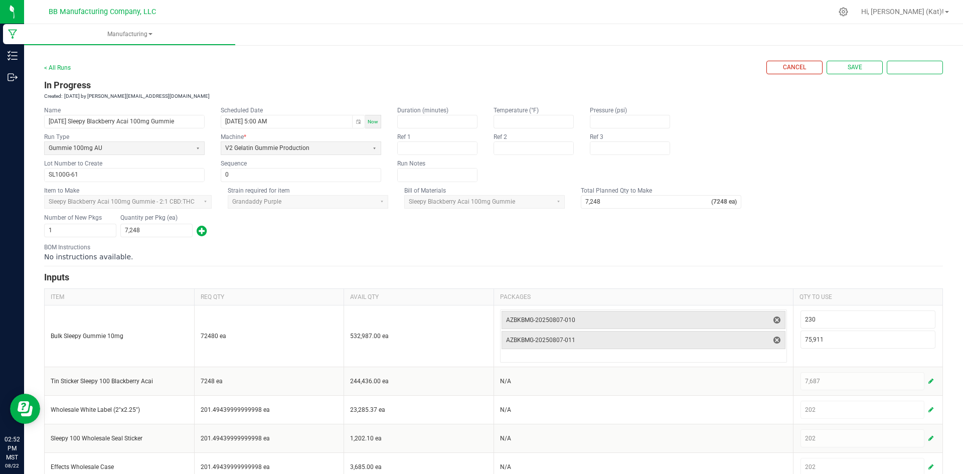
click at [704, 246] on div "BOM Instructions No instructions available." at bounding box center [493, 252] width 899 height 19
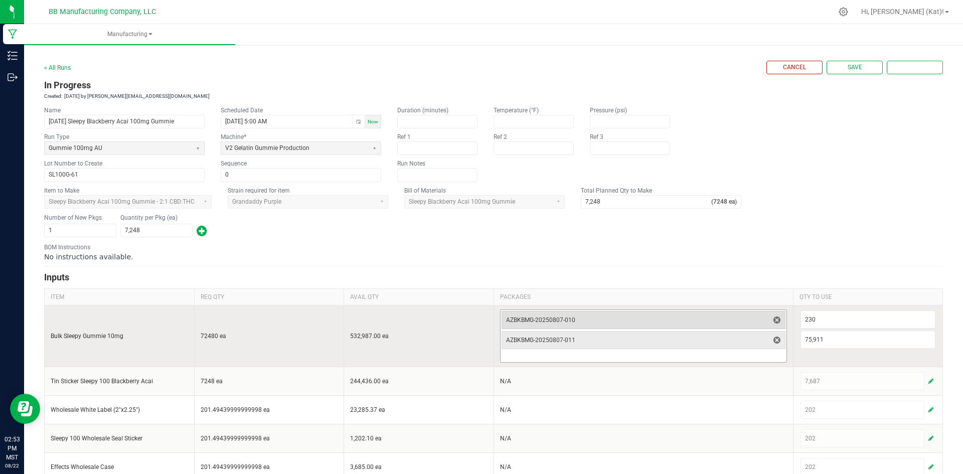
click at [682, 325] on span "AZBKBMG-20250807-010" at bounding box center [637, 320] width 263 height 14
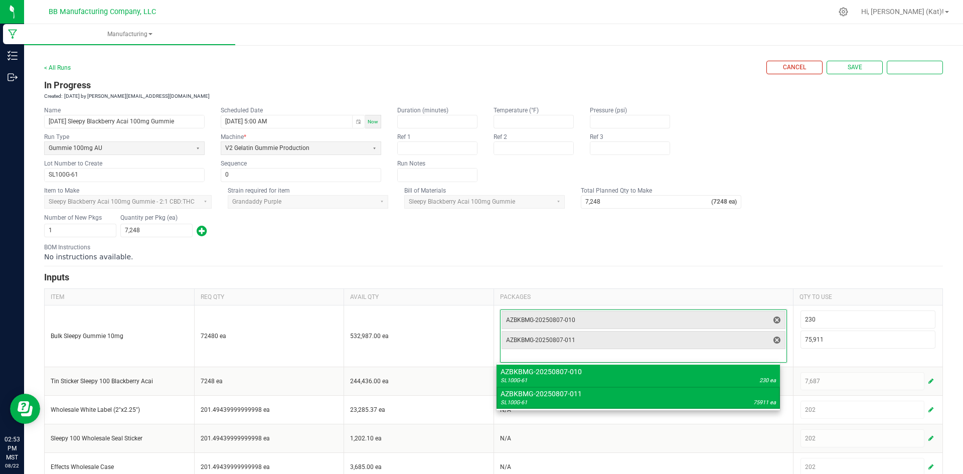
click at [776, 245] on div "BOM Instructions No instructions available." at bounding box center [493, 252] width 899 height 19
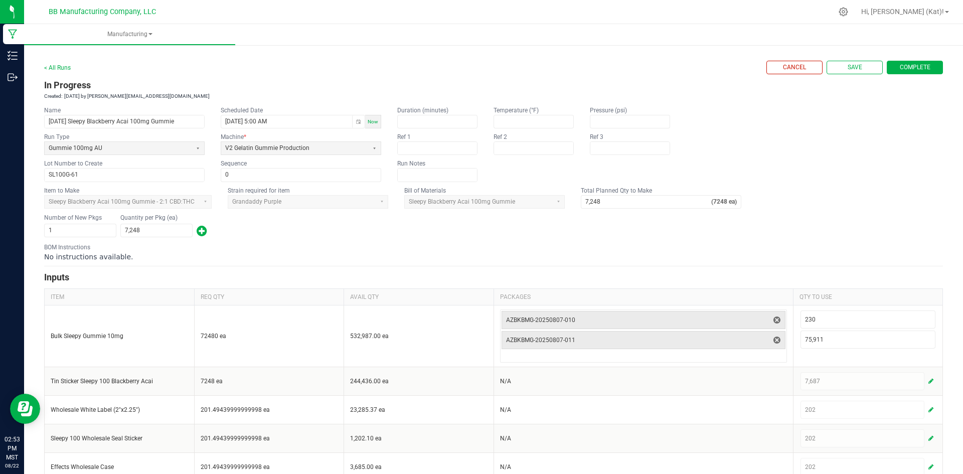
click at [913, 71] on span "Complete" at bounding box center [915, 67] width 31 height 9
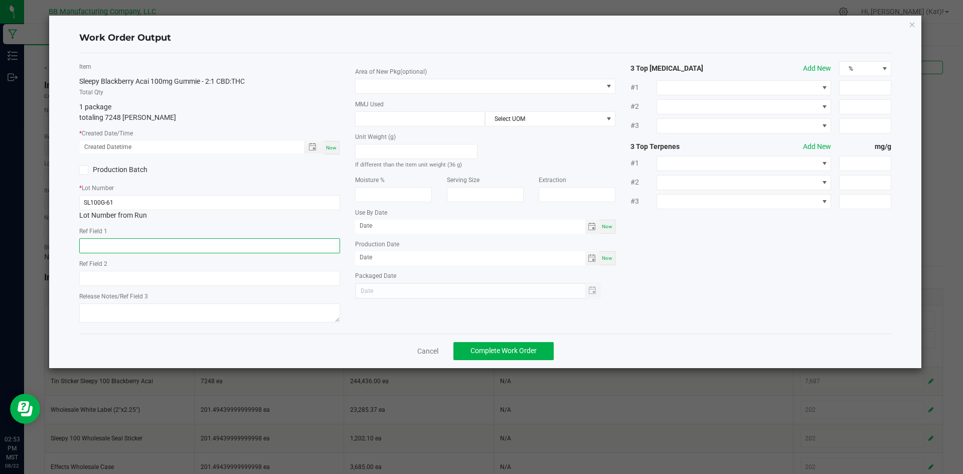
click at [130, 241] on input "text" at bounding box center [209, 245] width 261 height 15
paste input "73g"
type input "73g"
click at [114, 273] on input "text" at bounding box center [209, 278] width 261 height 15
paste input "36g"
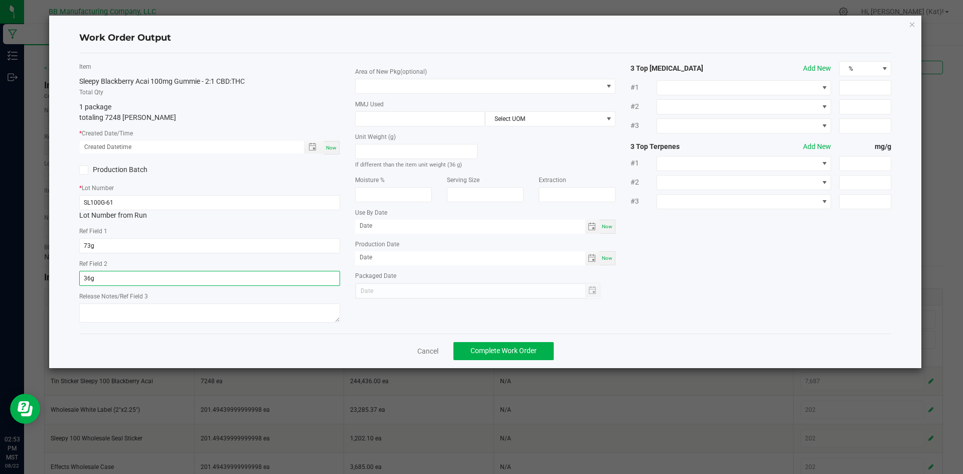
type input "36g"
click at [179, 313] on textarea at bounding box center [209, 313] width 261 height 19
paste textarea "012125 (D) [DATE]"
drag, startPoint x: 141, startPoint y: 311, endPoint x: 105, endPoint y: 313, distance: 36.7
click at [105, 313] on textarea "012125 (D) [DATE]" at bounding box center [209, 313] width 261 height 19
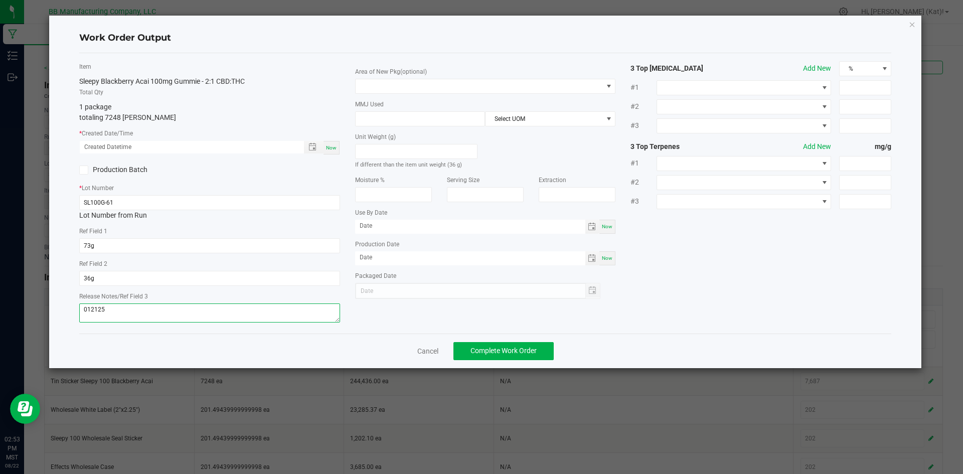
type textarea "012125"
click at [331, 153] on div "Now" at bounding box center [332, 148] width 16 height 14
type input "[DATE] 2:53 PM"
type input "[DATE]"
click at [547, 79] on span at bounding box center [479, 86] width 247 height 14
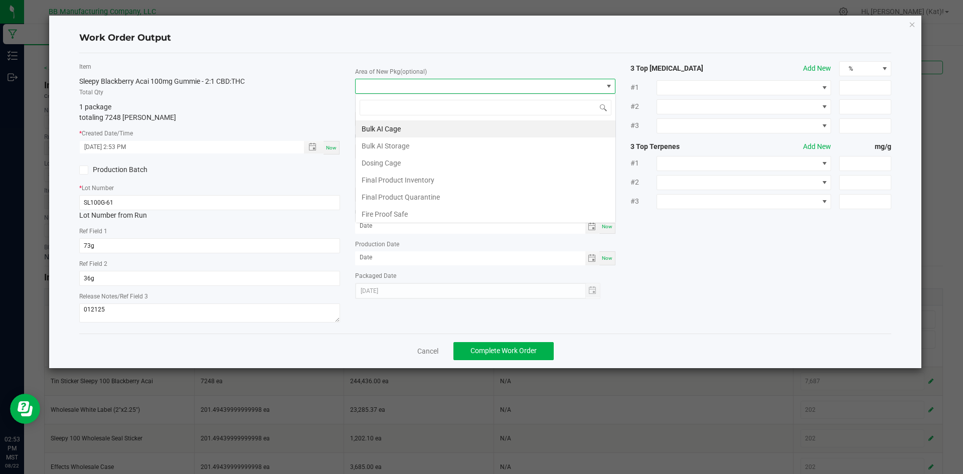
scroll to position [15, 261]
click at [439, 183] on li "Final Product Inventory" at bounding box center [486, 180] width 260 height 17
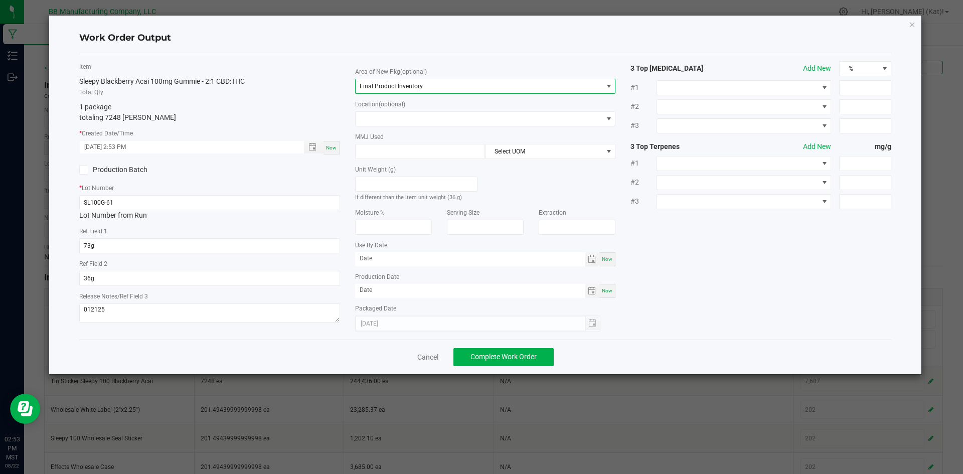
click at [603, 260] on span "Now" at bounding box center [607, 259] width 11 height 6
type input "[DATE]"
click at [609, 289] on span "Now" at bounding box center [607, 291] width 11 height 6
type input "[DATE]"
click at [371, 260] on input "[DATE]" at bounding box center [470, 258] width 230 height 13
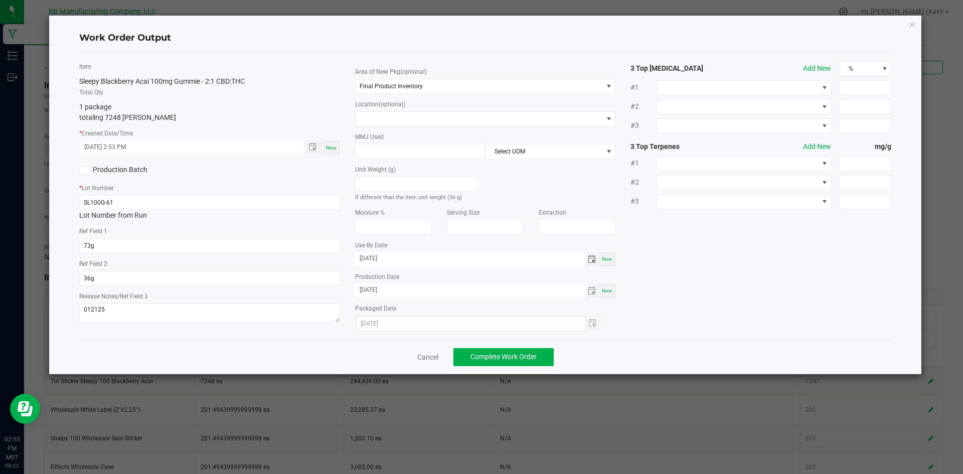
type input "[DATE]"
click at [372, 288] on input "[DATE]" at bounding box center [470, 290] width 230 height 13
type input "[DATE]"
click at [673, 269] on div "Item Sleepy Blackberry Acai 100mg Gummie - 2:1 CBD:THC Total Qty 1 package tota…" at bounding box center [486, 196] width 828 height 270
click at [522, 356] on span "Complete Work Order" at bounding box center [504, 357] width 66 height 8
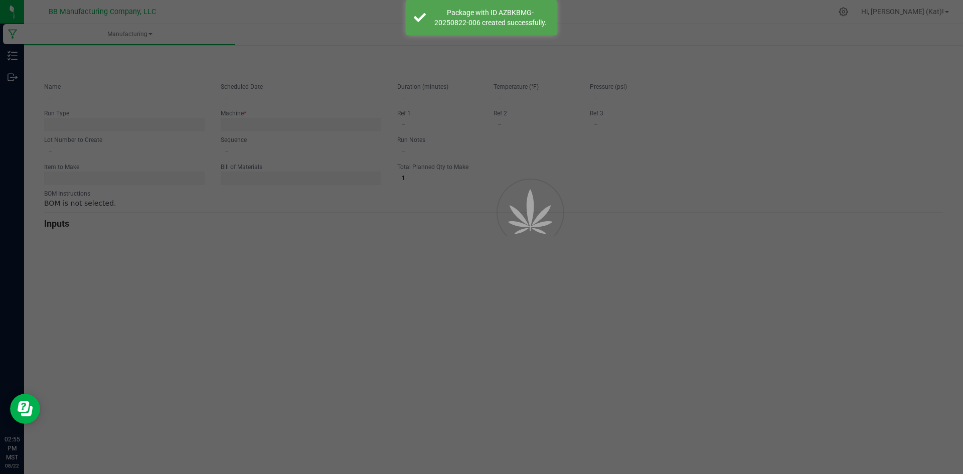
type input "[DATE] Sleepy Blackberry Acai 100mg Gummie"
type input "[DATE] 5:00 AM"
type input "SL100G-61"
type input "0"
type input "7,248"
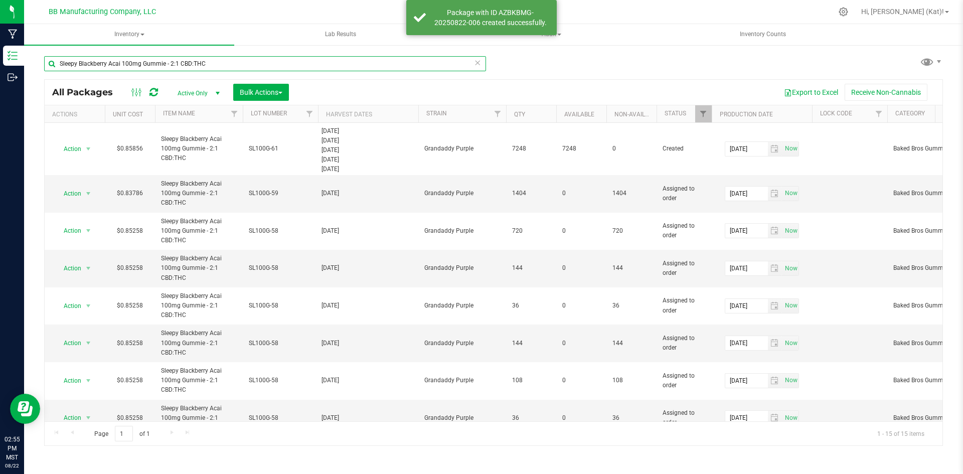
click at [222, 62] on input "Sleepy Blackberry Acai 100mg Gummie - 2:1 CBD:THC" at bounding box center [265, 63] width 442 height 15
click at [222, 63] on input "Sleepy Blackberry Acai 100mg Gummie - 2:1 CBD:THC" at bounding box center [265, 63] width 442 height 15
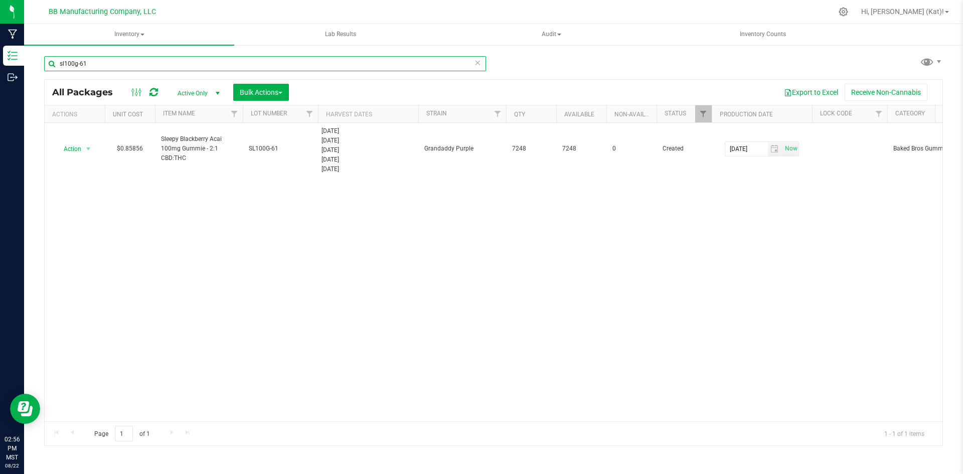
type input "sl100g-61"
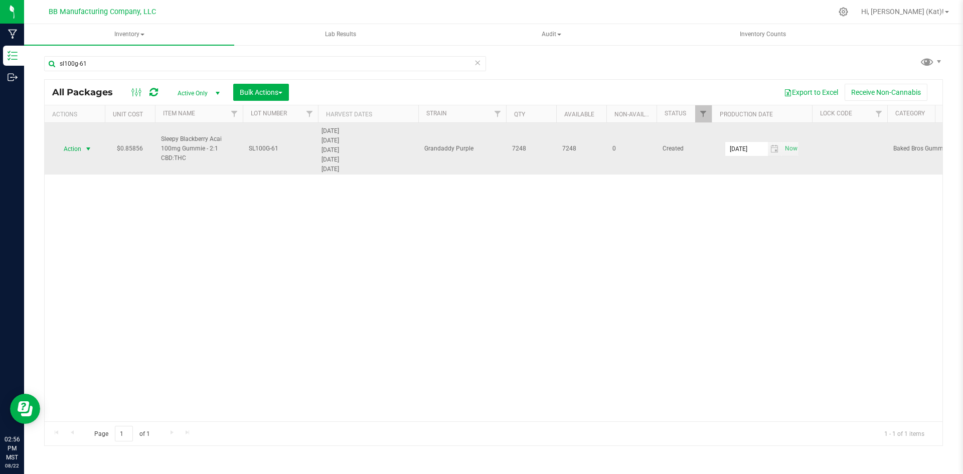
click at [87, 149] on span "select" at bounding box center [88, 149] width 8 height 8
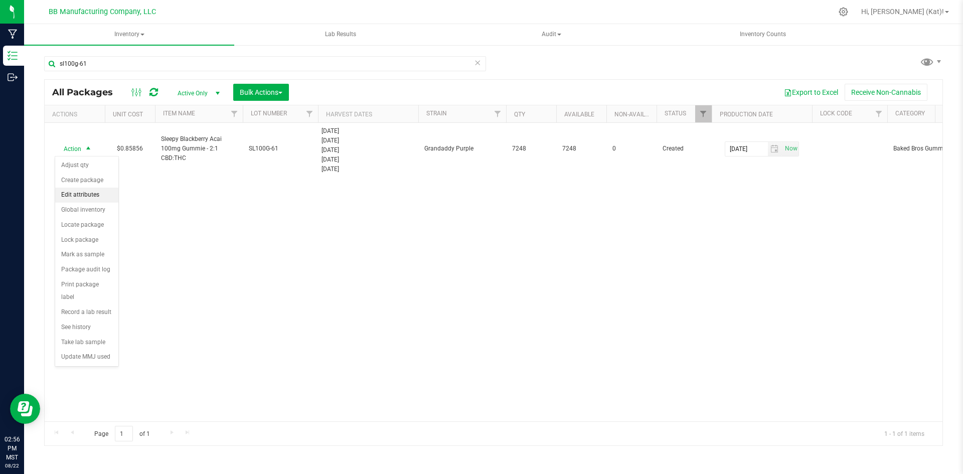
click at [90, 191] on li "Edit attributes" at bounding box center [86, 195] width 63 height 15
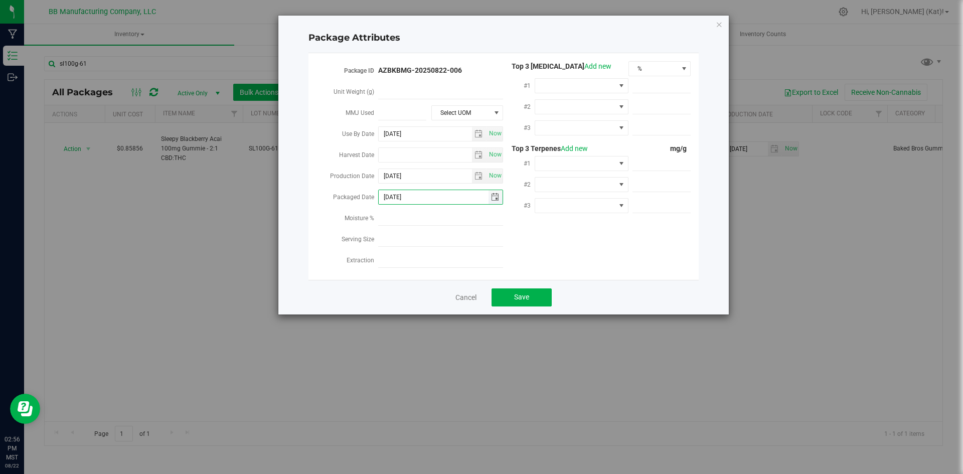
drag, startPoint x: 415, startPoint y: 190, endPoint x: 395, endPoint y: 198, distance: 22.1
click at [395, 198] on input "[DATE]" at bounding box center [434, 197] width 110 height 14
type input "[DATE]"
click at [604, 261] on div "Package ID AZBKBMG-20250822-006 Unit Weight (g) MMJ Used Select UOM Use By Date…" at bounding box center [503, 166] width 375 height 211
click at [533, 290] on button "Save" at bounding box center [522, 297] width 60 height 18
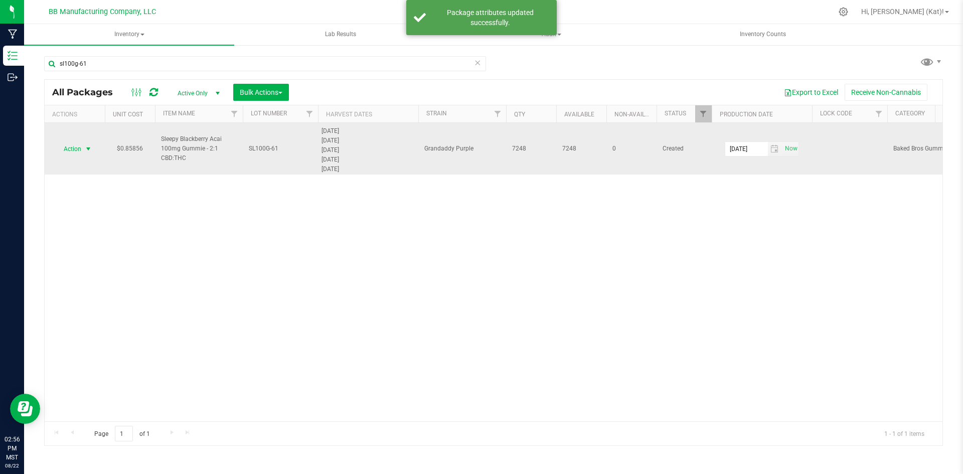
click at [70, 148] on span "Action" at bounding box center [68, 149] width 27 height 14
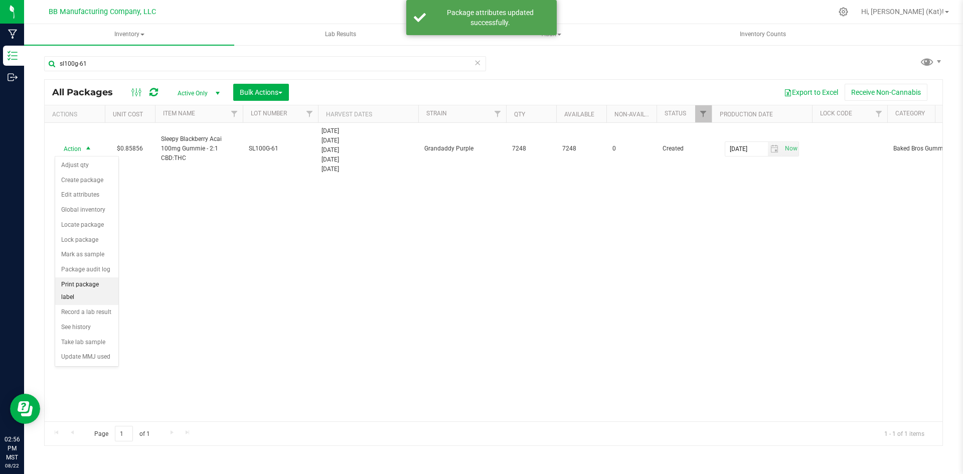
click at [98, 280] on li "Print package label" at bounding box center [86, 291] width 63 height 28
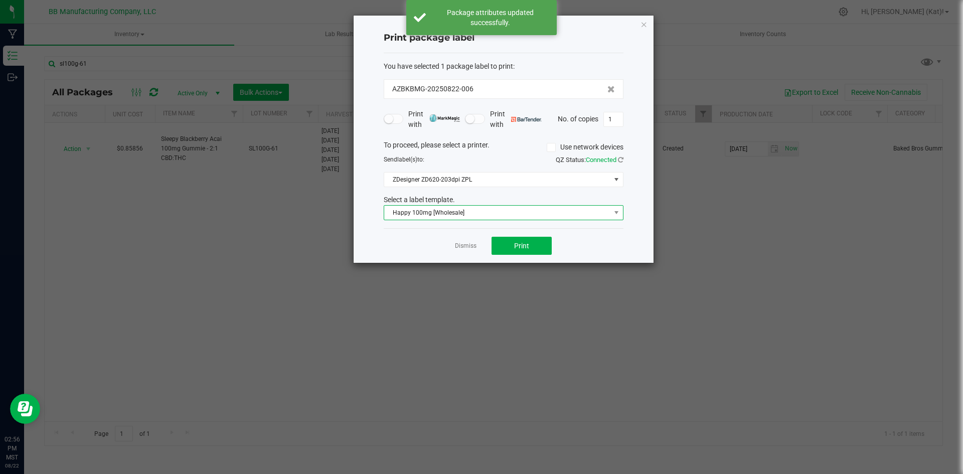
click at [499, 210] on span "Happy 100mg [Wholesale]" at bounding box center [497, 213] width 226 height 14
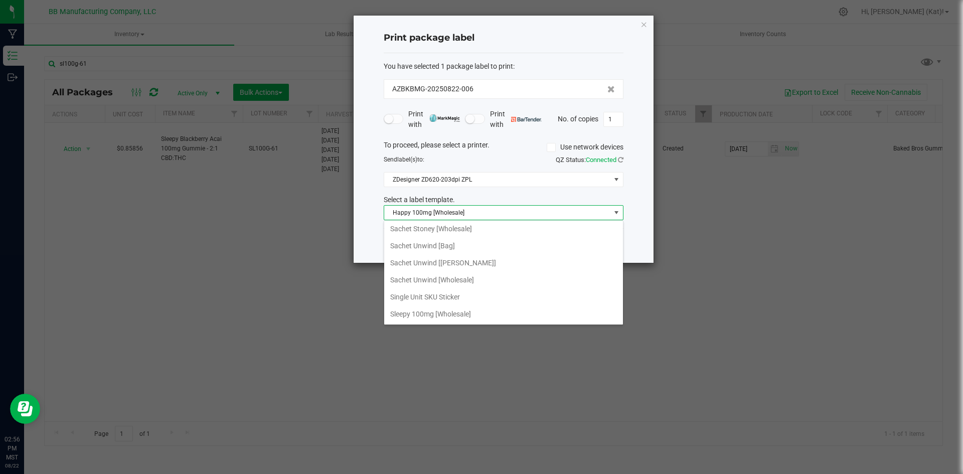
scroll to position [672, 0]
click at [459, 229] on li "Sleepy 100mg [Wholesale]" at bounding box center [503, 224] width 239 height 17
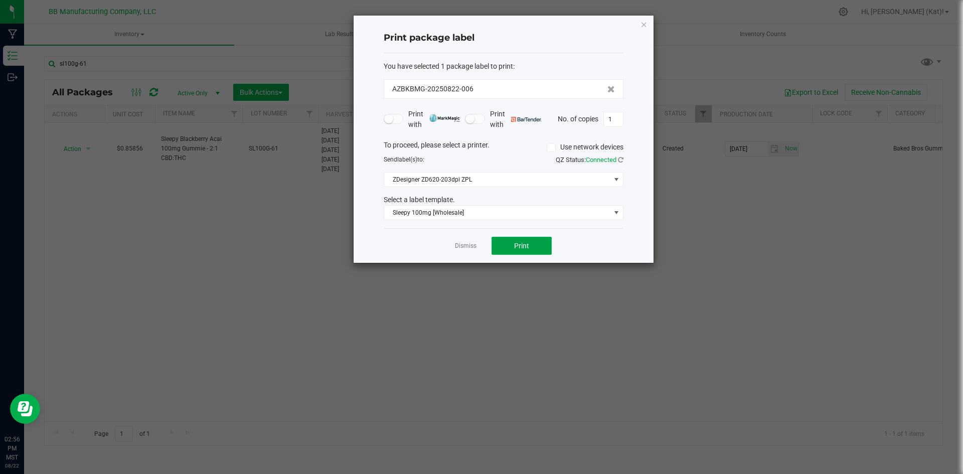
click at [532, 246] on button "Print" at bounding box center [522, 246] width 60 height 18
click at [644, 23] on icon "button" at bounding box center [644, 24] width 7 height 12
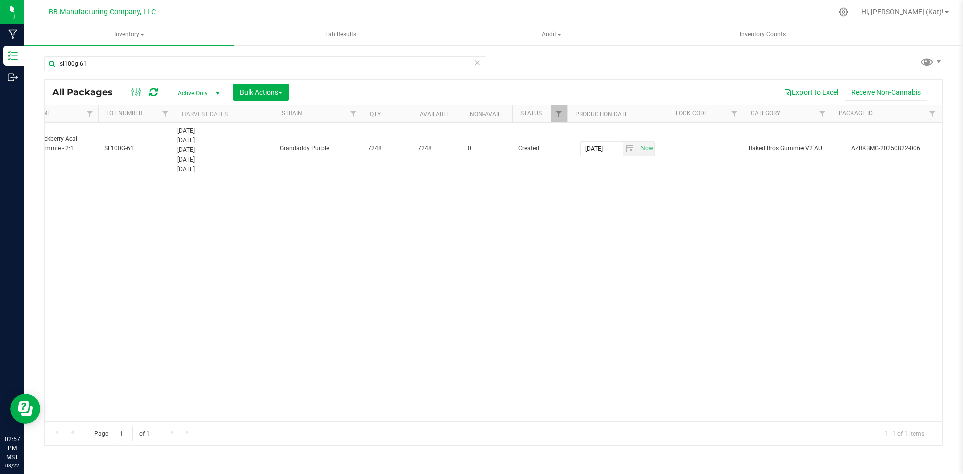
scroll to position [0, 0]
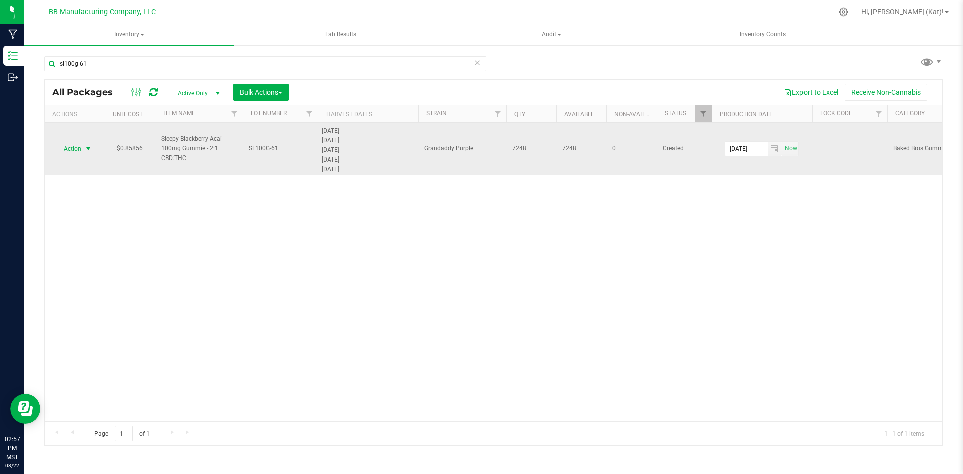
click at [74, 150] on span "Action" at bounding box center [68, 149] width 27 height 14
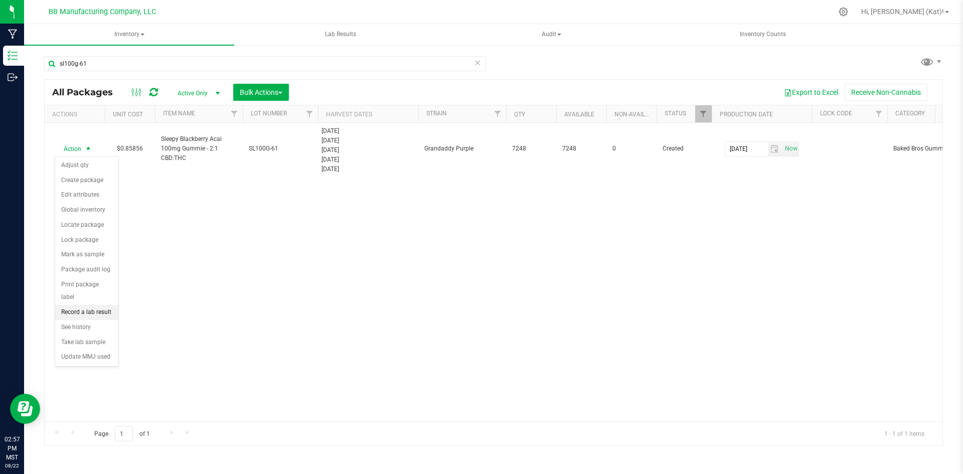
click at [97, 305] on li "Record a lab result" at bounding box center [86, 312] width 63 height 15
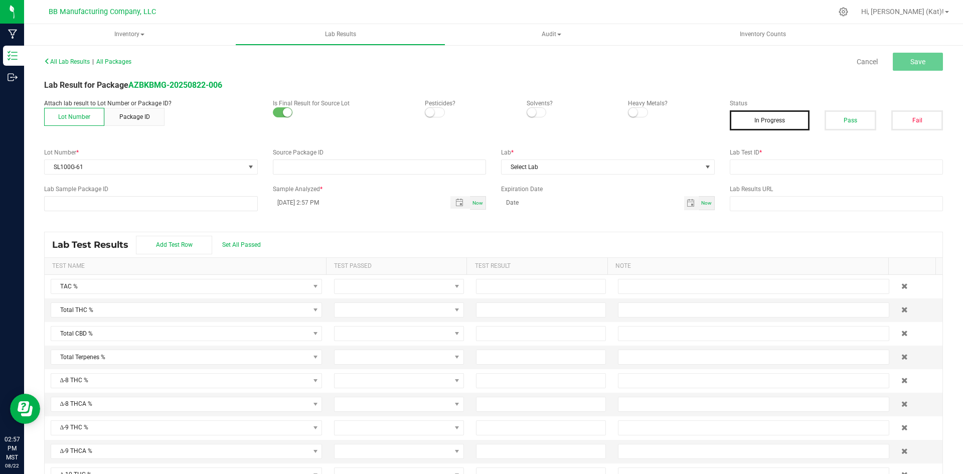
type input "AZBKBMG-20250822-006"
click at [430, 112] on small at bounding box center [429, 112] width 9 height 9
click at [533, 113] on span at bounding box center [537, 112] width 20 height 10
click at [629, 108] on small at bounding box center [633, 112] width 9 height 9
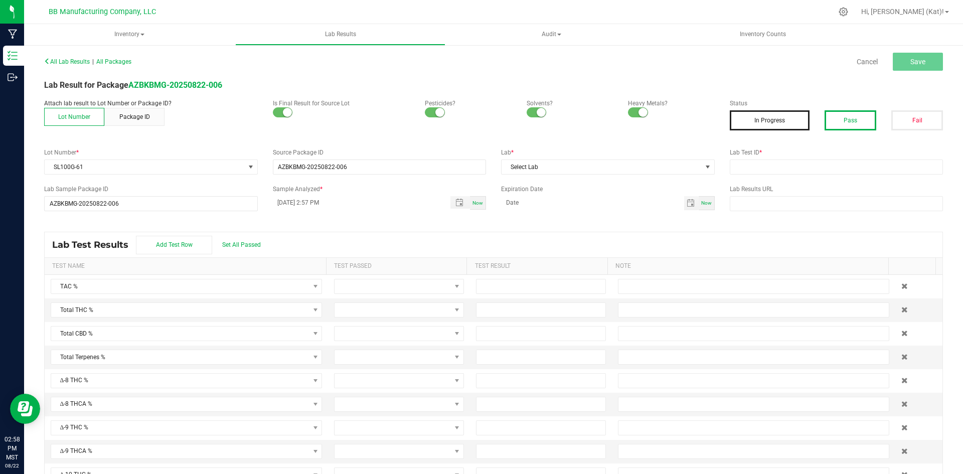
click at [861, 118] on button "Pass" at bounding box center [851, 120] width 52 height 20
click at [787, 168] on input "text" at bounding box center [837, 167] width 214 height 15
paste input "2508APO3443.17237"
type input "2508APO3443.17237"
click at [770, 146] on div "All Lab Results | All Packages Cancel Save Lab Result for Package AZBKBMG-20250…" at bounding box center [493, 269] width 899 height 431
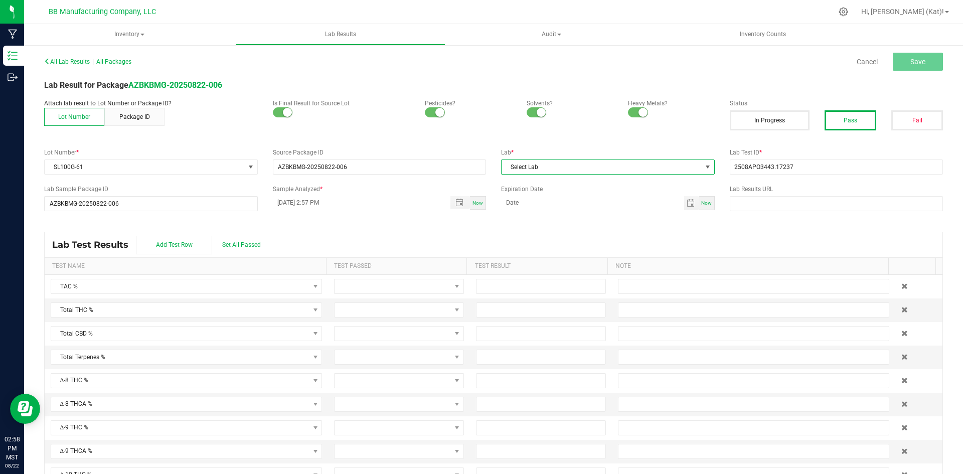
click at [571, 166] on span "Select Lab" at bounding box center [602, 167] width 200 height 14
click at [540, 208] on li "Apollo Labs" at bounding box center [603, 210] width 211 height 17
click at [914, 58] on span "Save" at bounding box center [918, 62] width 15 height 8
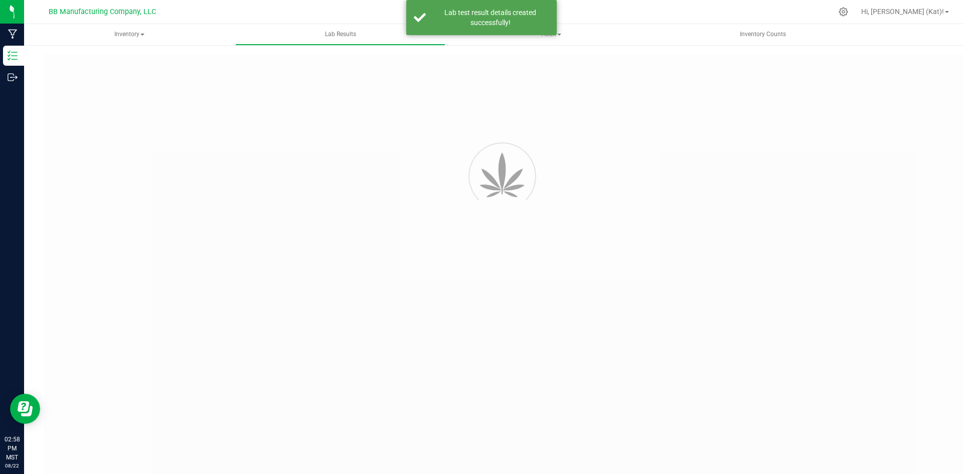
type input "AZBKBMG-20250822-006"
type input "2508APO3443.17237"
type input "AZBKBMG-20250822-006"
type input "[DATE] 2:57 PM"
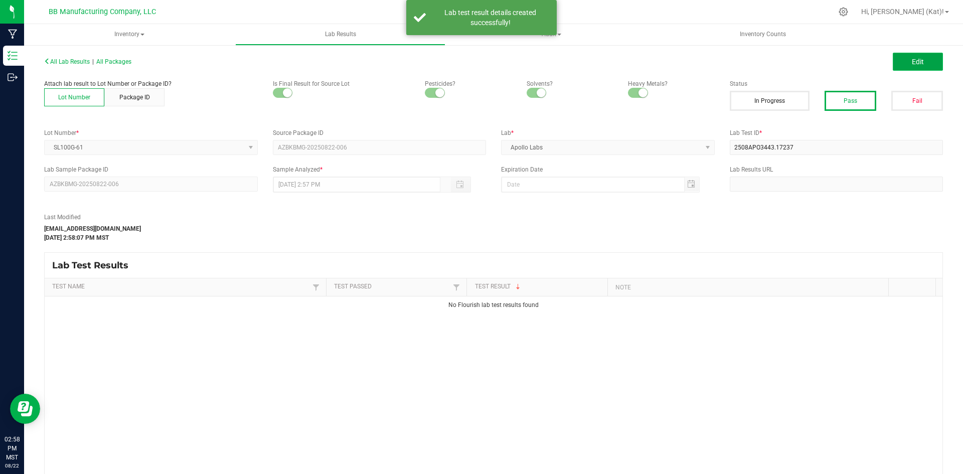
click at [919, 63] on button "Edit" at bounding box center [918, 62] width 50 height 18
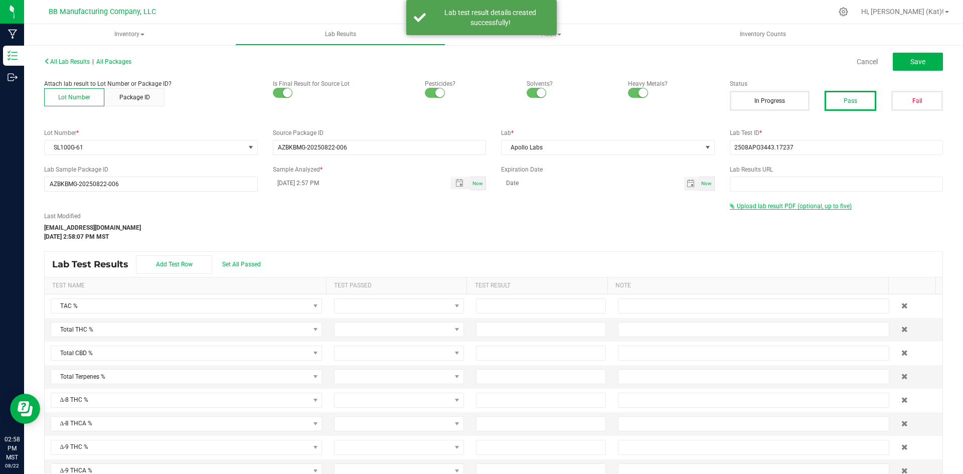
click at [822, 206] on span "Upload lab result PDF (optional, up to five)" at bounding box center [794, 206] width 115 height 7
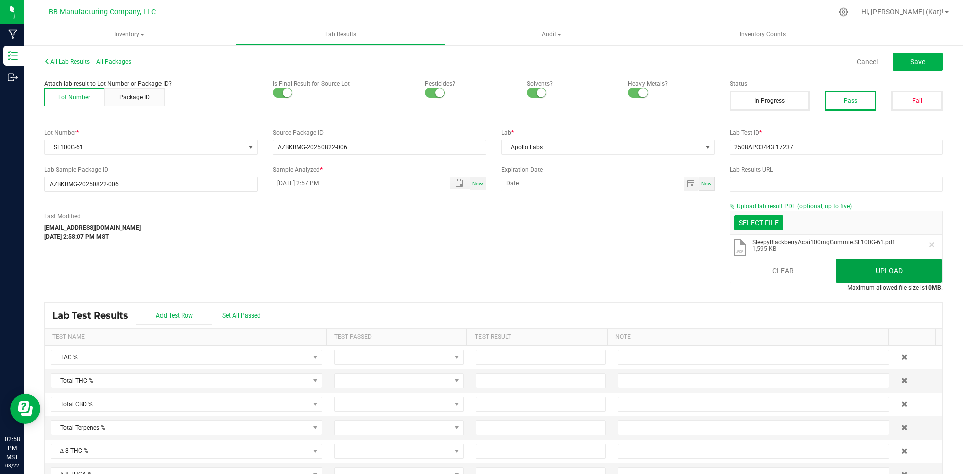
click at [866, 271] on button "Upload" at bounding box center [889, 271] width 106 height 24
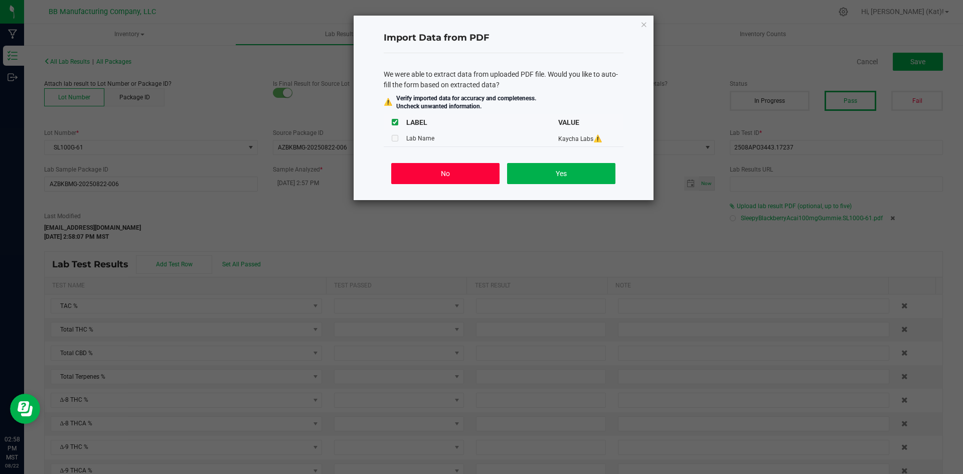
click at [468, 172] on button "No" at bounding box center [445, 173] width 108 height 21
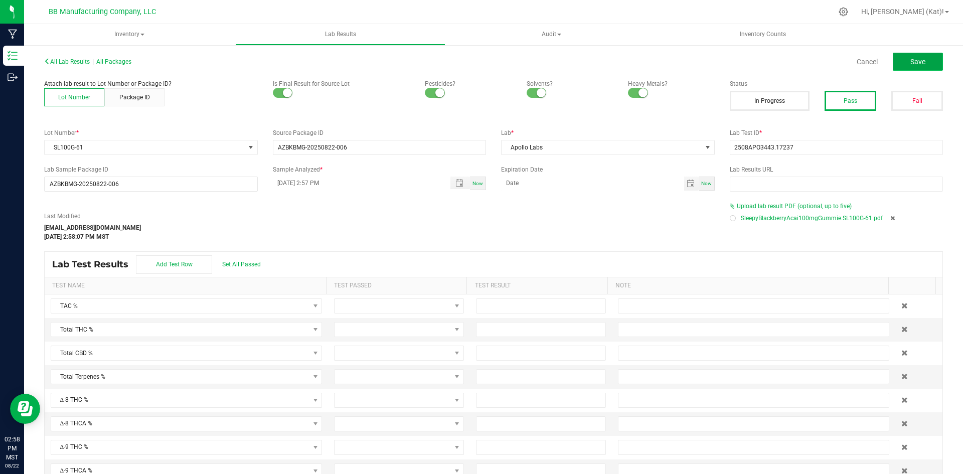
click at [917, 59] on span "Save" at bounding box center [918, 62] width 15 height 8
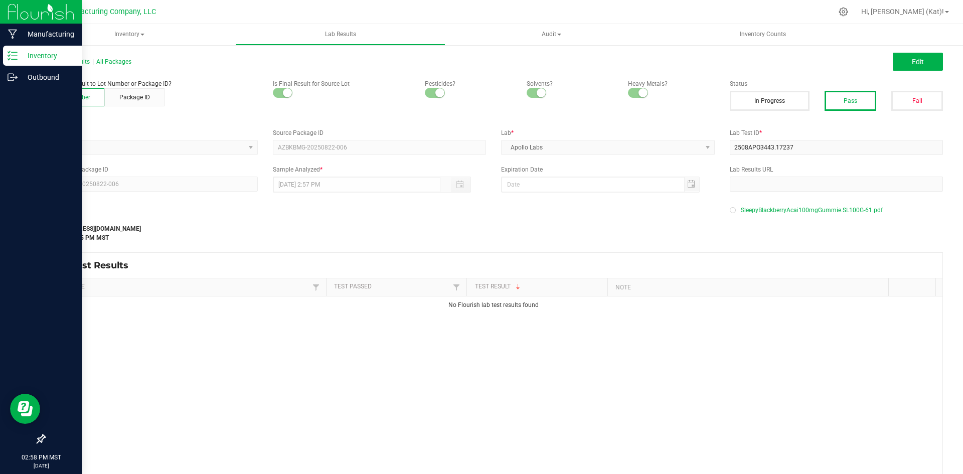
click at [29, 63] on div "Inventory" at bounding box center [42, 56] width 79 height 20
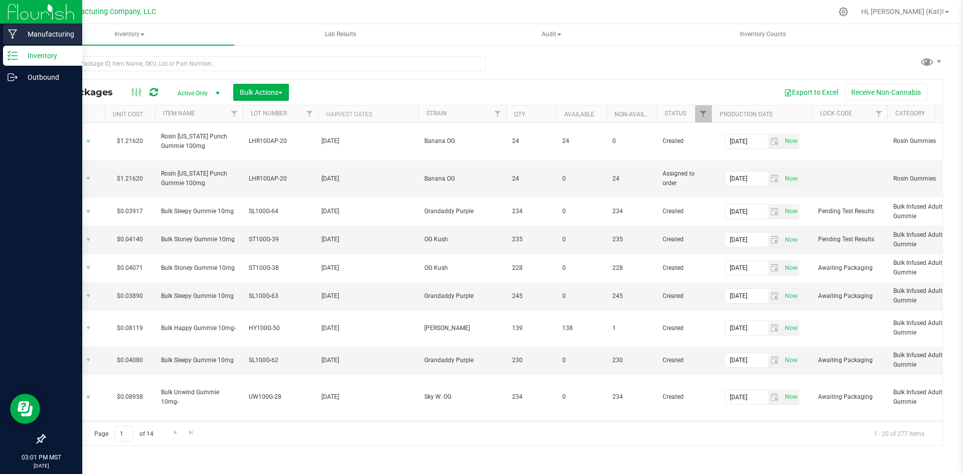
click at [36, 40] on div "Manufacturing" at bounding box center [42, 34] width 79 height 20
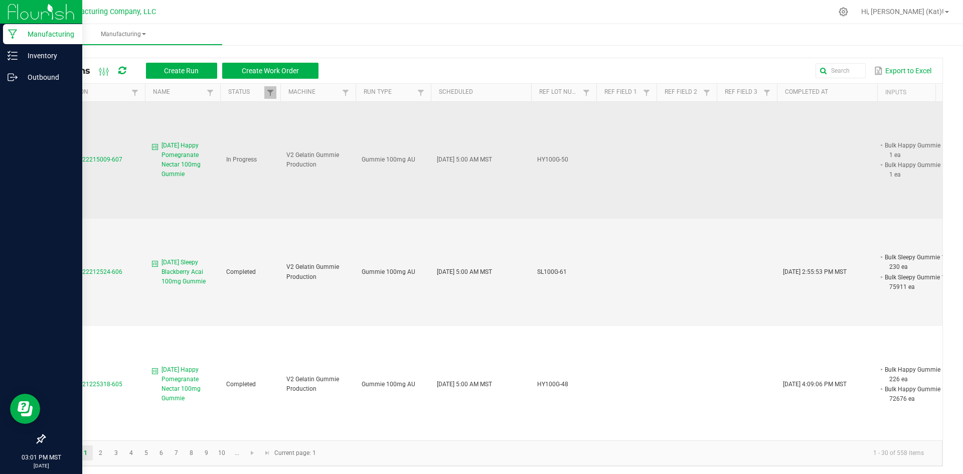
click at [170, 157] on span "[DATE] Happy Pomegranate Nectar 100mg Gummie" at bounding box center [188, 160] width 53 height 39
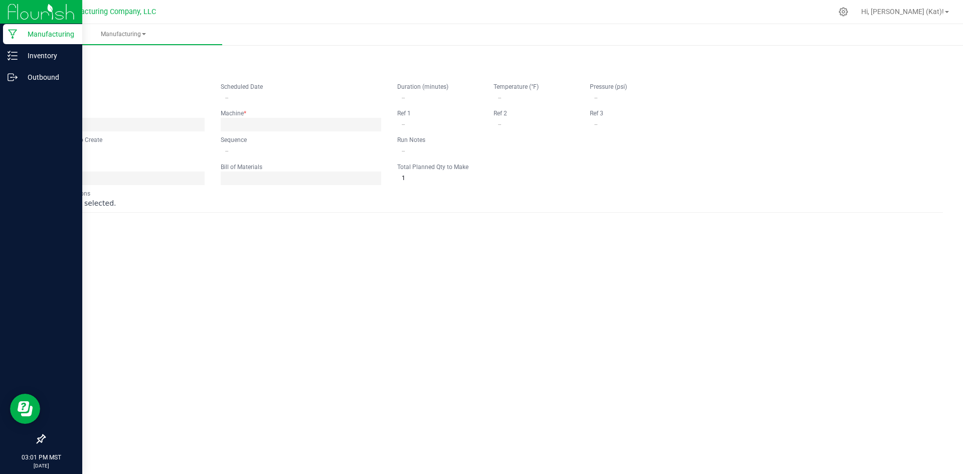
type input "[DATE] Happy Pomegranate Nectar 100mg Gummie"
type input "[DATE] 5:00 AM"
type input "HY100G-50"
type input "0"
type input "492"
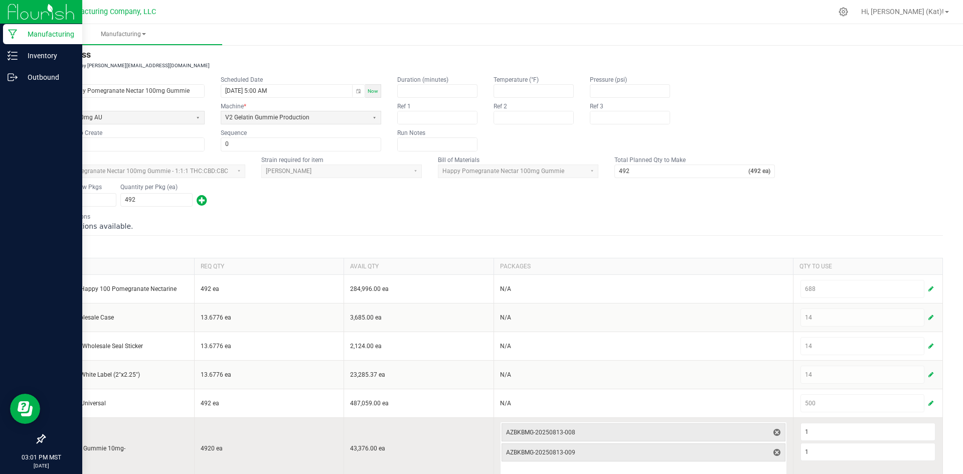
scroll to position [46, 0]
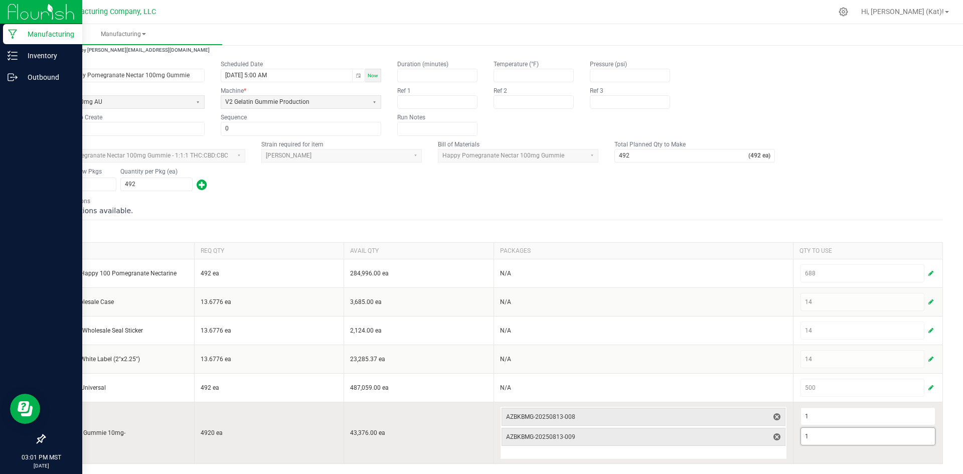
click at [819, 433] on input "1" at bounding box center [868, 436] width 134 height 17
click at [776, 435] on span "delete" at bounding box center [777, 437] width 12 height 12
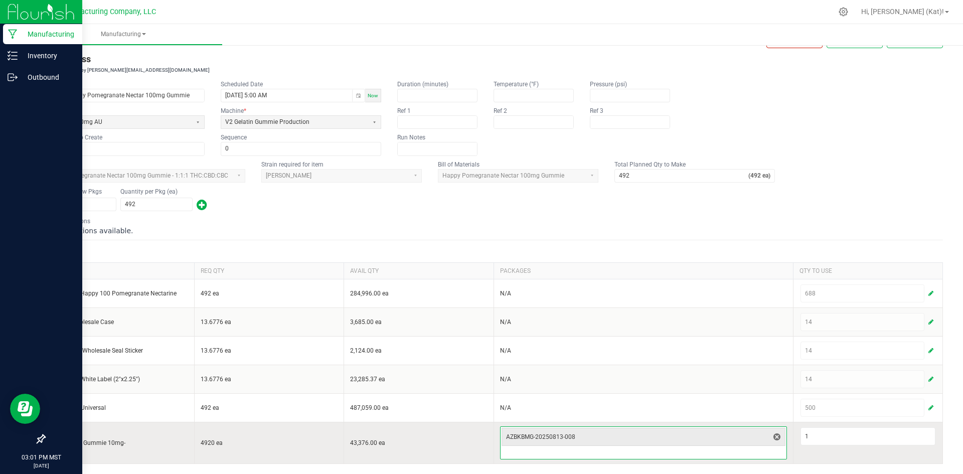
scroll to position [26, 0]
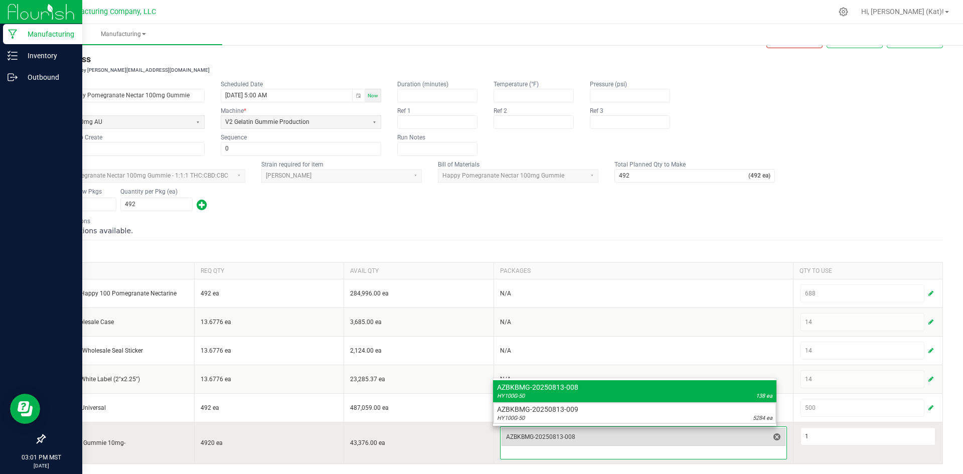
click at [742, 439] on span "AZBKBMG-20250813-008" at bounding box center [637, 437] width 263 height 8
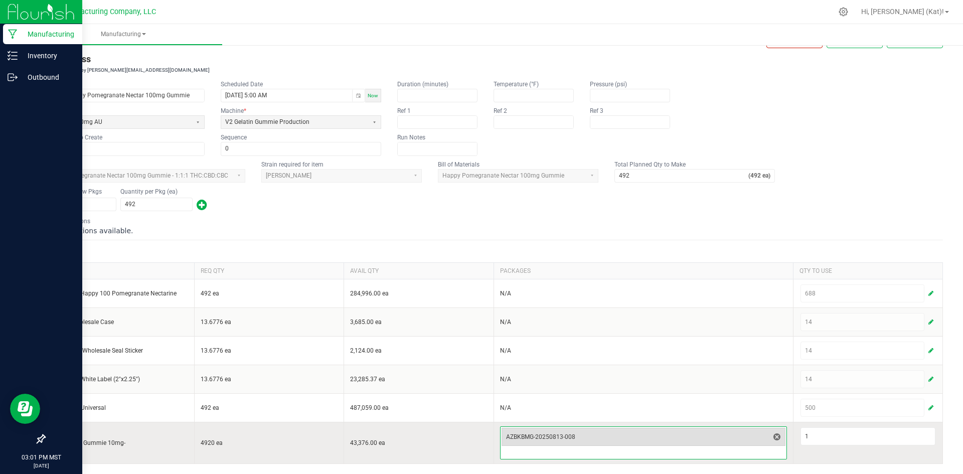
click at [742, 439] on span "AZBKBMG-20250813-008" at bounding box center [637, 437] width 263 height 8
click at [834, 433] on input "1" at bounding box center [868, 436] width 134 height 17
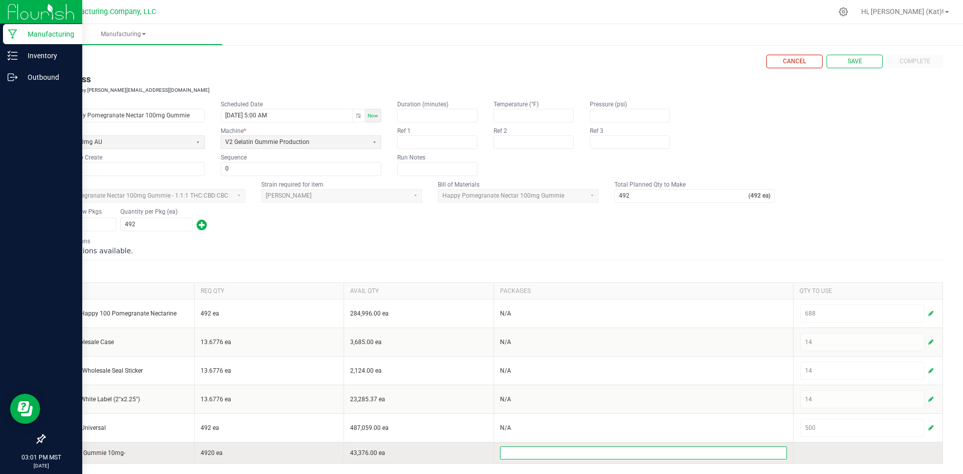
click at [731, 242] on div "BOM Instructions No instructions available." at bounding box center [493, 246] width 899 height 19
click at [829, 59] on button "Save" at bounding box center [855, 62] width 56 height 14
type input "1"
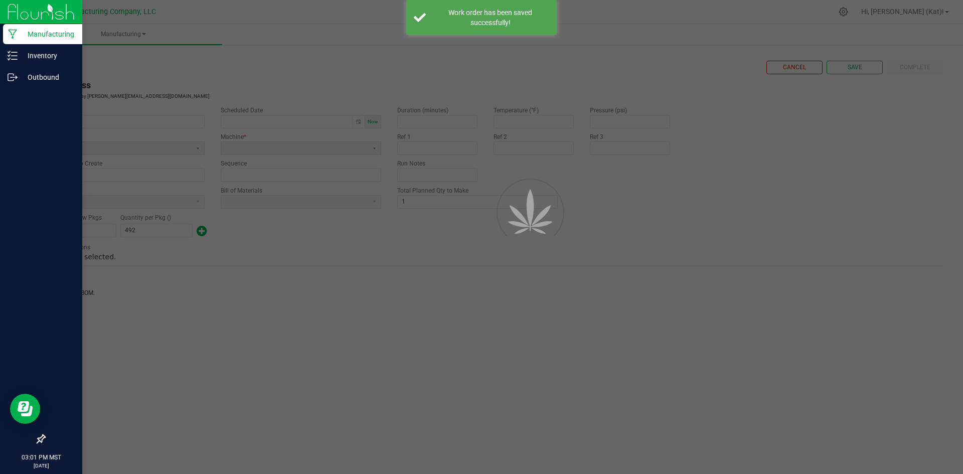
scroll to position [0, 0]
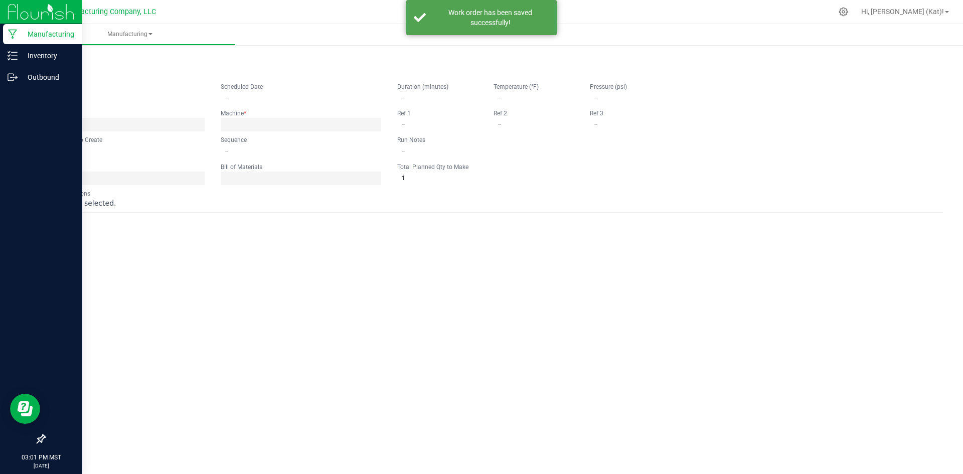
type input "[DATE] Happy Pomegranate Nectar 100mg Gummie"
type input "[DATE] 5:00 AM"
type input "HY100G-50"
type input "0"
type input "492"
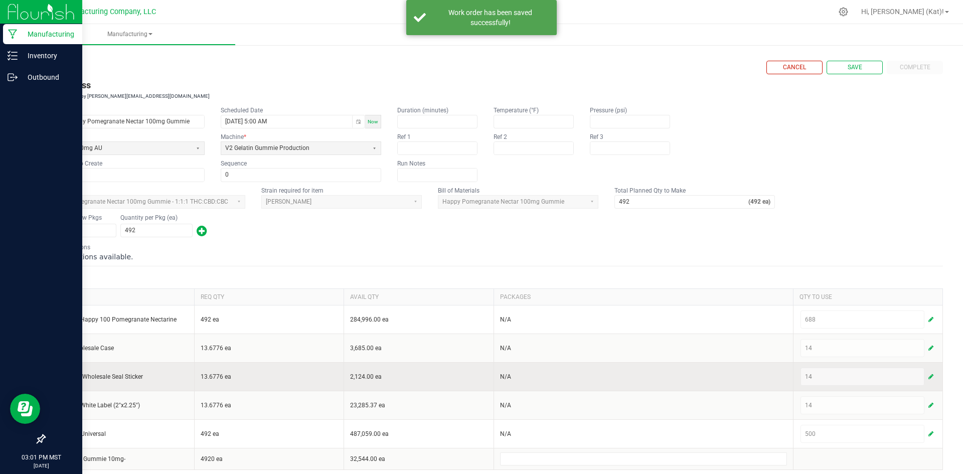
scroll to position [6, 0]
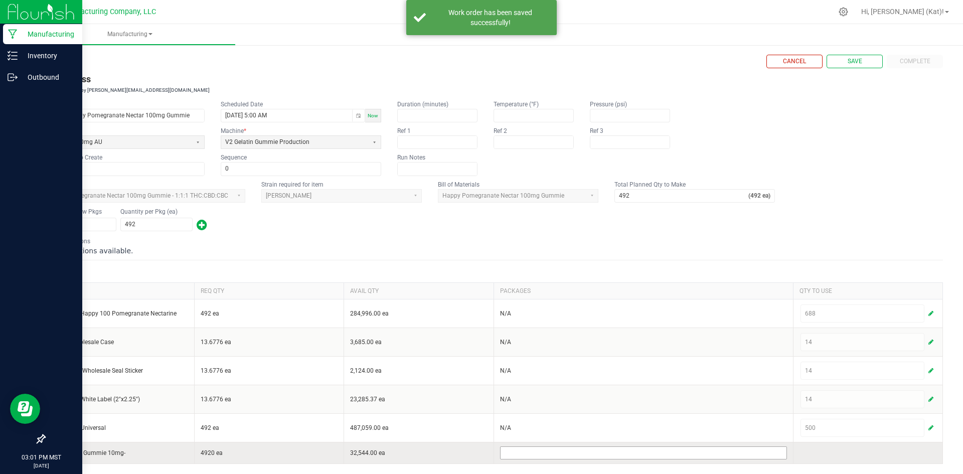
click at [774, 459] on kendo-multiselect at bounding box center [643, 453] width 287 height 13
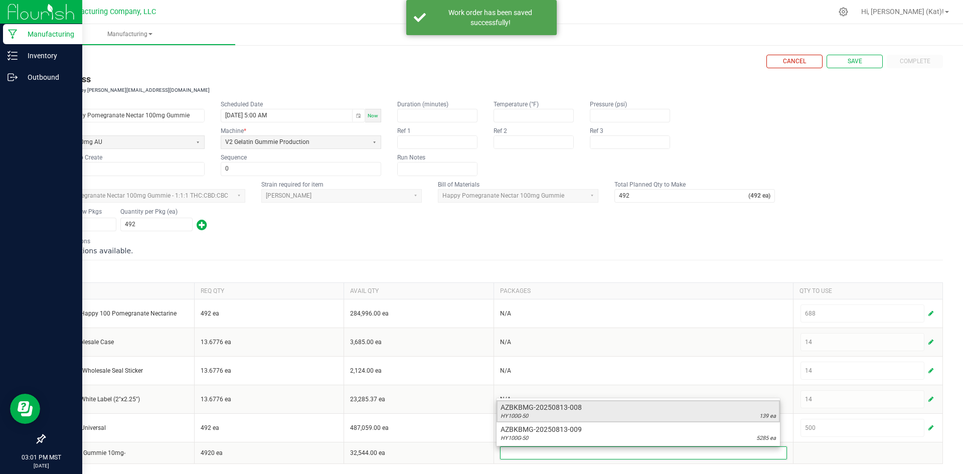
click at [766, 414] on span "139 ea" at bounding box center [768, 416] width 17 height 8
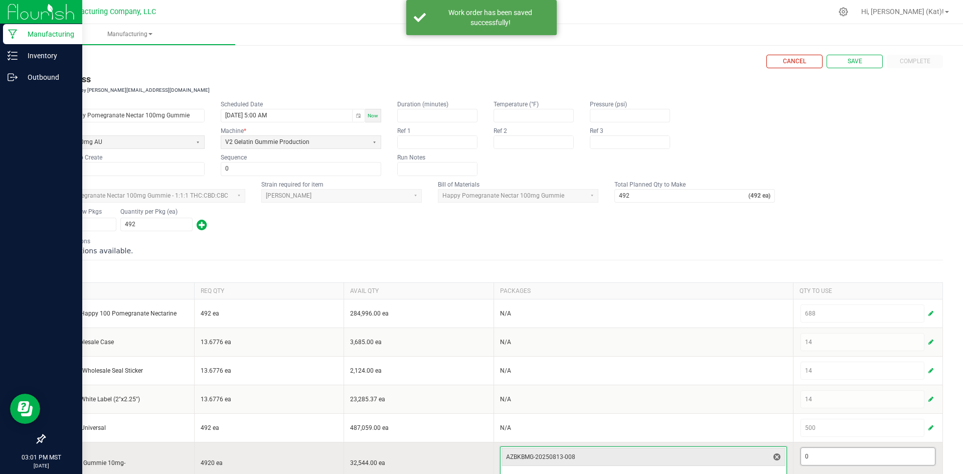
click at [811, 458] on input "0" at bounding box center [868, 456] width 134 height 17
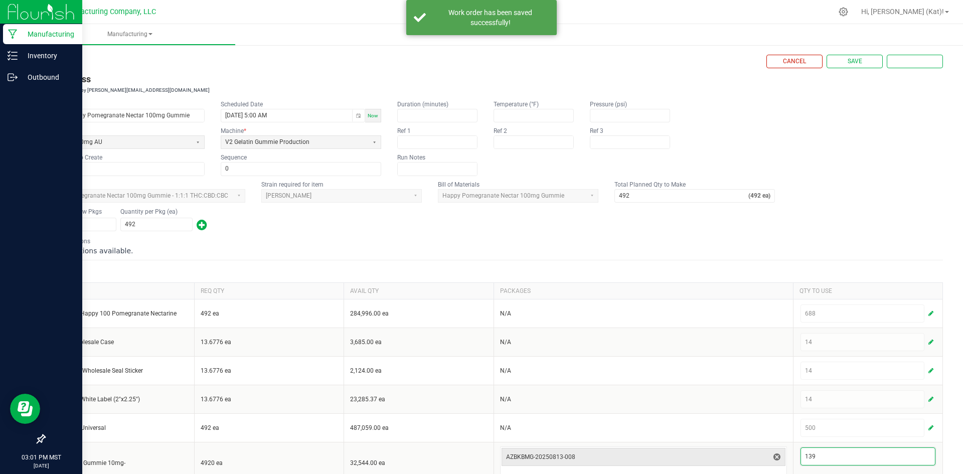
type input "139"
click at [807, 257] on form "< All Runs Cancel Save Complete In Progress Created: [DATE] by [PERSON_NAME][EM…" at bounding box center [493, 269] width 899 height 429
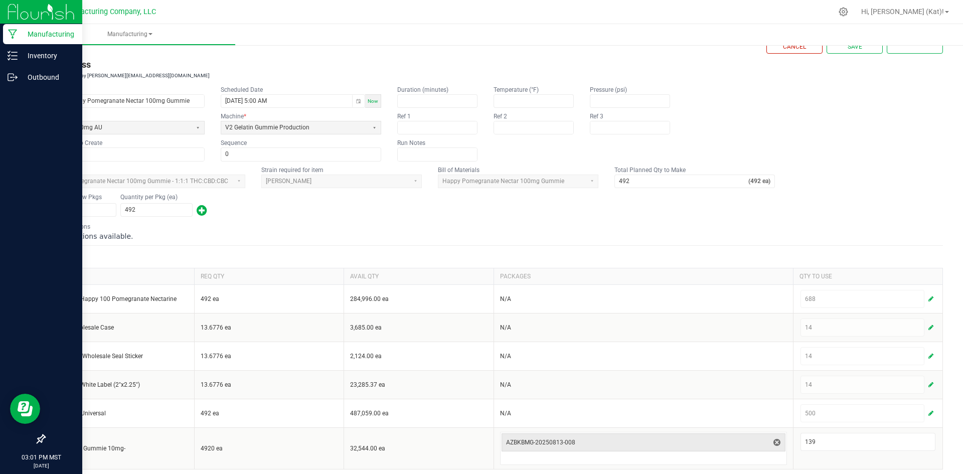
scroll to position [26, 0]
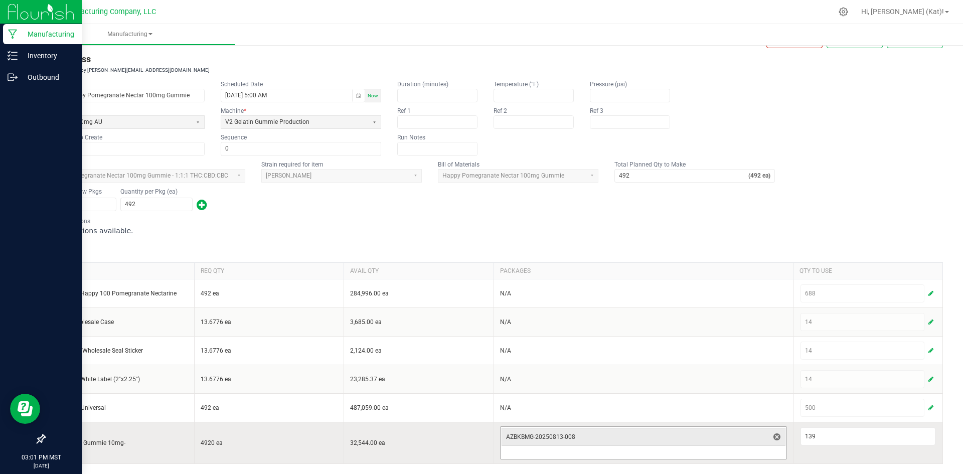
click at [744, 455] on input at bounding box center [644, 453] width 286 height 12
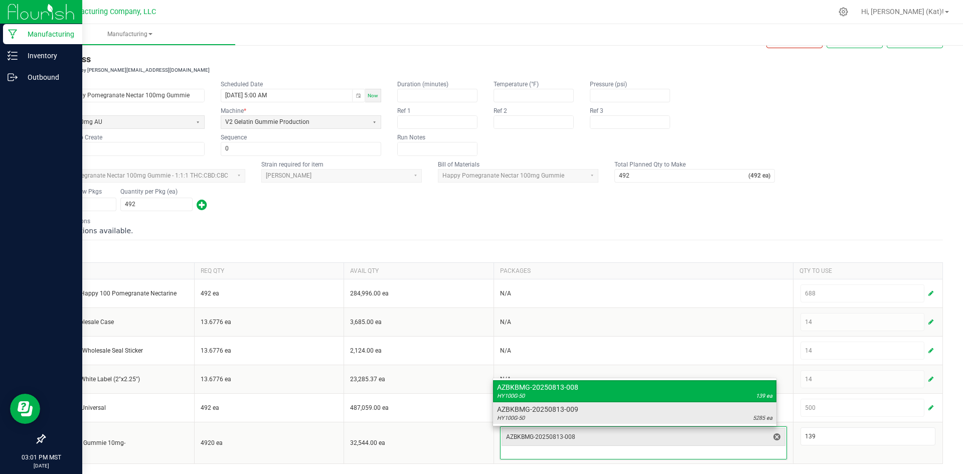
click at [743, 417] on div "HY100G-50 5285 ea" at bounding box center [634, 418] width 275 height 8
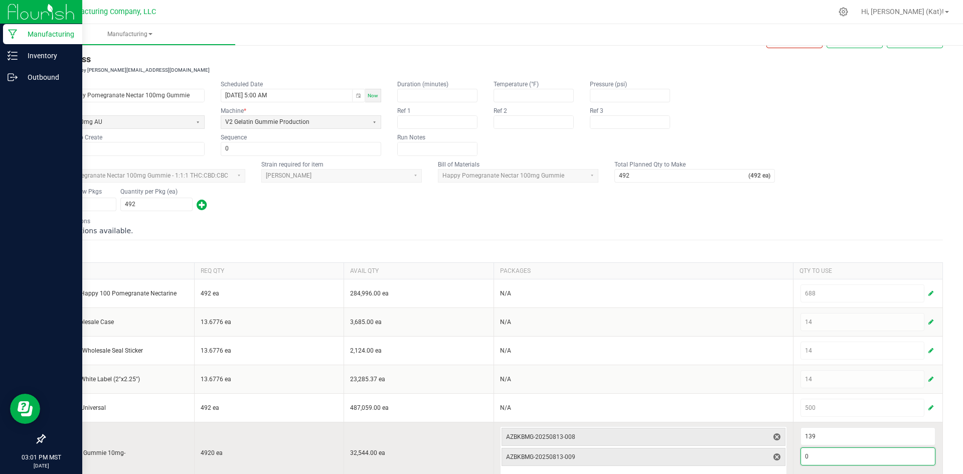
click at [838, 462] on input "0" at bounding box center [868, 456] width 134 height 17
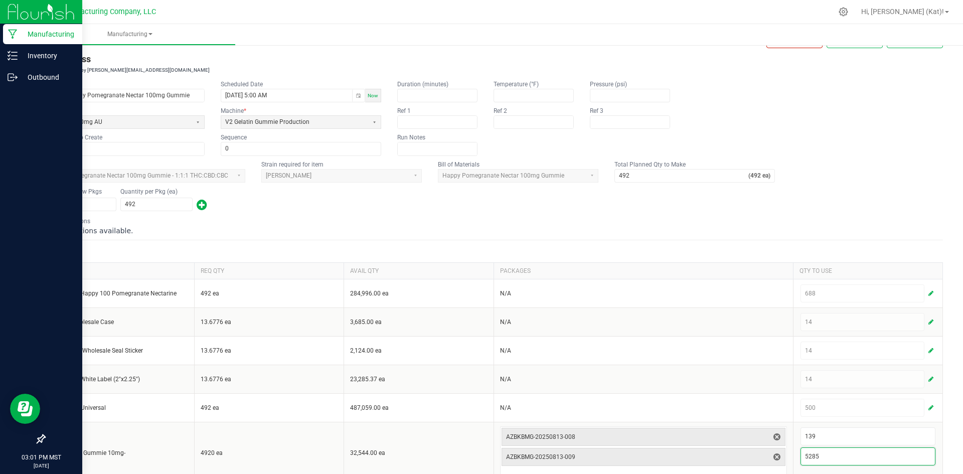
type input "5,285"
click at [688, 235] on div "No instructions available." at bounding box center [493, 231] width 899 height 10
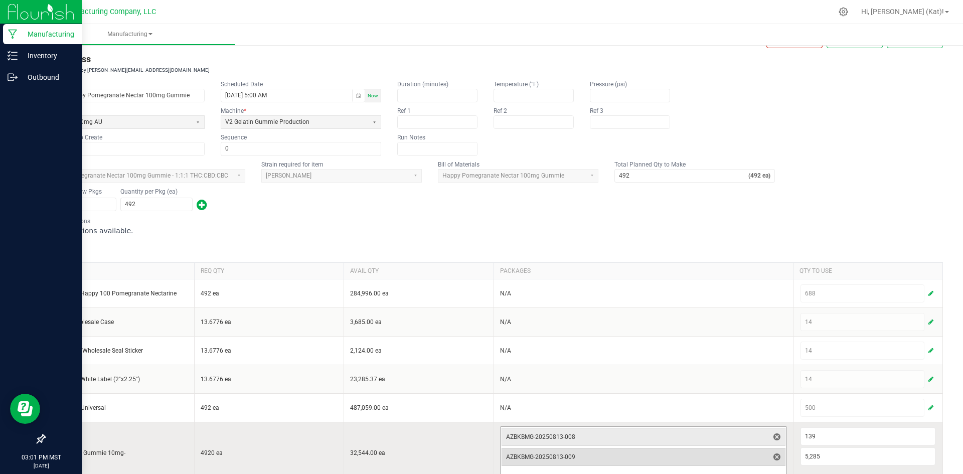
click at [750, 452] on span "AZBKBMG-20250813-009" at bounding box center [637, 457] width 263 height 14
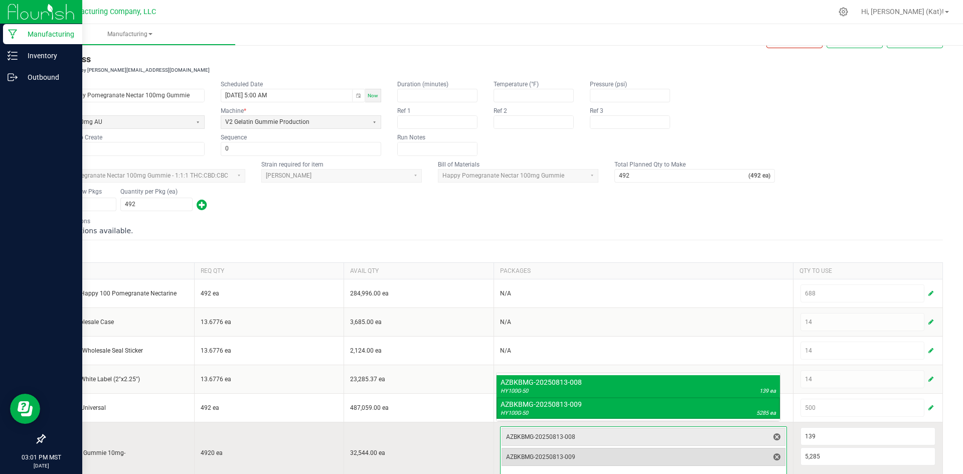
scroll to position [31, 0]
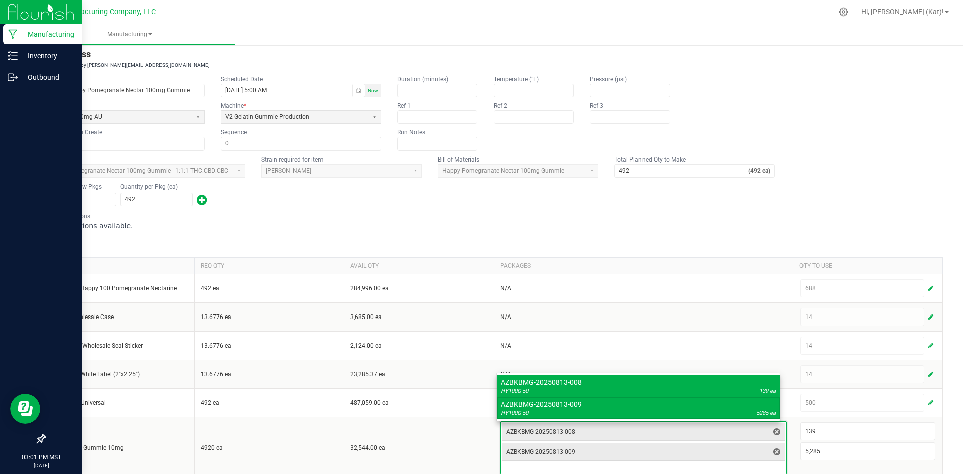
click at [759, 212] on form "< All Runs Cancel Save Complete In Progress Created: [DATE] by [PERSON_NAME][EM…" at bounding box center [493, 255] width 899 height 450
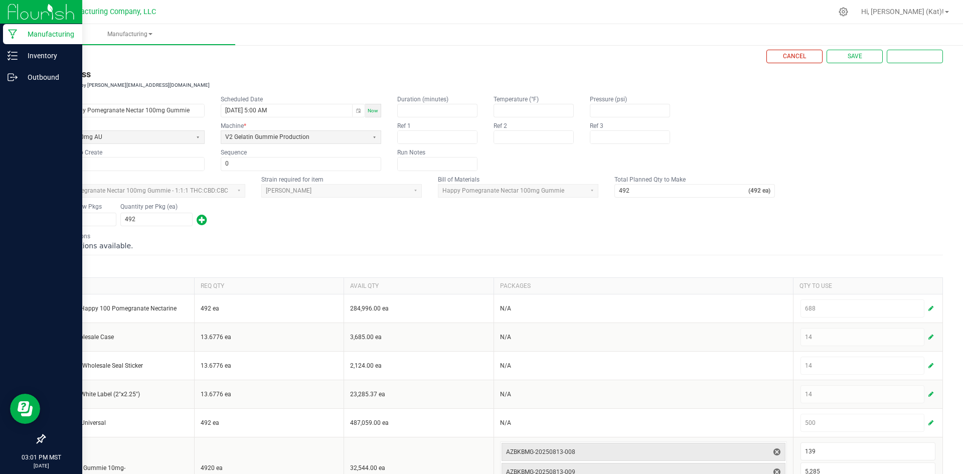
scroll to position [0, 0]
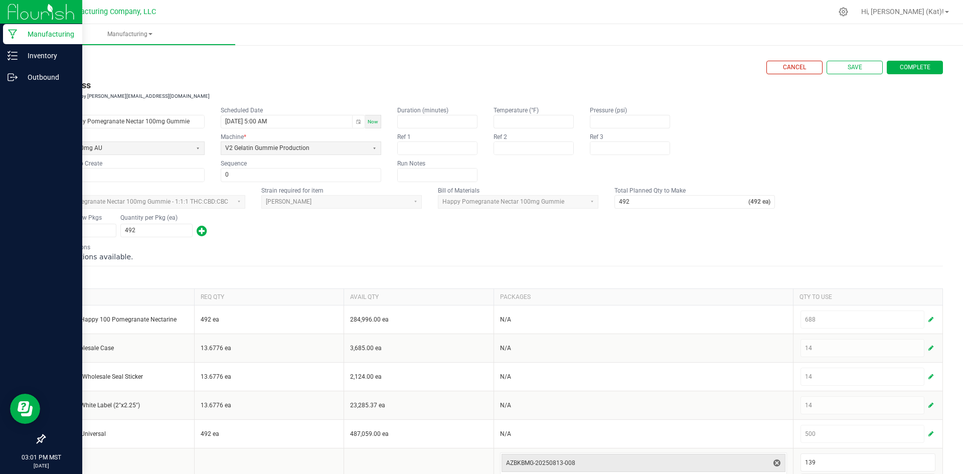
click at [917, 72] on span "Complete" at bounding box center [915, 67] width 31 height 9
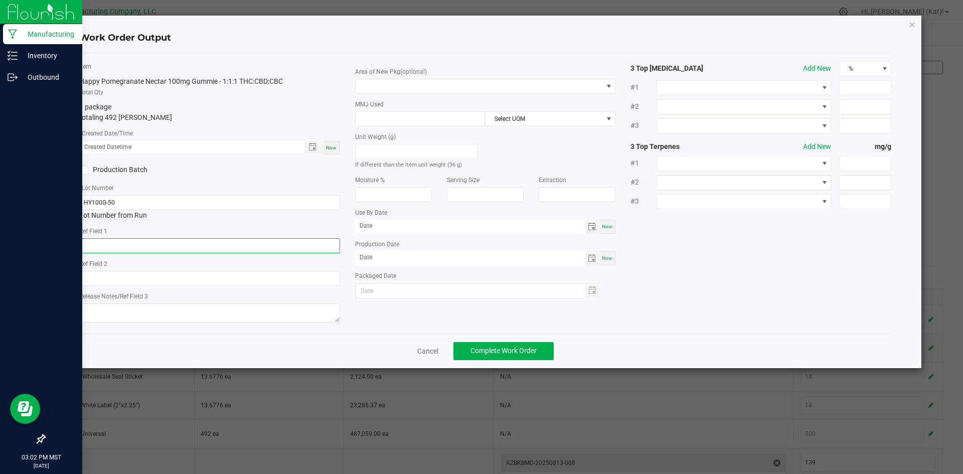
click at [168, 246] on input "text" at bounding box center [209, 245] width 261 height 15
paste input "73g"
type input "73g"
click at [128, 275] on input "text" at bounding box center [209, 278] width 261 height 15
paste input "36g"
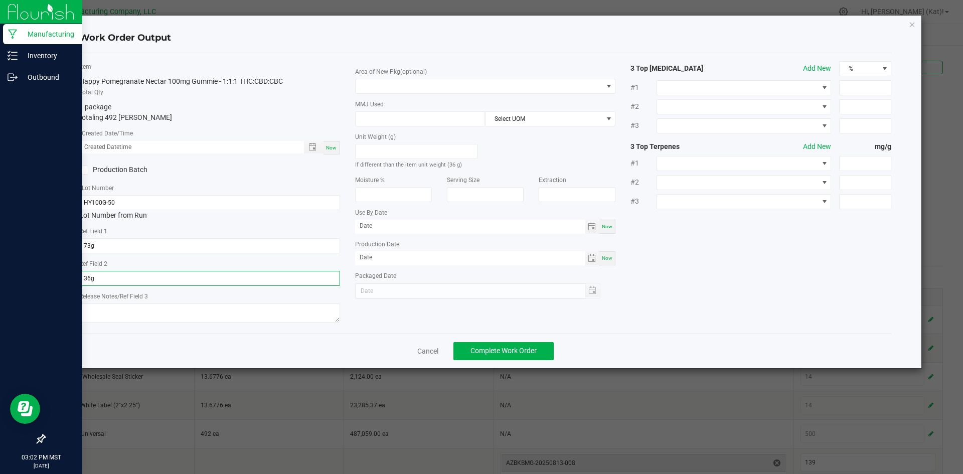
type input "36g"
click at [180, 316] on textarea at bounding box center [209, 313] width 261 height 19
paste textarea "020411-1 (B) [DATE]"
drag, startPoint x: 144, startPoint y: 313, endPoint x: 111, endPoint y: 314, distance: 33.1
click at [111, 314] on textarea "020411-1 (B) [DATE]" at bounding box center [209, 313] width 261 height 19
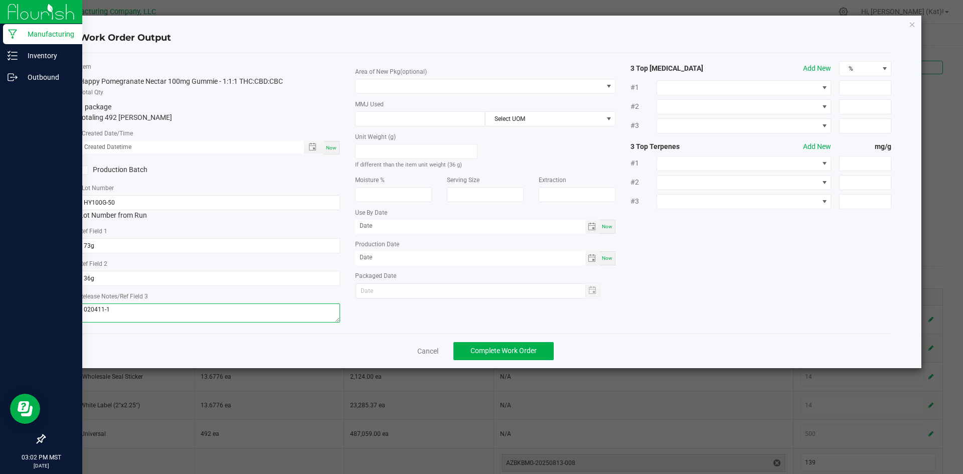
type textarea "020411-1"
click at [326, 152] on div "Now" at bounding box center [332, 148] width 16 height 14
type input "[DATE] 3:02 PM"
type input "[DATE]"
click at [522, 85] on span at bounding box center [479, 86] width 247 height 14
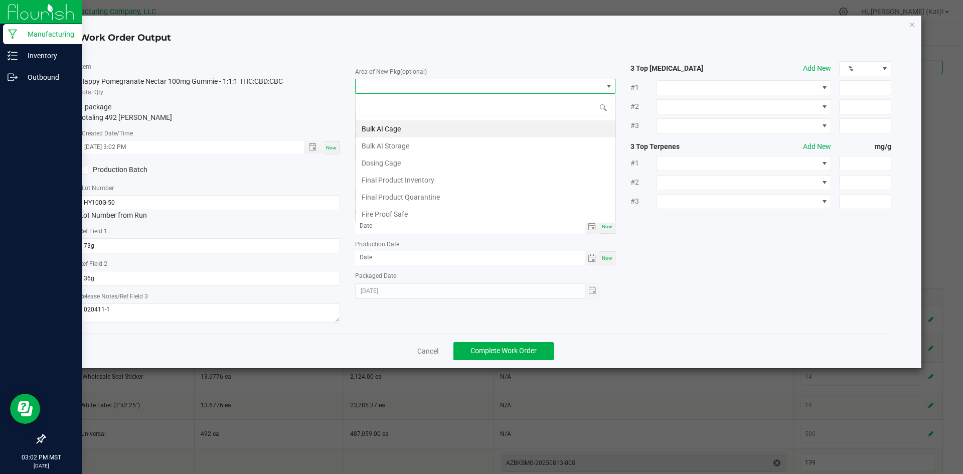
scroll to position [15, 261]
click at [423, 185] on li "Final Product Inventory" at bounding box center [486, 180] width 260 height 17
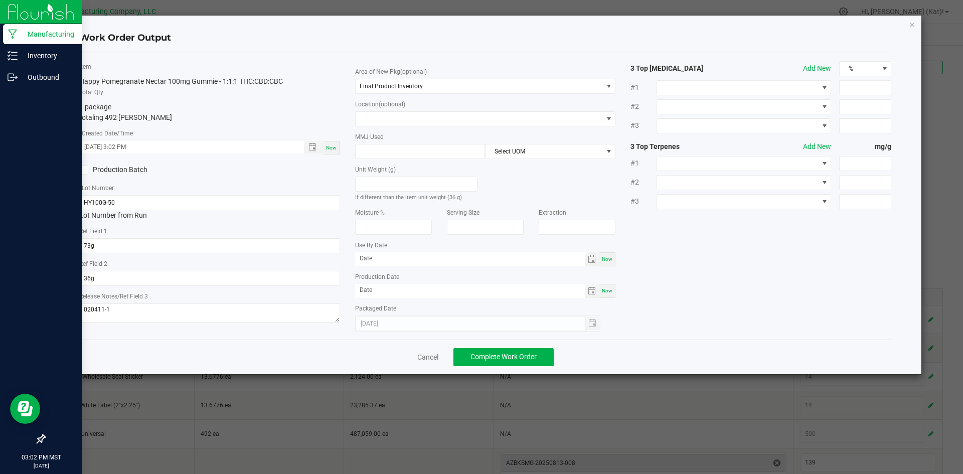
click at [608, 262] on span "Now" at bounding box center [607, 259] width 11 height 6
type input "[DATE]"
click at [609, 297] on div "Now" at bounding box center [608, 291] width 16 height 14
type input "[DATE]"
click at [372, 257] on input "[DATE]" at bounding box center [470, 258] width 230 height 13
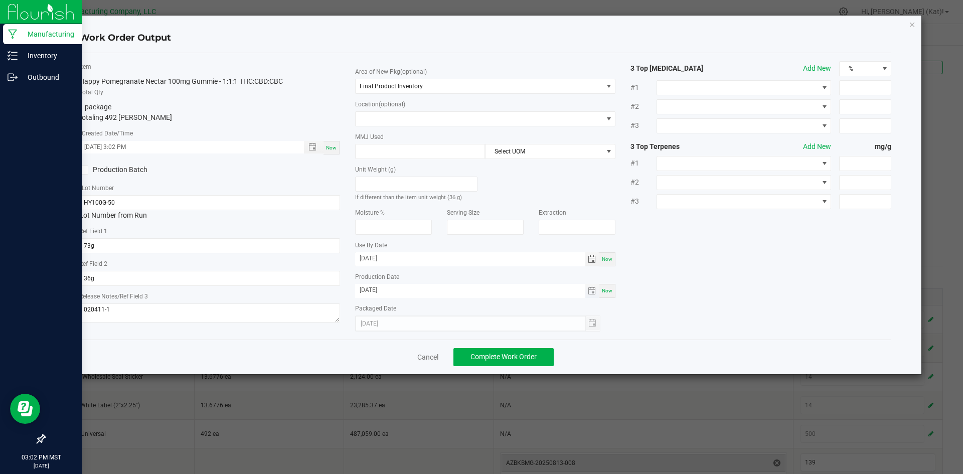
type input "[DATE]"
click at [372, 288] on input "[DATE]" at bounding box center [470, 290] width 230 height 13
type input "[DATE]"
click at [720, 275] on div "Item Happy Pomegranate Nectar 100mg Gummie - 1:1:1 THC:CBD:CBC Total Qty 1 pack…" at bounding box center [486, 196] width 828 height 270
click at [494, 359] on span "Complete Work Order" at bounding box center [504, 357] width 66 height 8
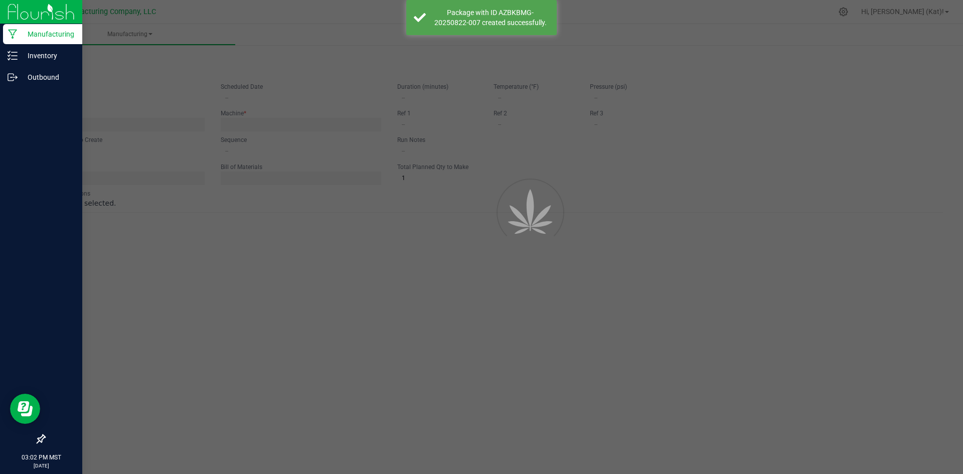
type input "[DATE] Happy Pomegranate Nectar 100mg Gummie"
type input "[DATE] 5:00 AM"
type input "HY100G-50"
type input "0"
type input "492"
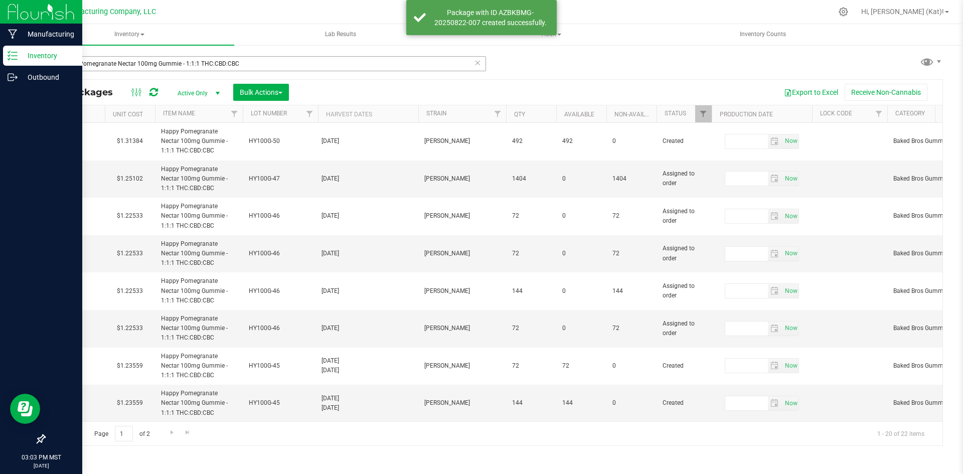
type input "[DATE]"
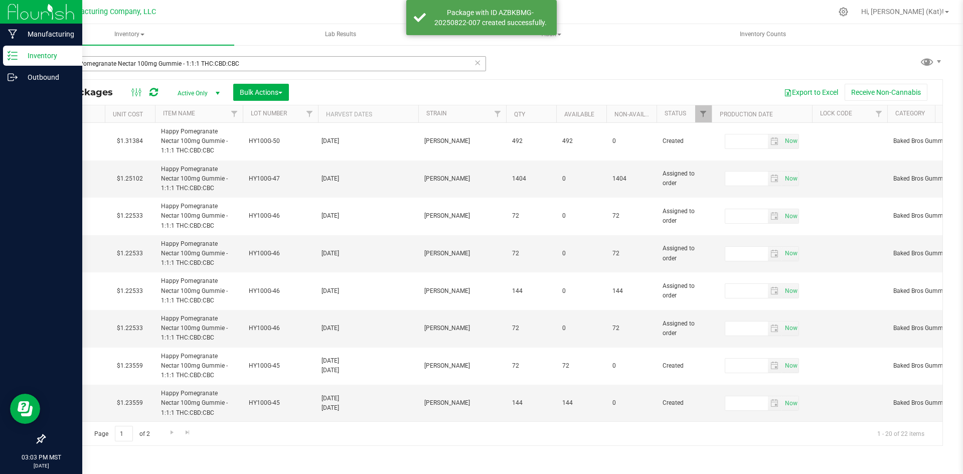
type input "[DATE]"
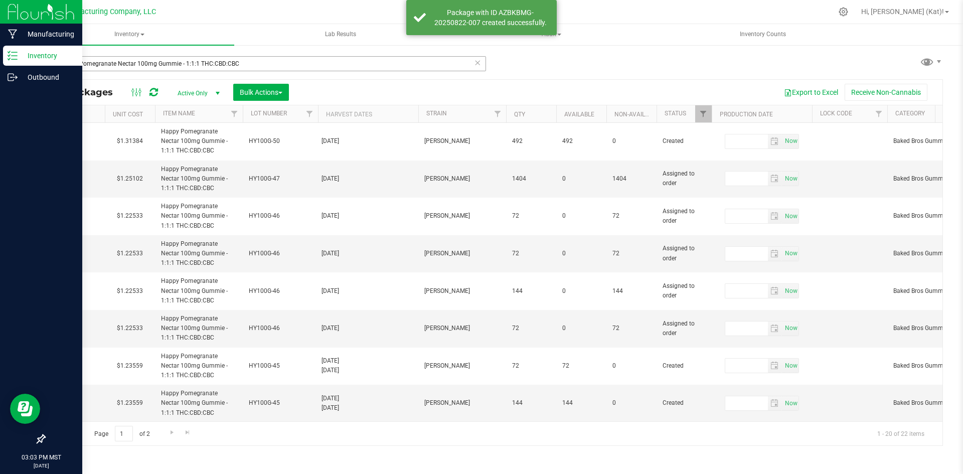
type input "[DATE]"
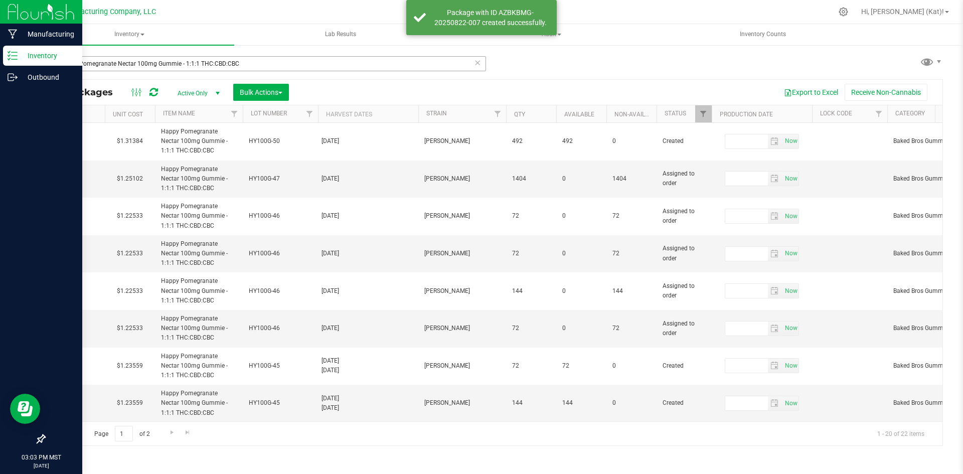
type input "[DATE]"
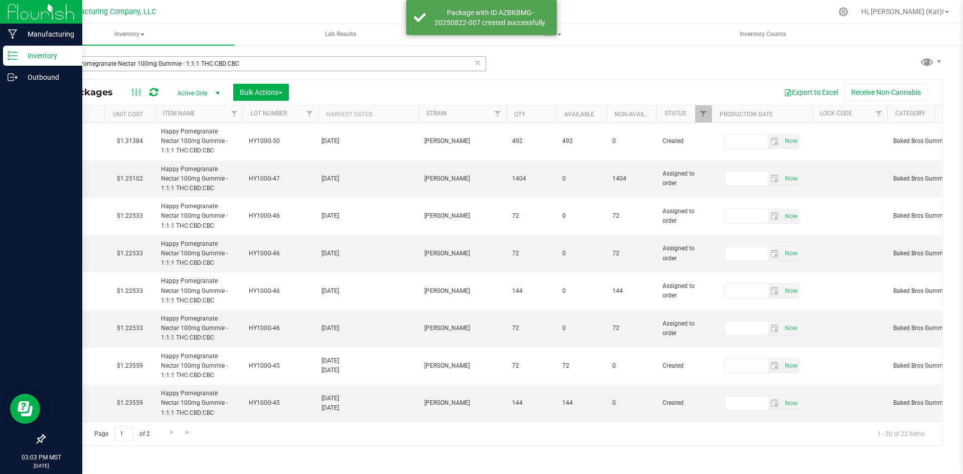
type input "[DATE]"
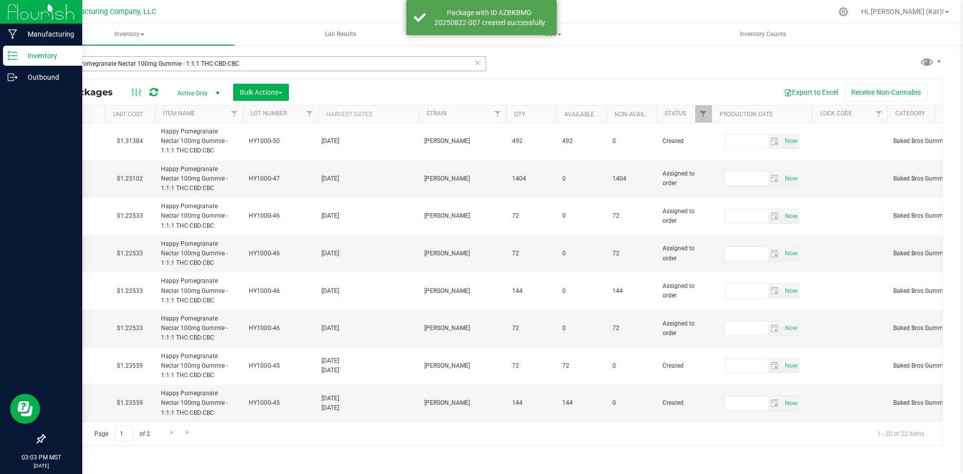
type input "[DATE]"
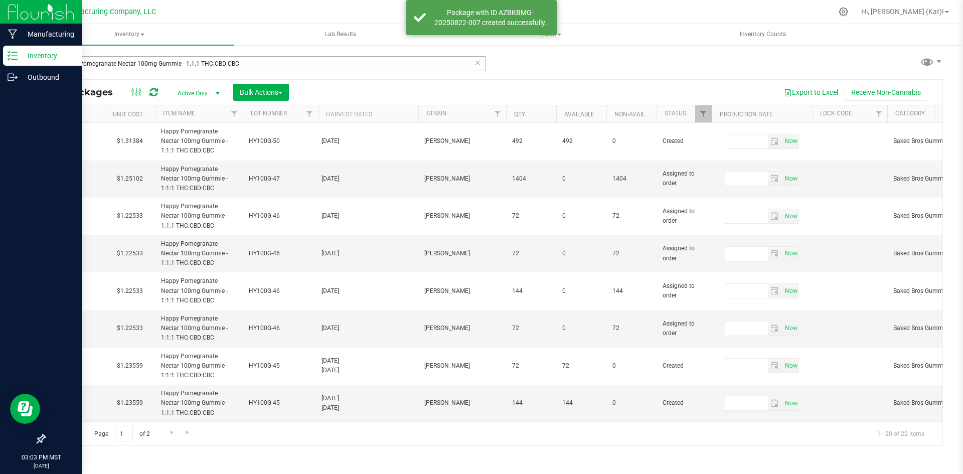
type input "[DATE]"
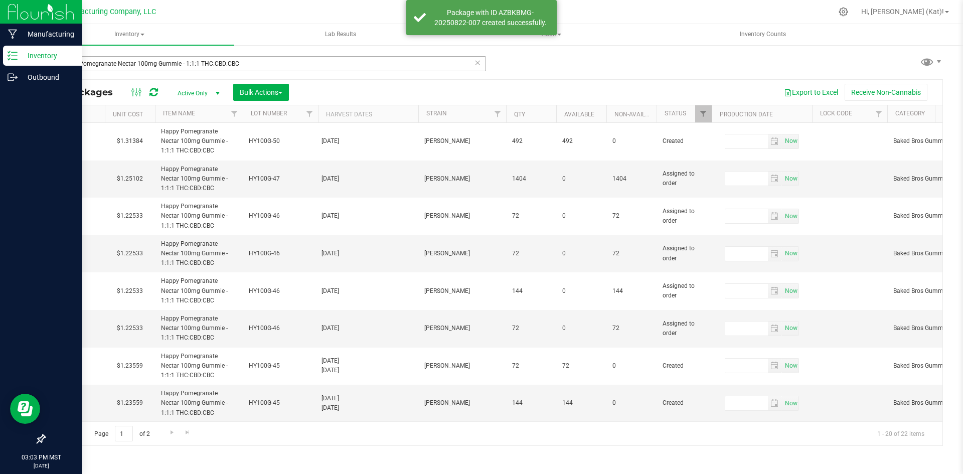
type input "[DATE]"
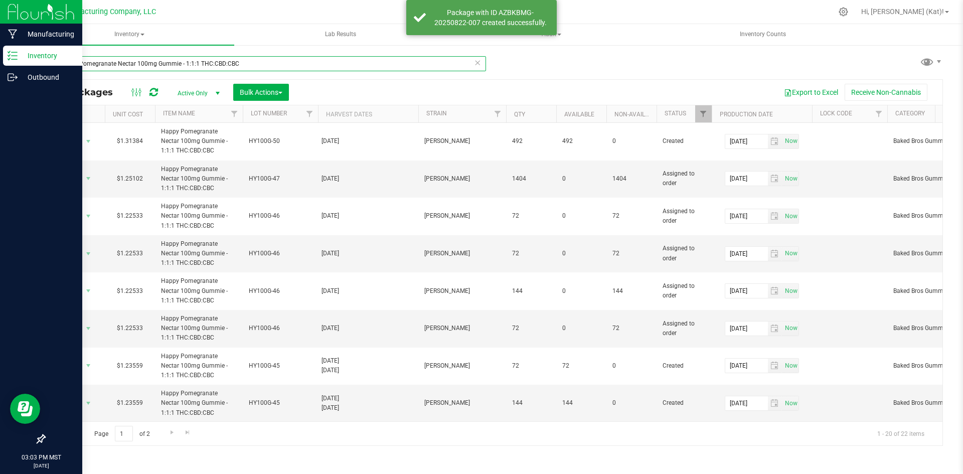
click at [238, 64] on input "Happy Pomegranate Nectar 100mg Gummie - 1:1:1 THC:CBD:CBC" at bounding box center [265, 63] width 442 height 15
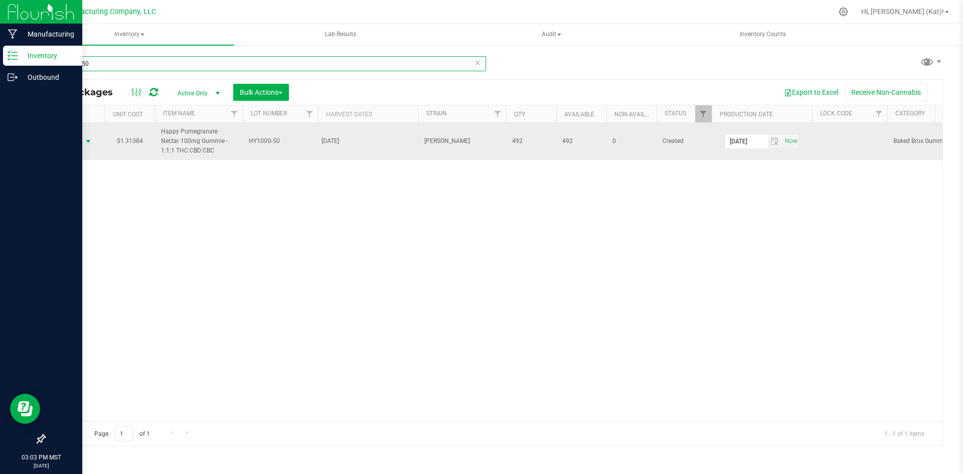
type input "hy100g-50"
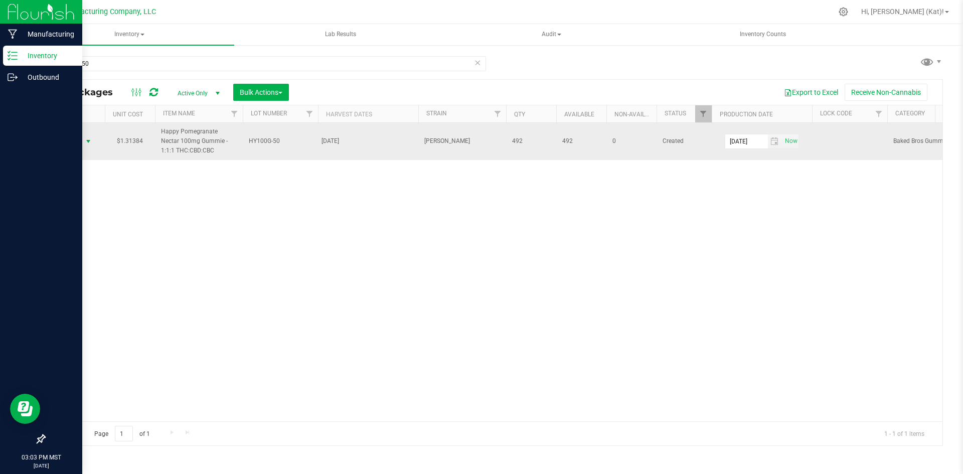
click at [79, 141] on span "Action" at bounding box center [68, 141] width 27 height 14
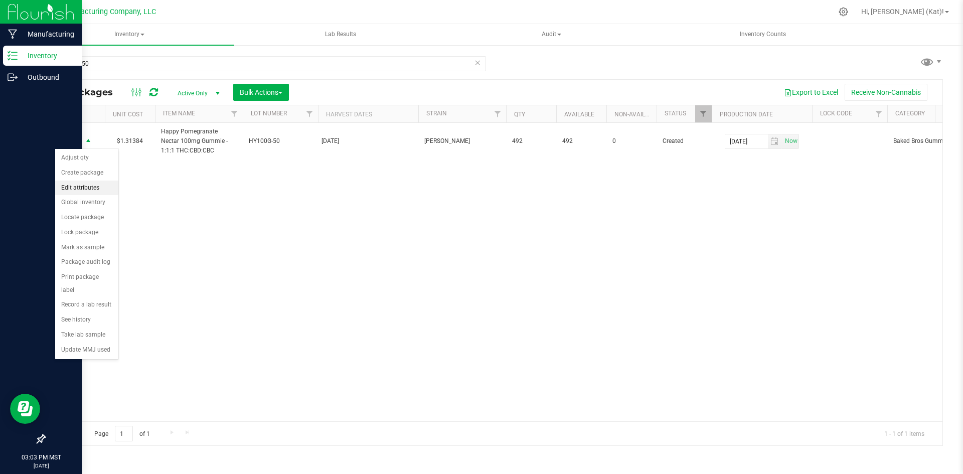
click at [96, 188] on li "Edit attributes" at bounding box center [86, 188] width 63 height 15
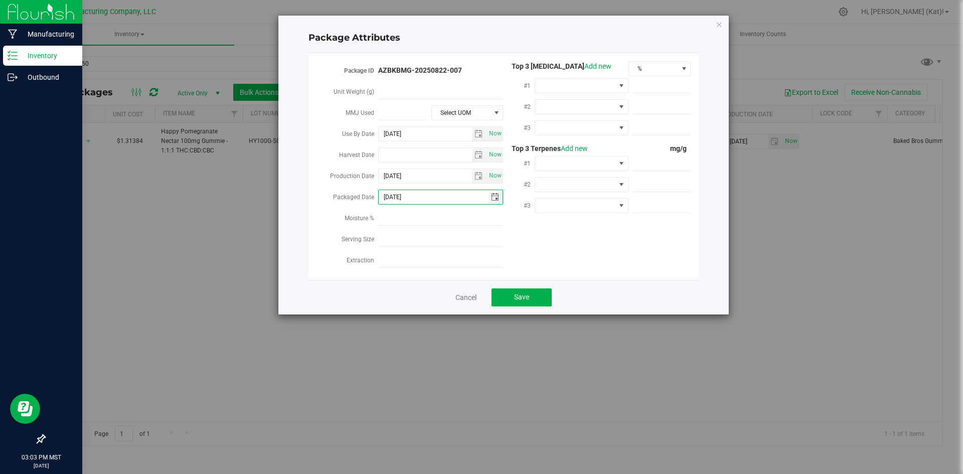
drag, startPoint x: 418, startPoint y: 197, endPoint x: 403, endPoint y: 194, distance: 14.9
click at [403, 194] on input "[DATE]" at bounding box center [434, 197] width 110 height 14
type input "[DATE]"
click at [519, 294] on span "Save" at bounding box center [521, 297] width 15 height 8
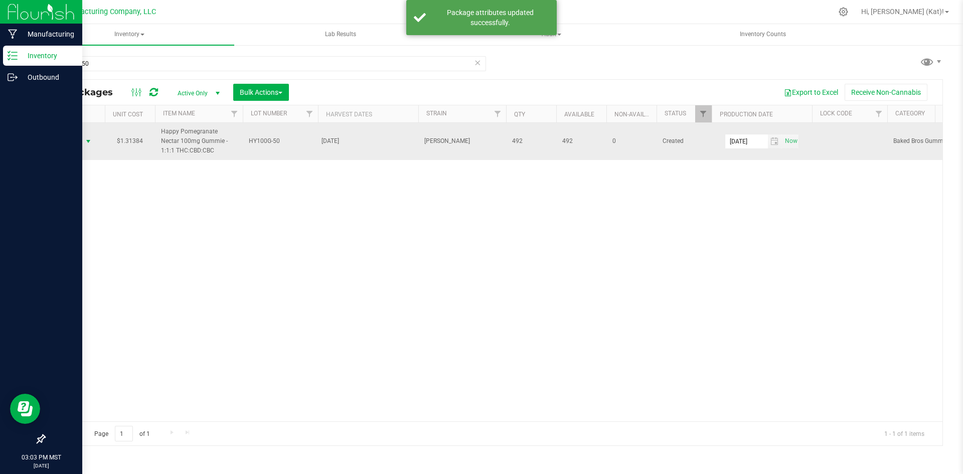
click at [74, 143] on span "Action" at bounding box center [68, 141] width 27 height 14
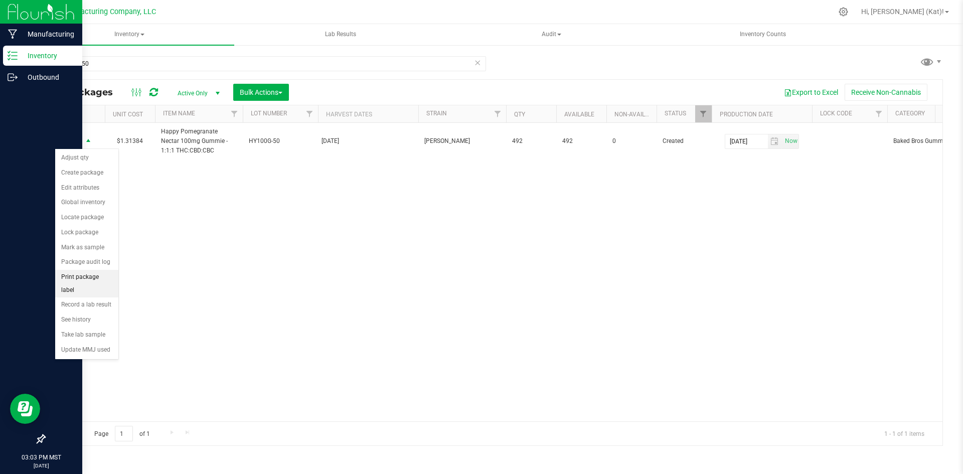
click at [98, 278] on li "Print package label" at bounding box center [86, 284] width 63 height 28
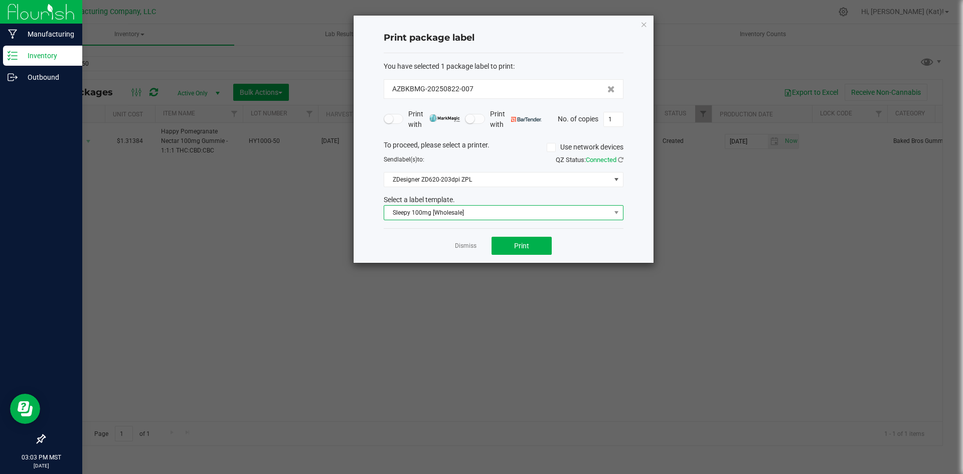
click at [516, 209] on span "Sleepy 100mg [Wholesale]" at bounding box center [497, 213] width 226 height 14
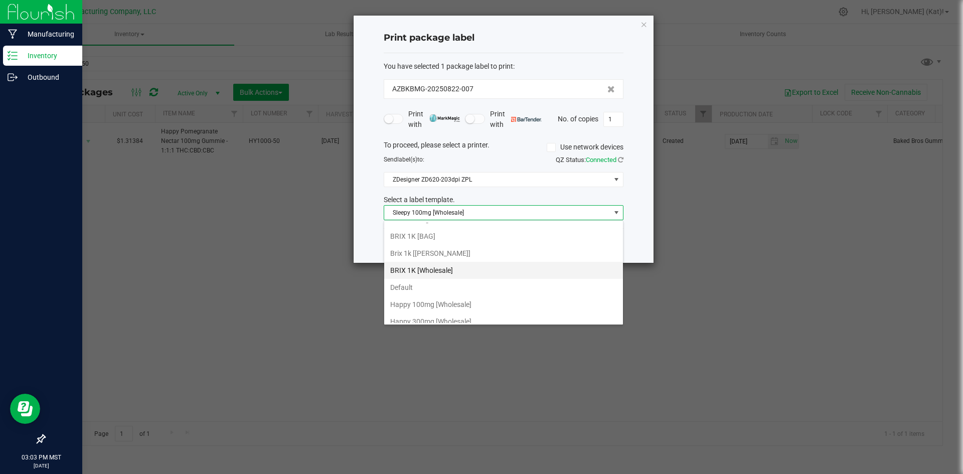
scroll to position [130, 0]
click at [478, 259] on li "Happy 100mg [Wholesale]" at bounding box center [503, 254] width 239 height 17
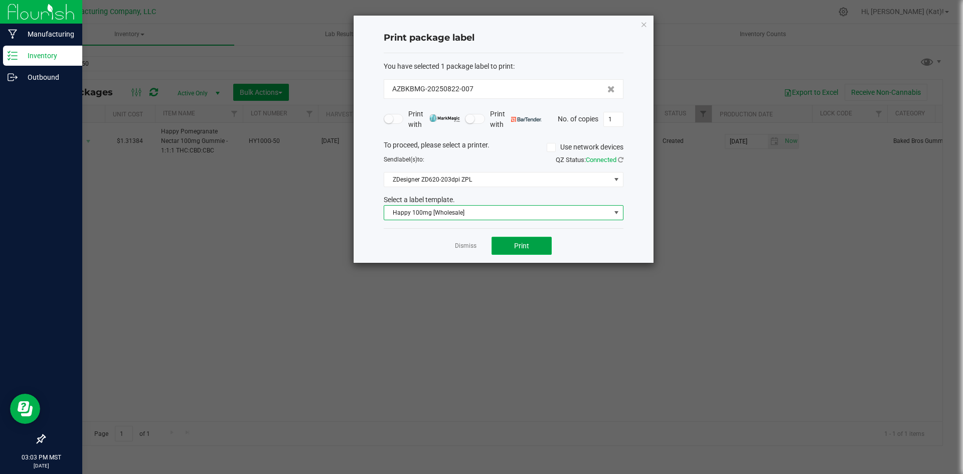
click at [531, 247] on button "Print" at bounding box center [522, 246] width 60 height 18
click at [645, 21] on icon "button" at bounding box center [644, 24] width 7 height 12
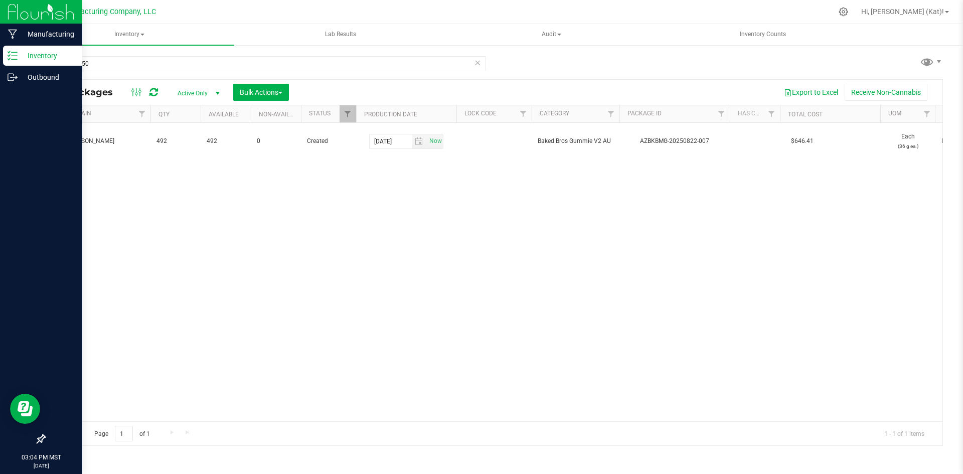
scroll to position [0, 0]
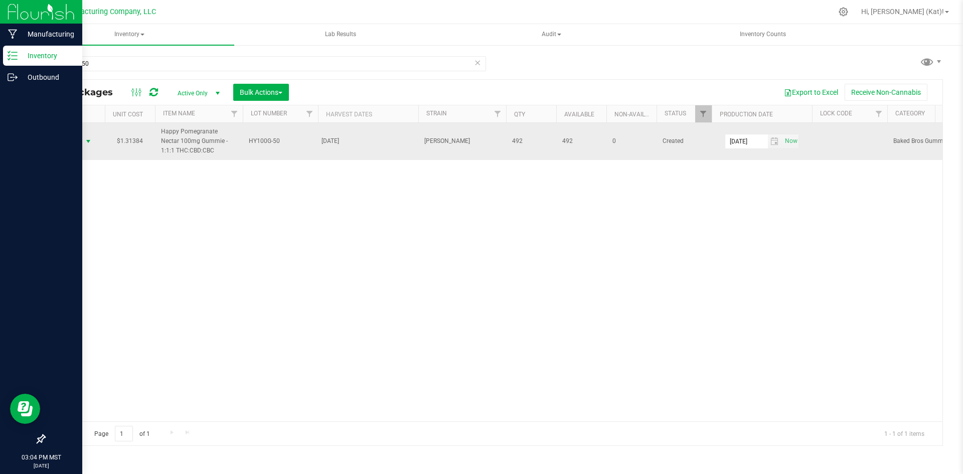
click at [74, 140] on span "Action" at bounding box center [68, 141] width 27 height 14
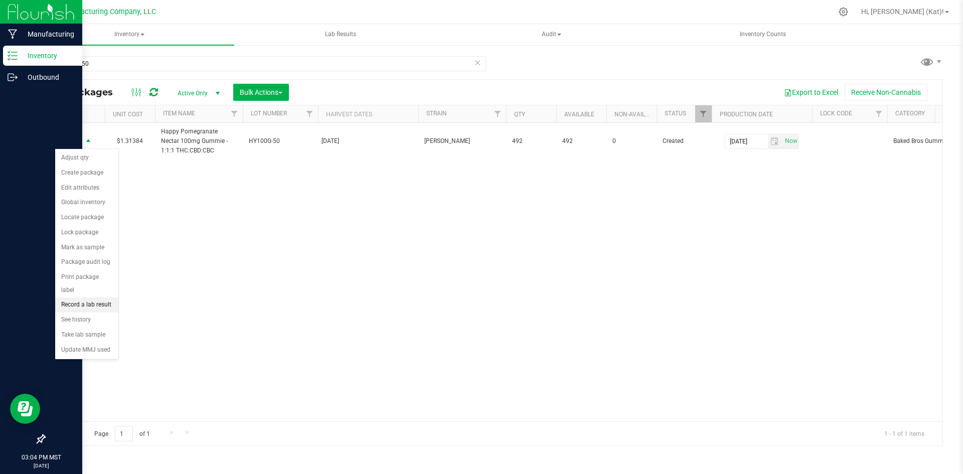
click at [104, 298] on li "Record a lab result" at bounding box center [86, 305] width 63 height 15
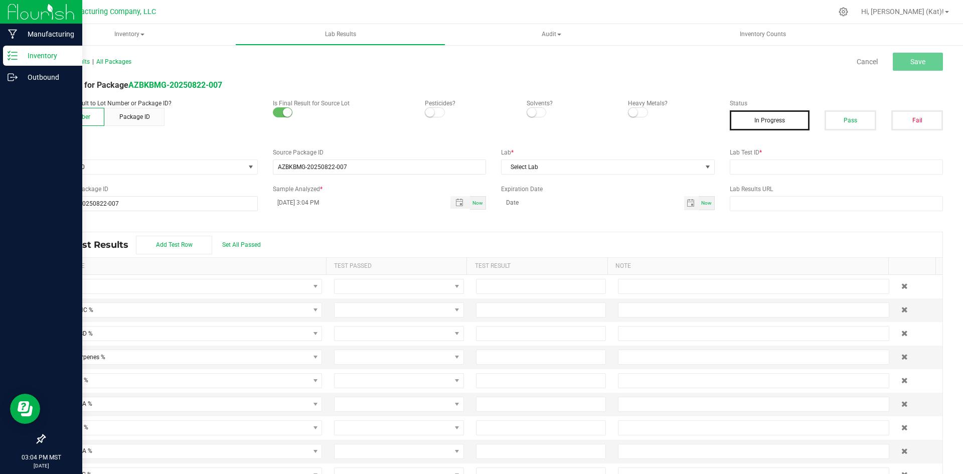
click at [430, 111] on small at bounding box center [429, 112] width 9 height 9
click at [528, 111] on small at bounding box center [531, 112] width 9 height 9
click at [636, 113] on span at bounding box center [638, 112] width 20 height 10
click at [847, 121] on button "Pass" at bounding box center [851, 120] width 52 height 20
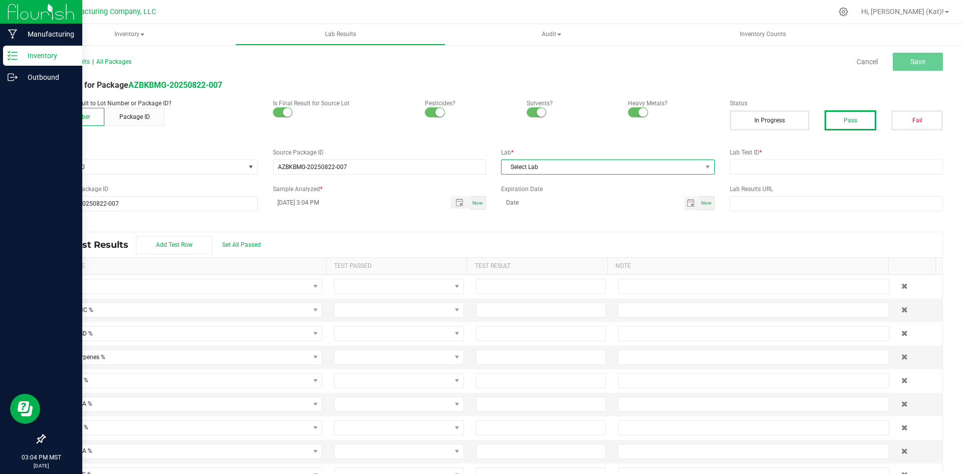
click at [665, 167] on span "Select Lab" at bounding box center [602, 167] width 200 height 14
click at [564, 211] on li "Apollo Labs" at bounding box center [603, 210] width 211 height 17
click at [758, 169] on input "text" at bounding box center [837, 167] width 214 height 15
paste input "2508APO3559.17779"
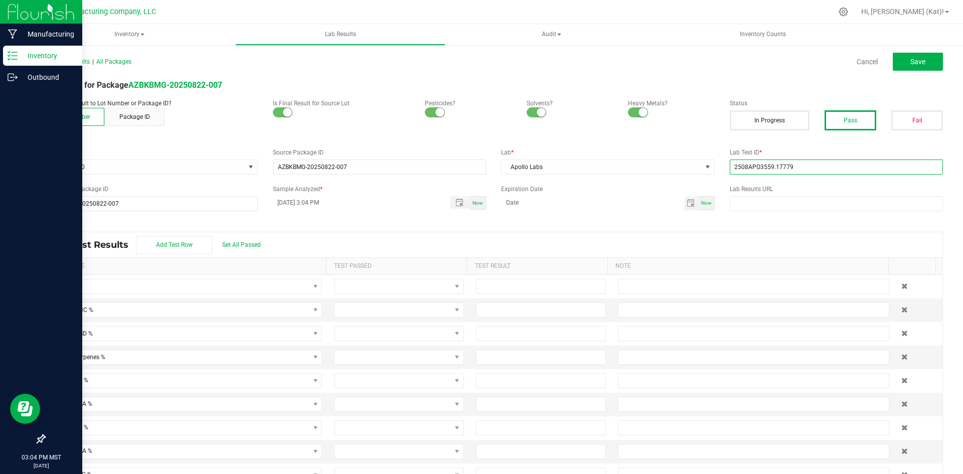
type input "2508APO3559.17779"
click at [656, 129] on div "Attach lab result to Lot Number or Package ID? Lot Number Package ID Is Final R…" at bounding box center [494, 118] width 914 height 39
click at [913, 58] on span "Save" at bounding box center [918, 62] width 15 height 8
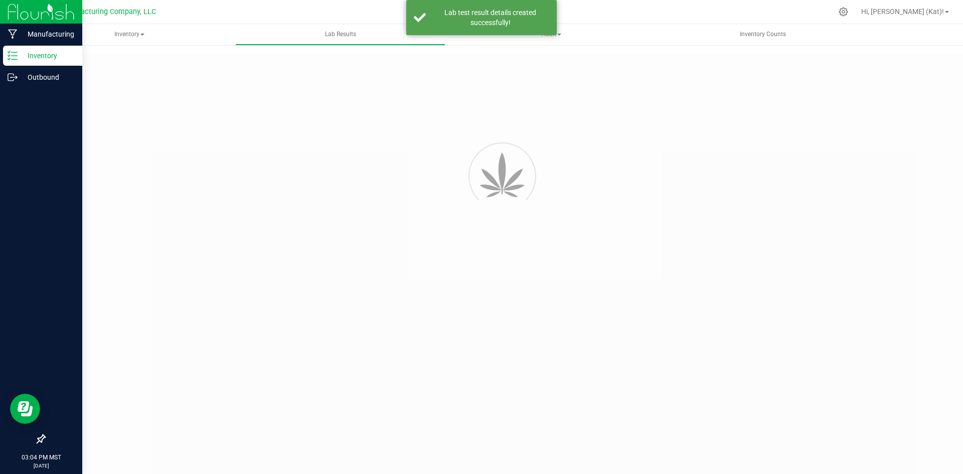
type input "AZBKBMG-20250822-007"
type input "2508APO3559.17779"
type input "AZBKBMG-20250822-007"
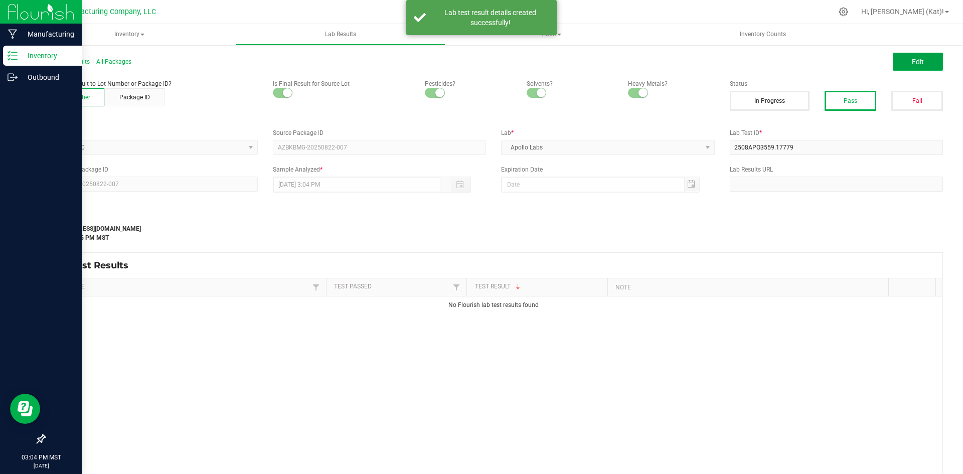
drag, startPoint x: 924, startPoint y: 60, endPoint x: 788, endPoint y: 291, distance: 268.1
click at [924, 61] on button "Edit" at bounding box center [918, 62] width 50 height 18
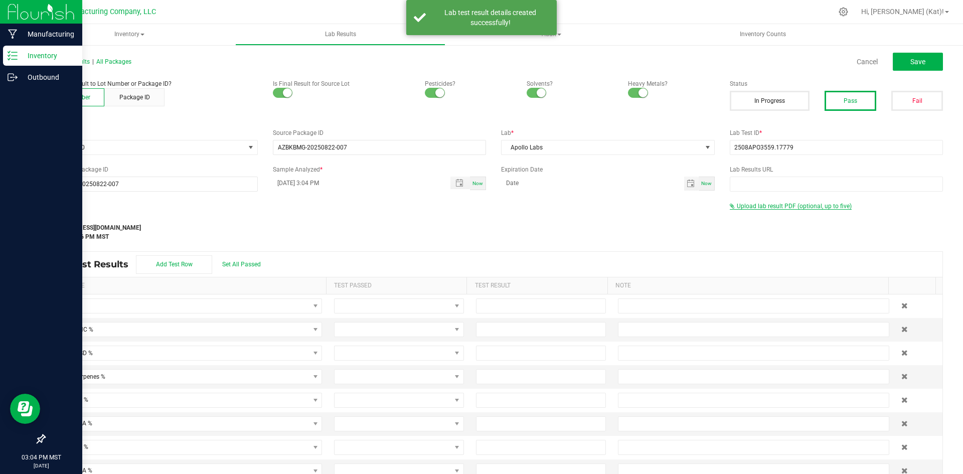
click at [784, 204] on span "Upload lab result PDF (optional, up to five)" at bounding box center [794, 206] width 115 height 7
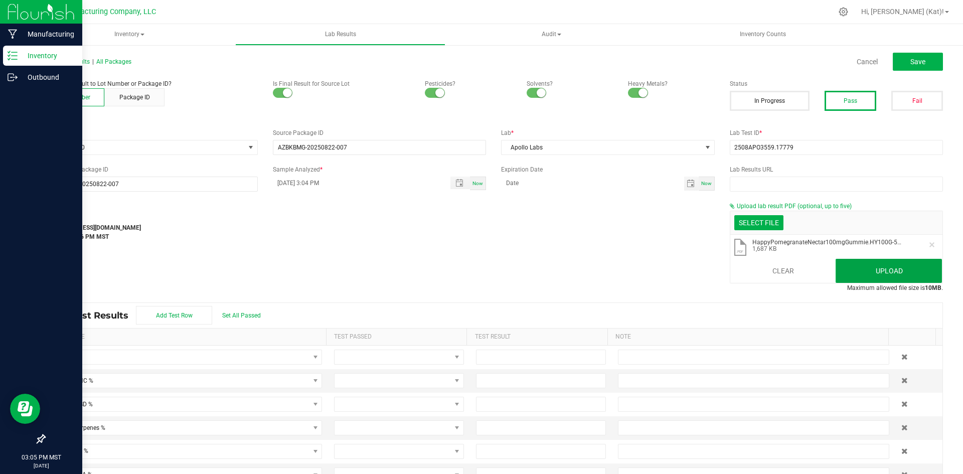
click at [893, 274] on button "Upload" at bounding box center [889, 271] width 106 height 24
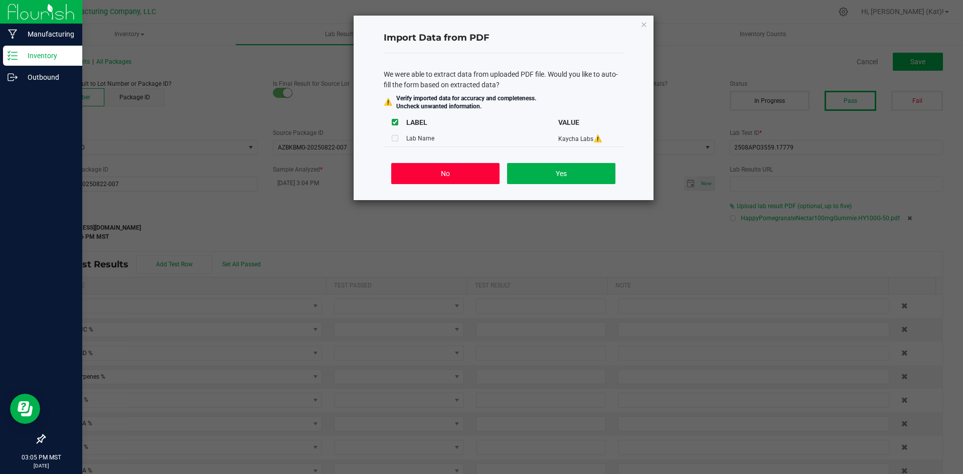
click at [479, 171] on button "No" at bounding box center [445, 173] width 108 height 21
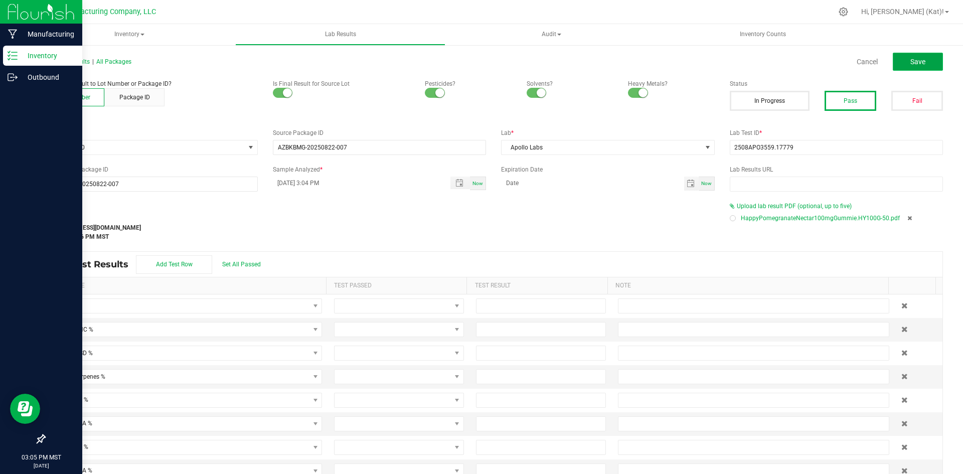
click at [916, 58] on span "Save" at bounding box center [918, 62] width 15 height 8
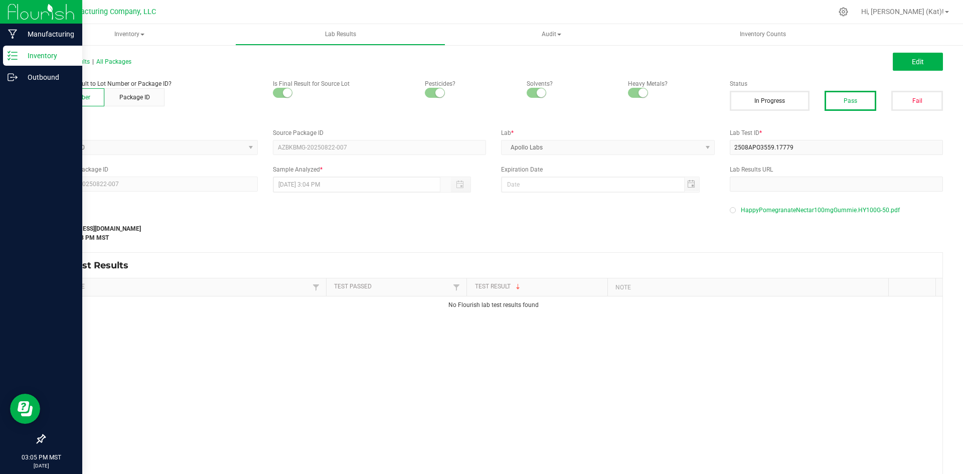
click at [20, 54] on p "Inventory" at bounding box center [48, 56] width 60 height 12
